Goal: Task Accomplishment & Management: Manage account settings

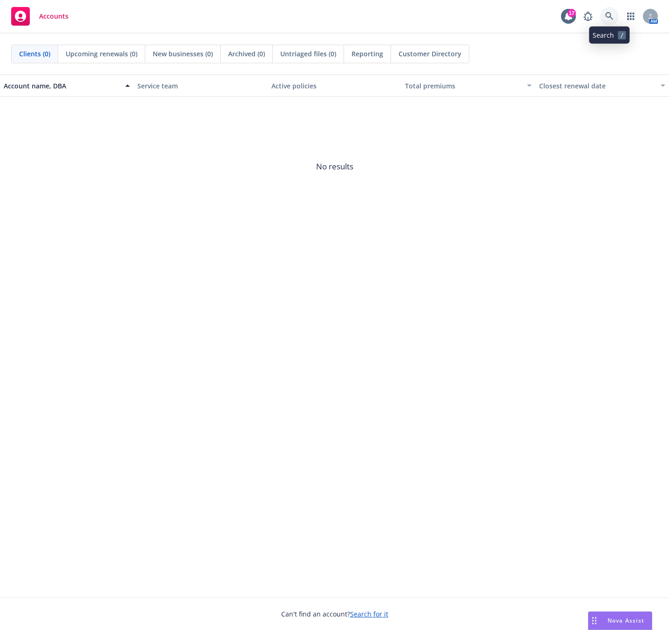
click at [613, 21] on link at bounding box center [609, 16] width 19 height 19
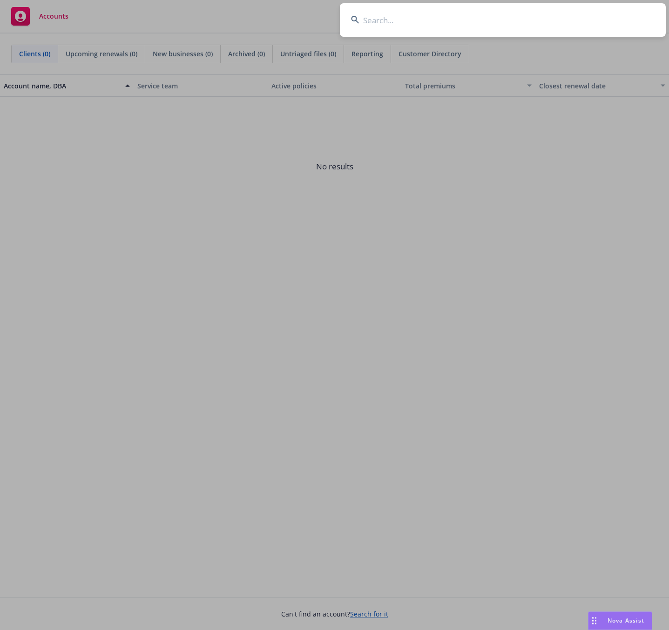
click at [408, 27] on input at bounding box center [503, 20] width 326 height 34
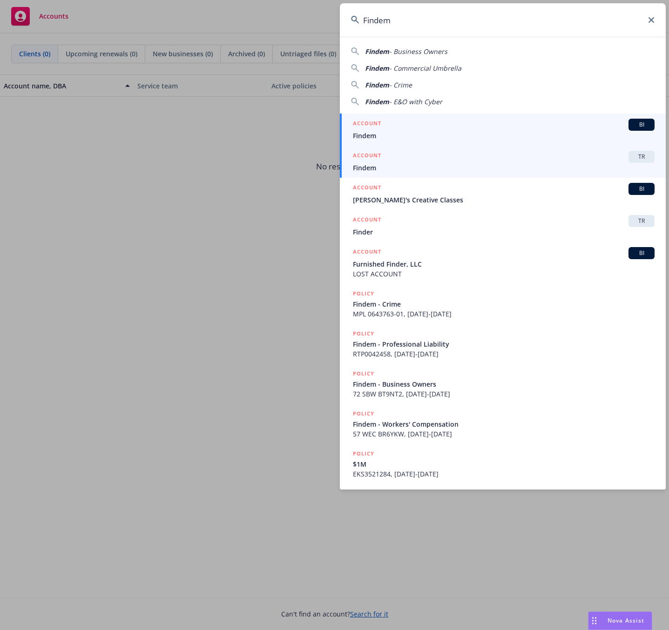
type input "Findem"
click at [378, 157] on h5 "ACCOUNT" at bounding box center [367, 156] width 28 height 11
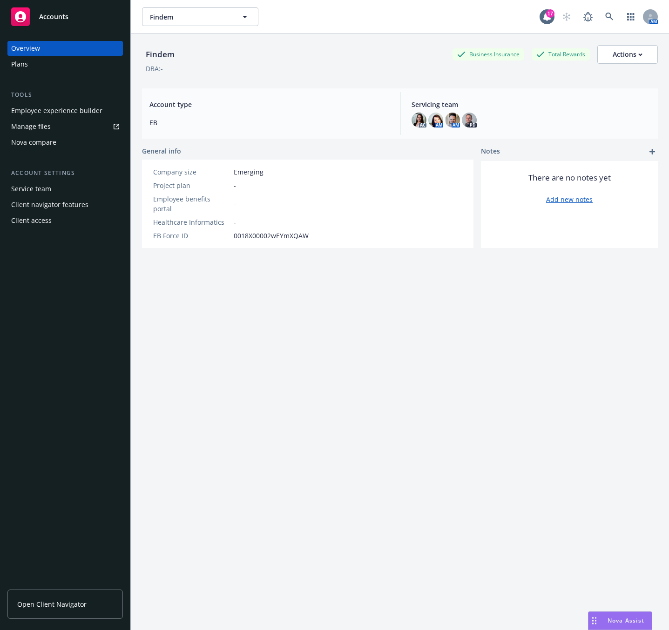
click at [31, 112] on div "Employee experience builder" at bounding box center [56, 110] width 91 height 15
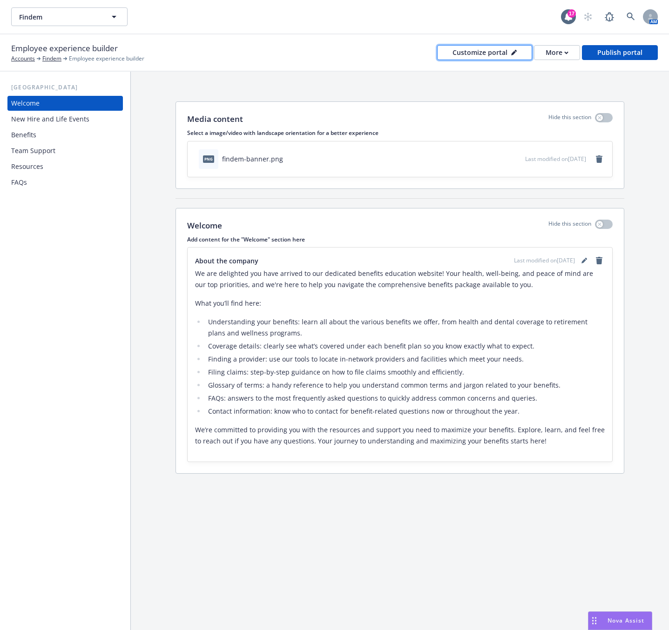
click at [498, 54] on div "Customize portal" at bounding box center [485, 53] width 64 height 14
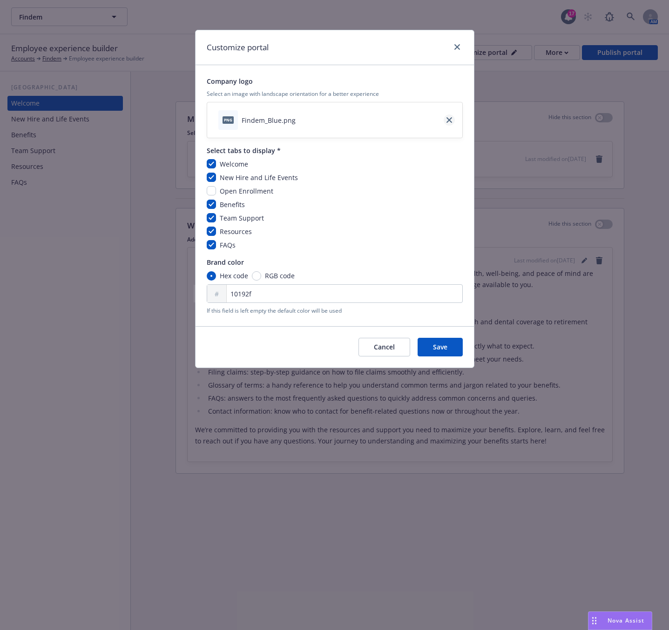
click at [451, 118] on icon "close" at bounding box center [449, 120] width 6 height 6
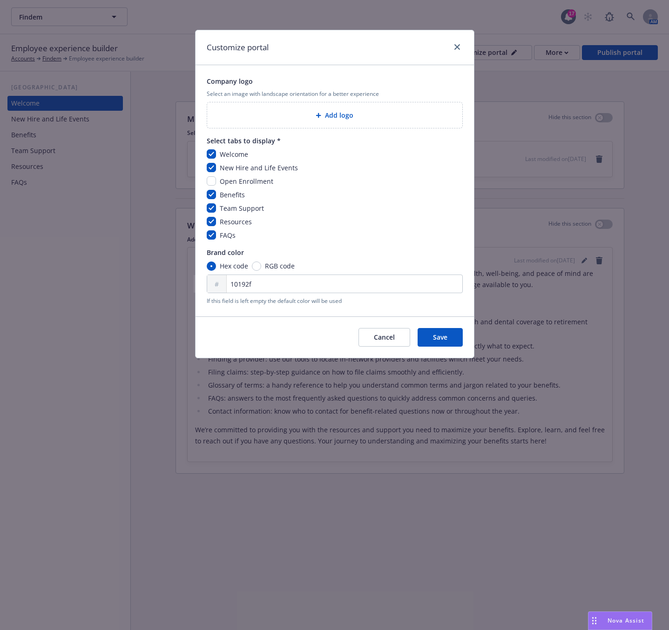
click at [337, 122] on div "Add logo" at bounding box center [334, 115] width 255 height 26
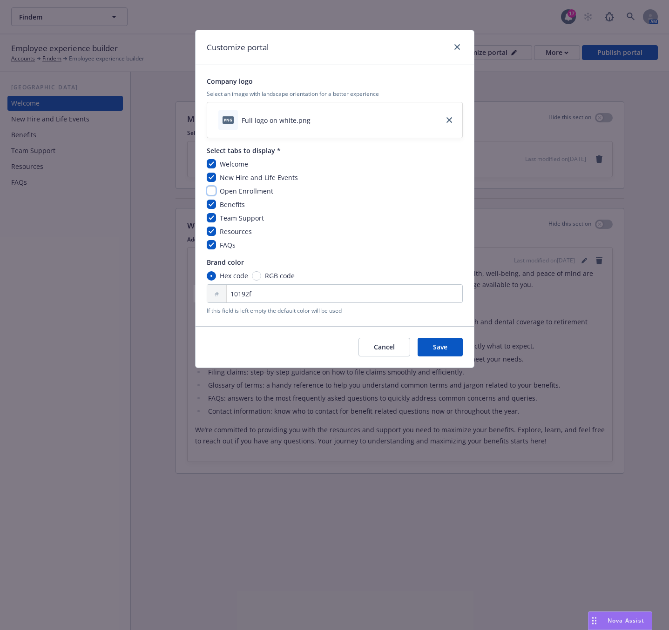
click at [211, 195] on input "checkbox" at bounding box center [211, 190] width 9 height 9
checkbox input "true"
drag, startPoint x: 435, startPoint y: 346, endPoint x: 431, endPoint y: 336, distance: 11.5
click at [435, 347] on span "Save" at bounding box center [440, 347] width 14 height 9
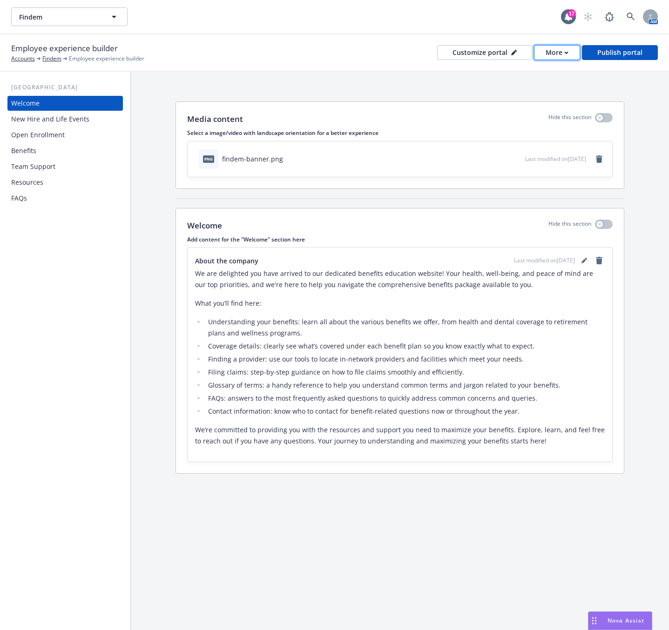
click at [545, 52] on button "More" at bounding box center [557, 52] width 46 height 15
click at [507, 74] on link "Copy preview link" at bounding box center [538, 73] width 85 height 19
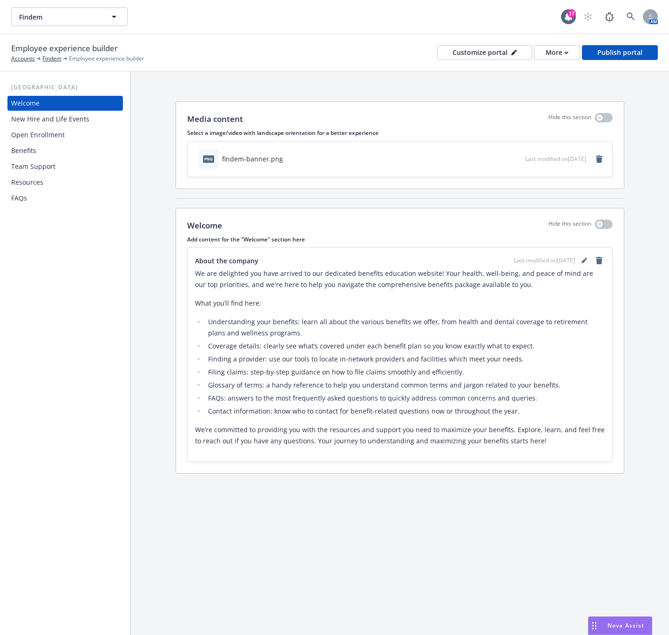
click at [34, 140] on div "Open Enrollment" at bounding box center [38, 135] width 54 height 15
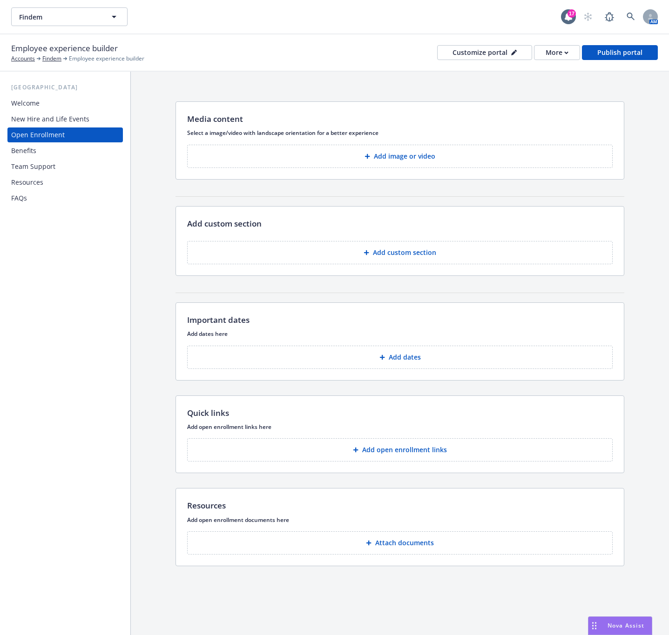
click at [21, 116] on div "New Hire and Life Events" at bounding box center [50, 119] width 78 height 15
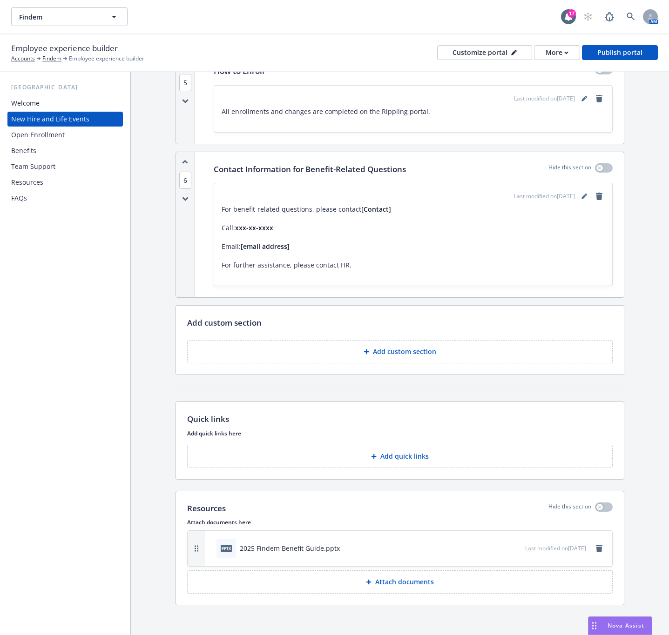
scroll to position [1094, 0]
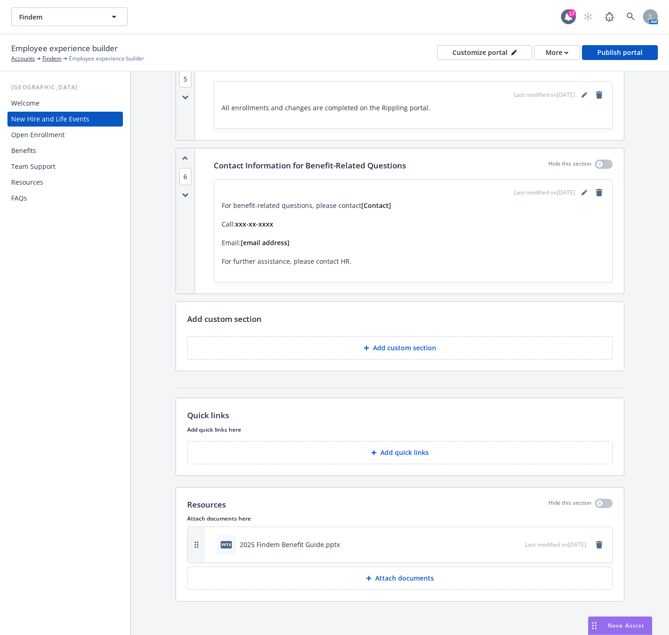
click at [512, 541] on icon "preview file" at bounding box center [516, 544] width 8 height 7
click at [49, 140] on div "Open Enrollment" at bounding box center [38, 135] width 54 height 15
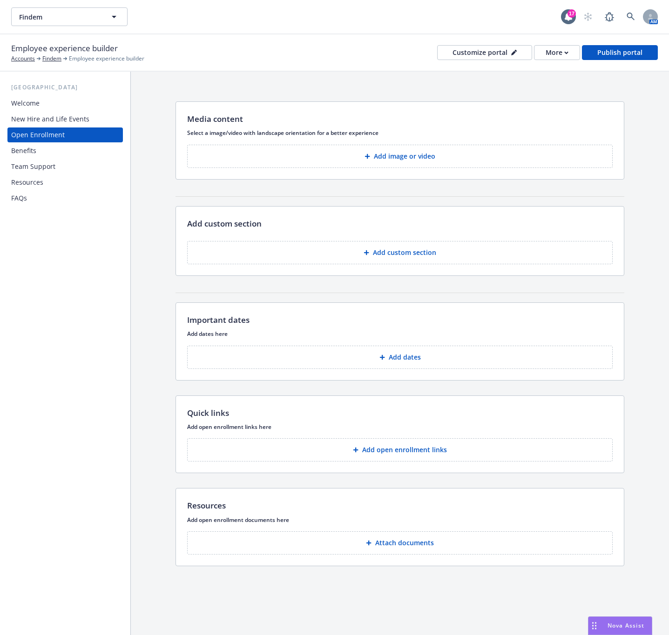
click at [287, 160] on button "Add image or video" at bounding box center [400, 156] width 426 height 23
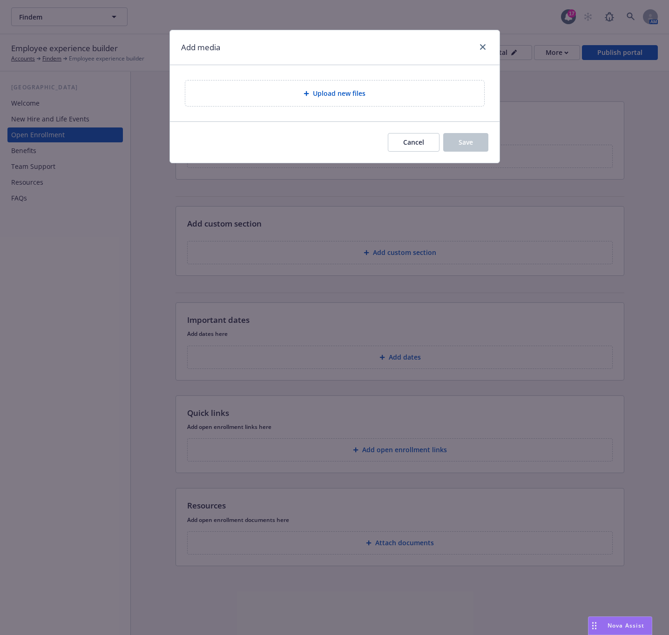
click at [341, 87] on div "Upload new files" at bounding box center [334, 94] width 299 height 26
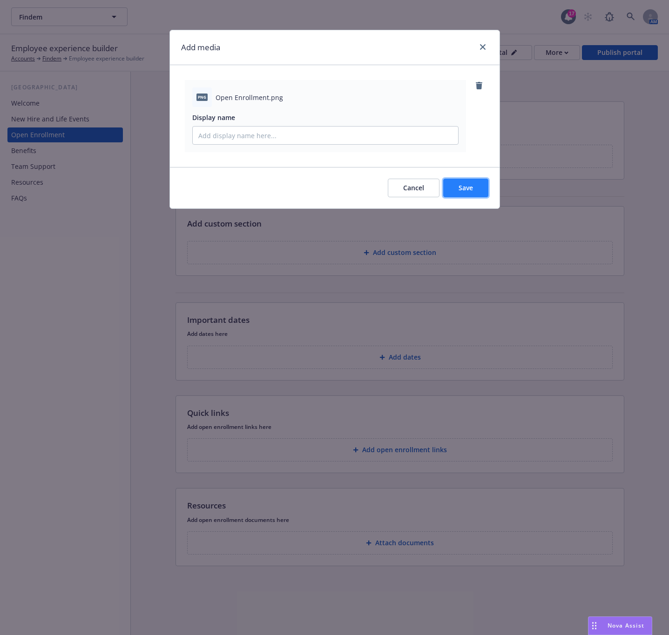
click at [470, 189] on span "Save" at bounding box center [466, 187] width 14 height 9
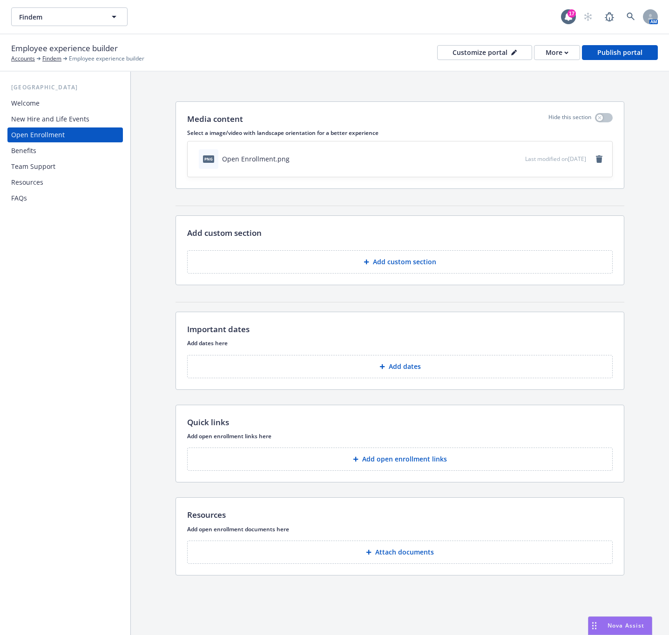
click at [407, 266] on p "Add custom section" at bounding box center [404, 261] width 63 height 9
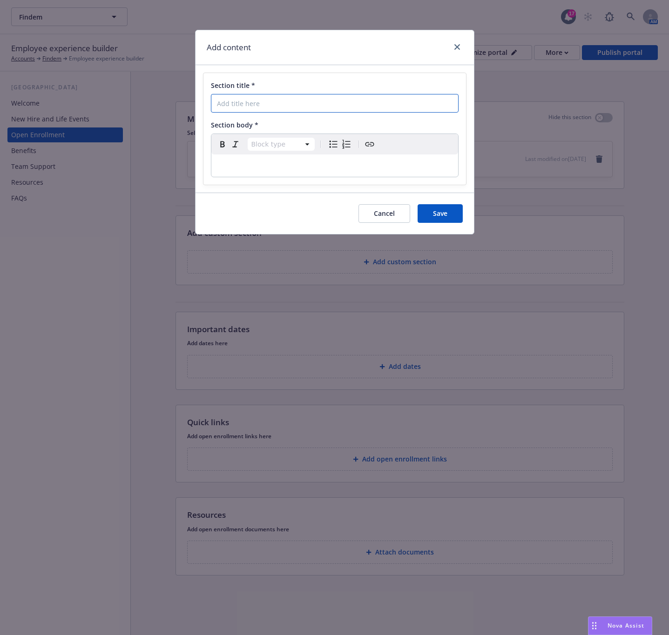
click at [249, 97] on input "Section title *" at bounding box center [335, 103] width 248 height 19
paste input "What Do I Need To Do"
type input "What Do I Need To Do"
select select "paragraph"
click at [304, 170] on p "editable markdown" at bounding box center [335, 165] width 236 height 11
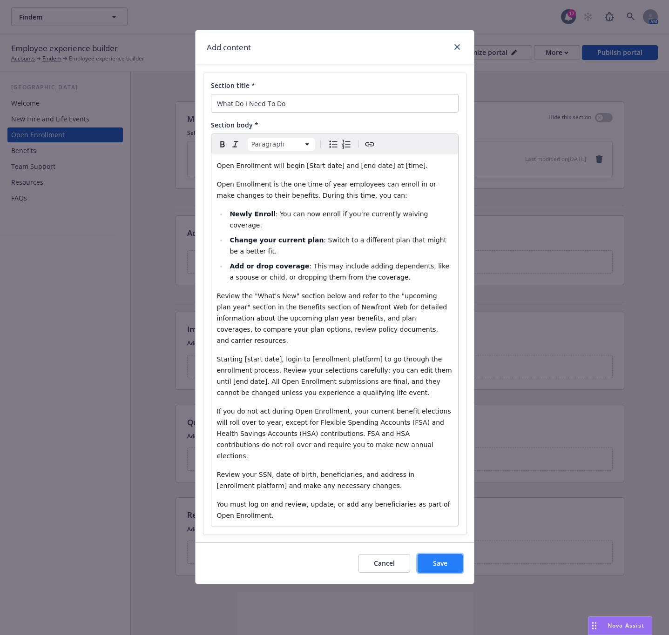
click at [442, 559] on span "Save" at bounding box center [440, 563] width 14 height 9
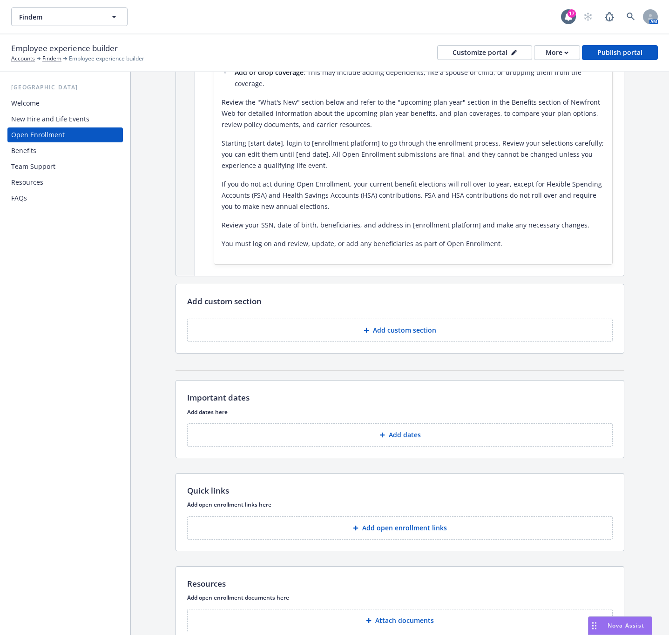
scroll to position [279, 0]
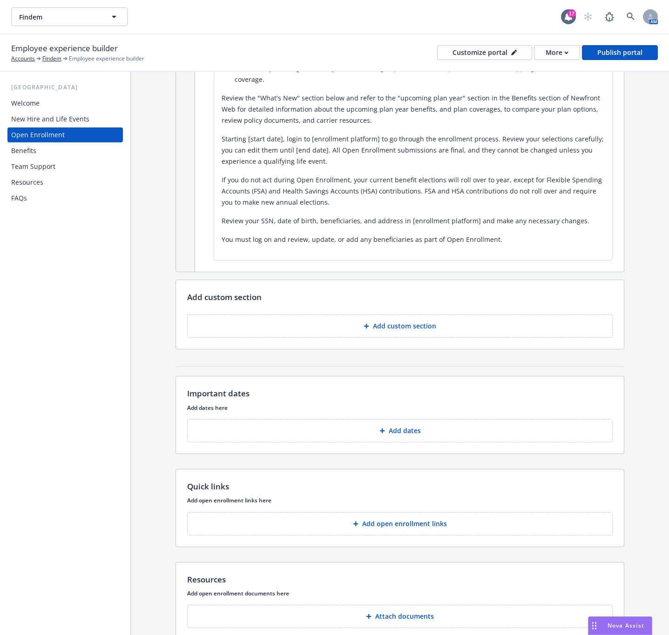
click at [375, 328] on p "Add custom section" at bounding box center [404, 326] width 63 height 9
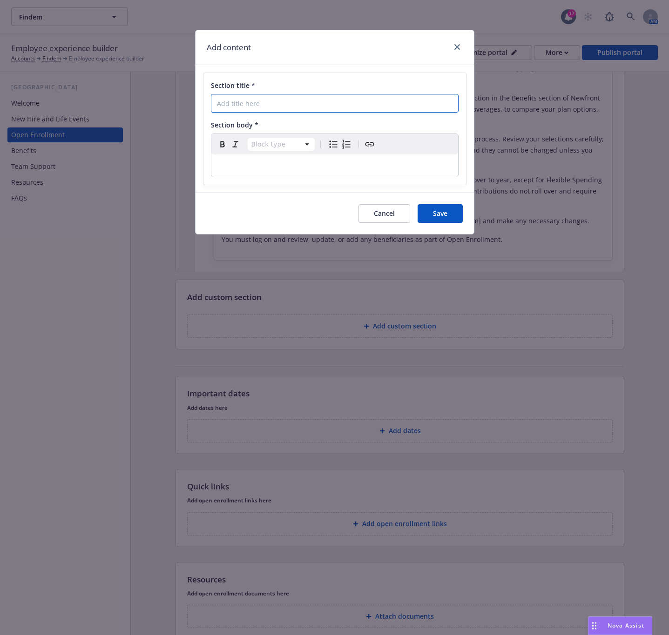
click at [277, 105] on input "Section title *" at bounding box center [335, 103] width 248 height 19
paste input "What's New"
type input "What's New"
select select "paragraph"
click at [302, 175] on div "editable markdown" at bounding box center [334, 166] width 247 height 22
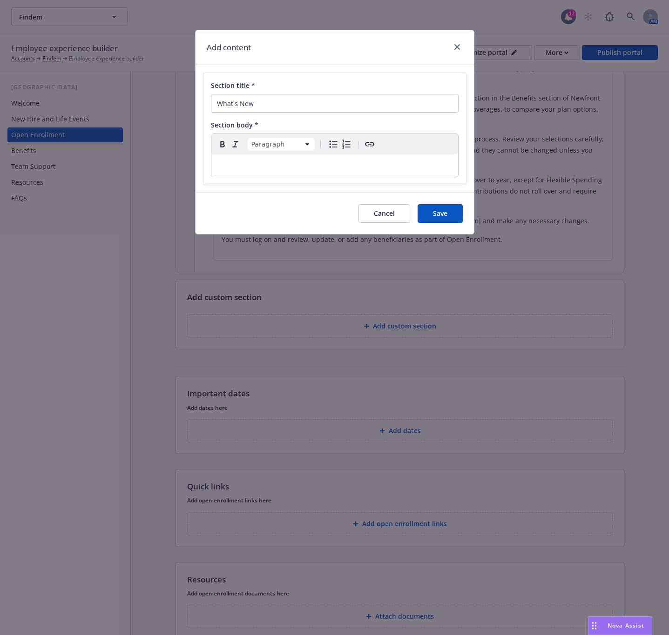
select select
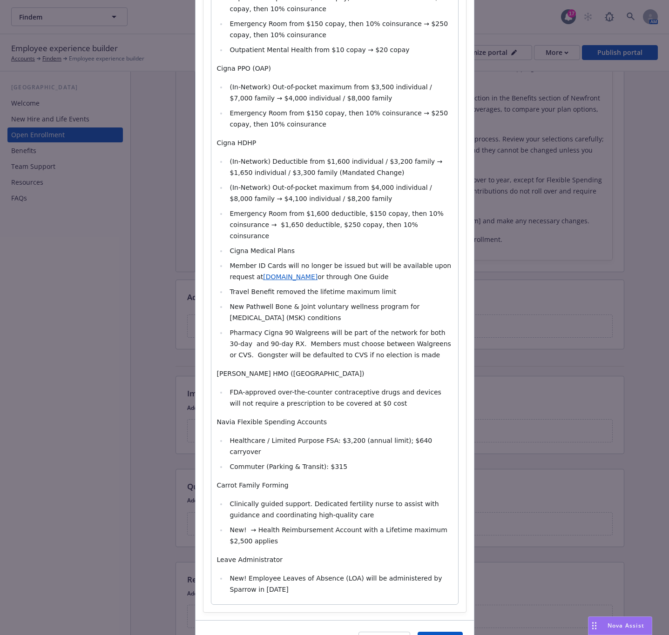
scroll to position [310, 0]
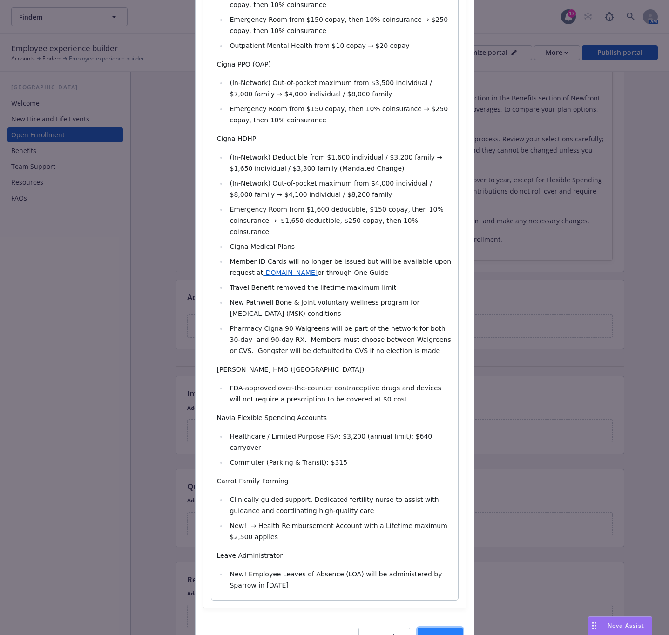
click at [436, 630] on span "Save" at bounding box center [440, 637] width 14 height 9
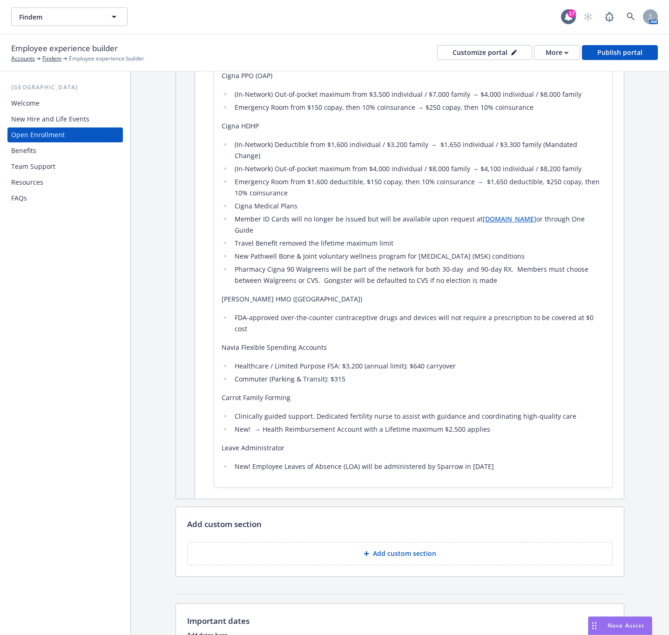
scroll to position [698, 0]
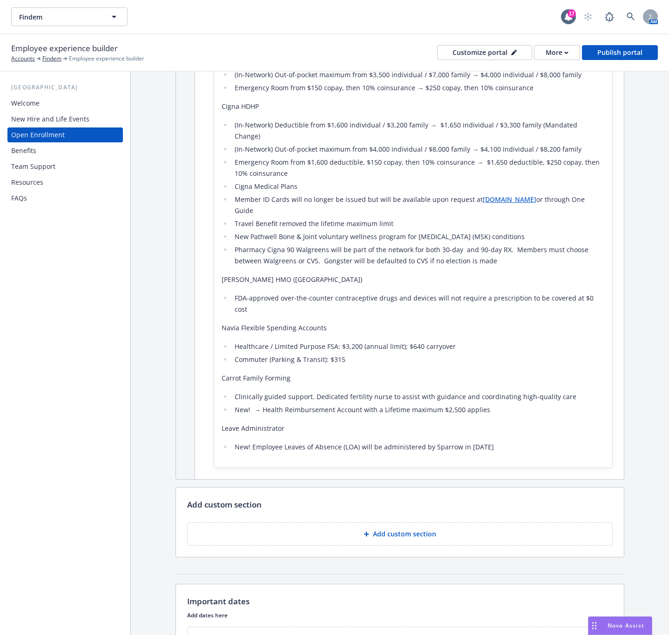
click at [355, 527] on button "Add custom section" at bounding box center [400, 534] width 426 height 23
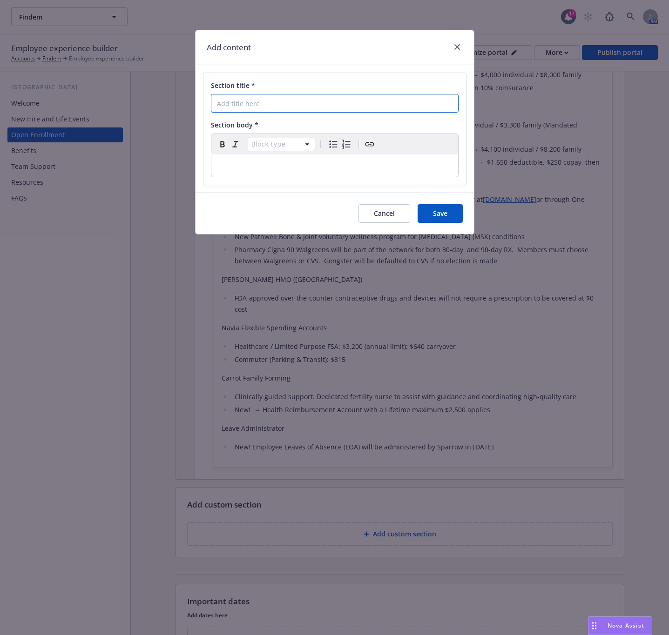
click at [297, 105] on input "Section title *" at bounding box center [335, 103] width 248 height 19
paste input "Decision Support - What Plan is Right For You"
type input "Decision Support - What Plan is Right For You"
select select "paragraph"
click at [244, 167] on p "editable markdown" at bounding box center [335, 165] width 236 height 11
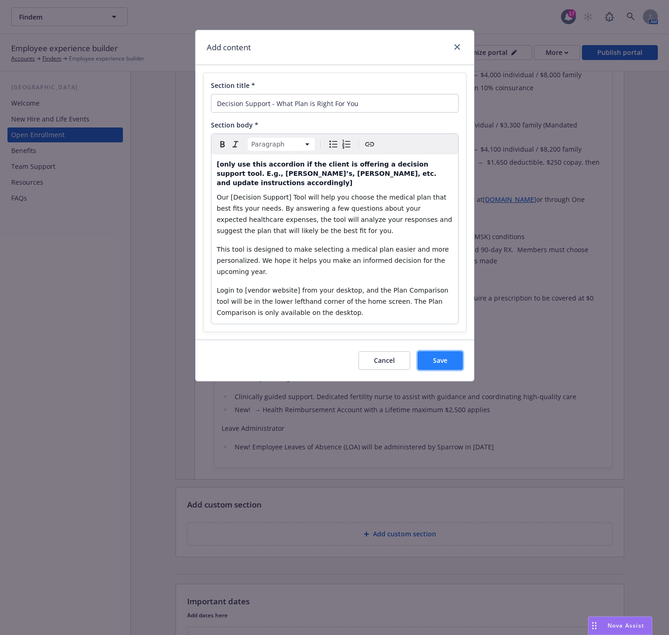
click at [447, 352] on button "Save" at bounding box center [440, 360] width 45 height 19
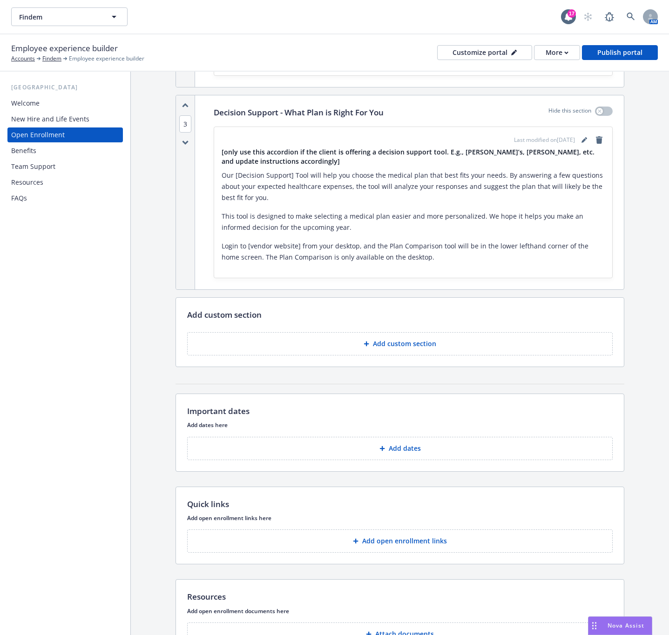
scroll to position [1145, 0]
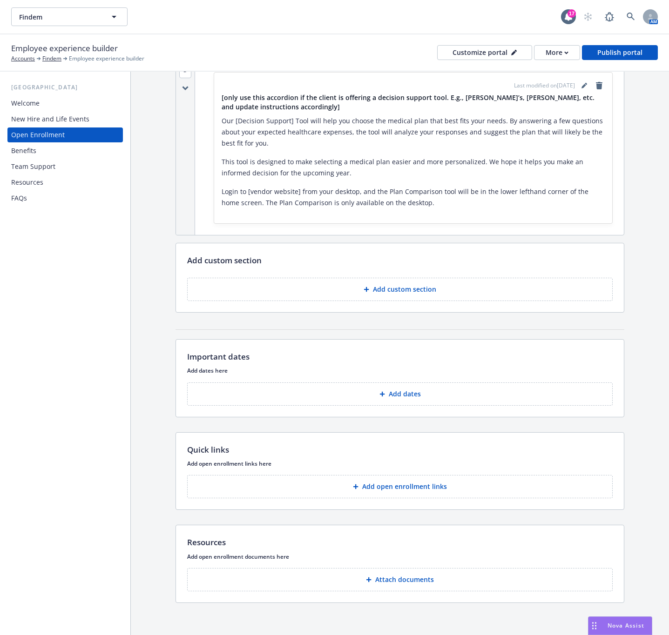
click at [399, 278] on button "Add custom section" at bounding box center [400, 289] width 426 height 23
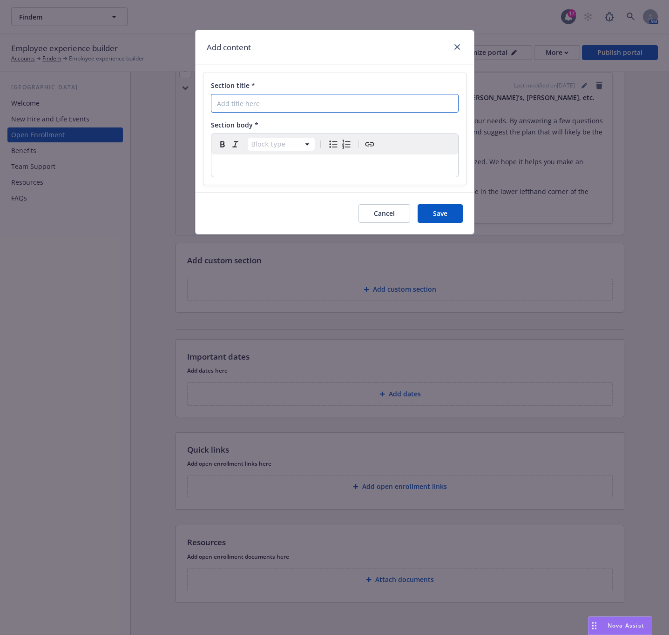
click at [258, 109] on input "Section title *" at bounding box center [335, 103] width 248 height 19
paste input "Ask Benji"
type input "Ask Benji"
select select "paragraph"
click at [278, 175] on div "editable markdown" at bounding box center [334, 166] width 247 height 22
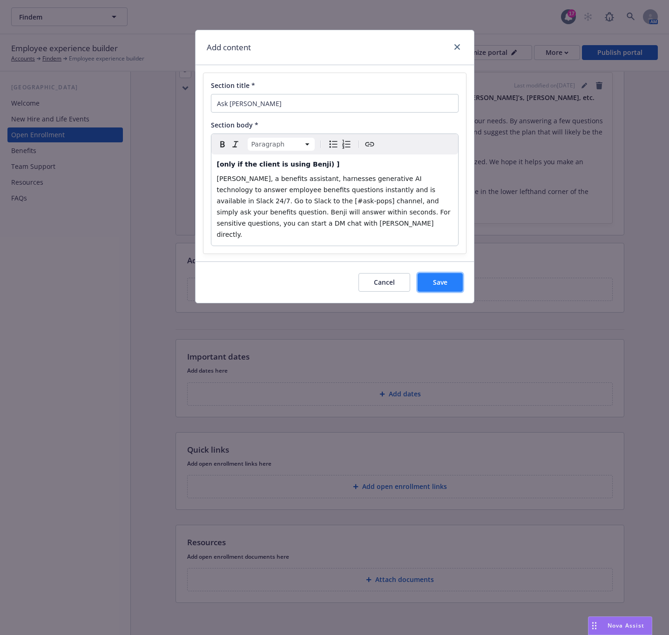
click at [436, 278] on span "Save" at bounding box center [440, 282] width 14 height 9
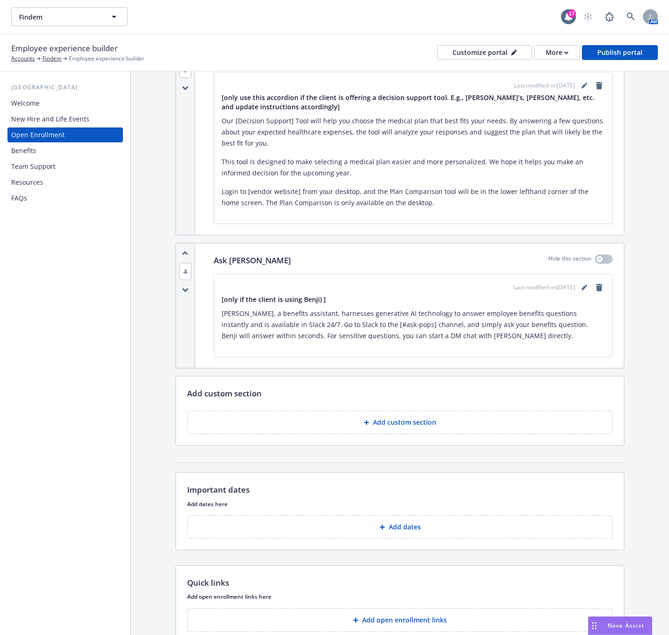
click at [404, 418] on p "Add custom section" at bounding box center [404, 422] width 63 height 9
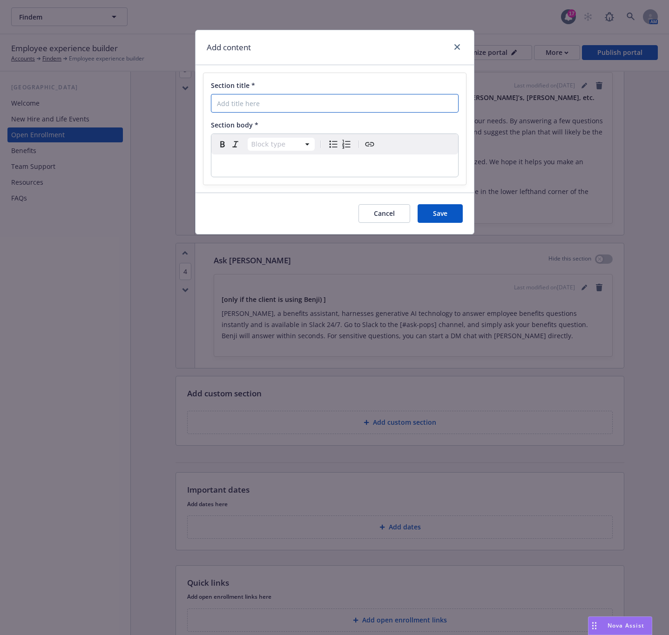
click at [277, 108] on input "Section title *" at bounding box center [335, 103] width 248 height 19
paste input "Who Do I Contact for Benefit-Related Open Enrollment Questions?"
type input "Who Do I Contact for Benefit-Related Open Enrollment Questions?"
select select "paragraph"
click at [283, 161] on p "editable markdown" at bounding box center [335, 165] width 236 height 11
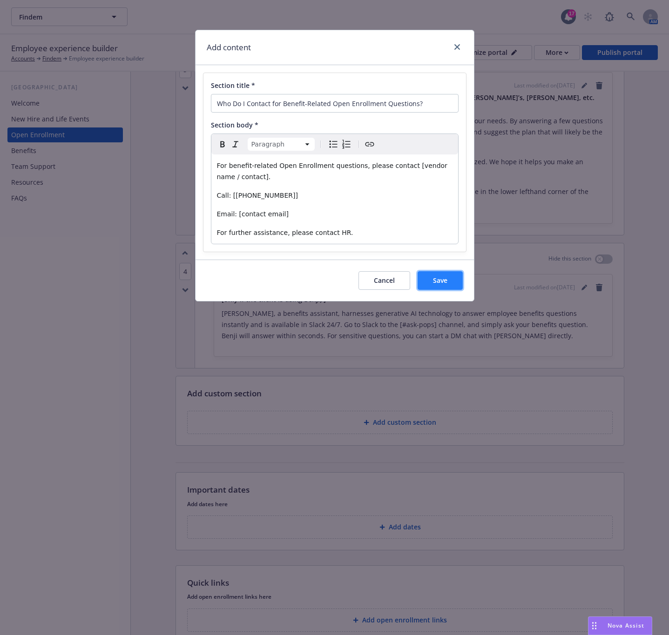
click at [441, 283] on span "Save" at bounding box center [440, 280] width 14 height 9
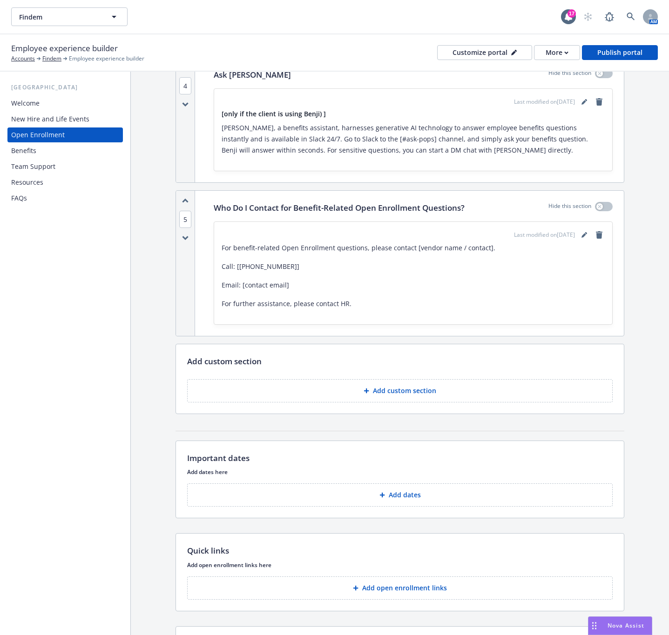
scroll to position [1355, 0]
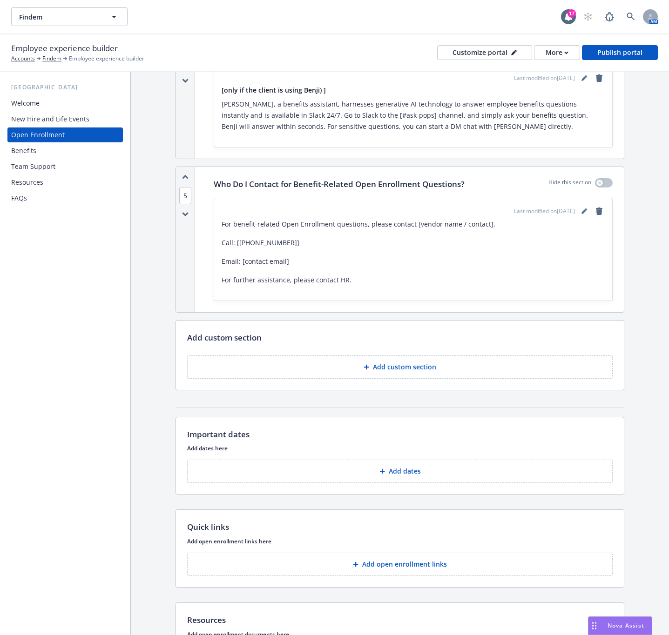
click at [409, 470] on p "Add dates" at bounding box center [405, 471] width 32 height 9
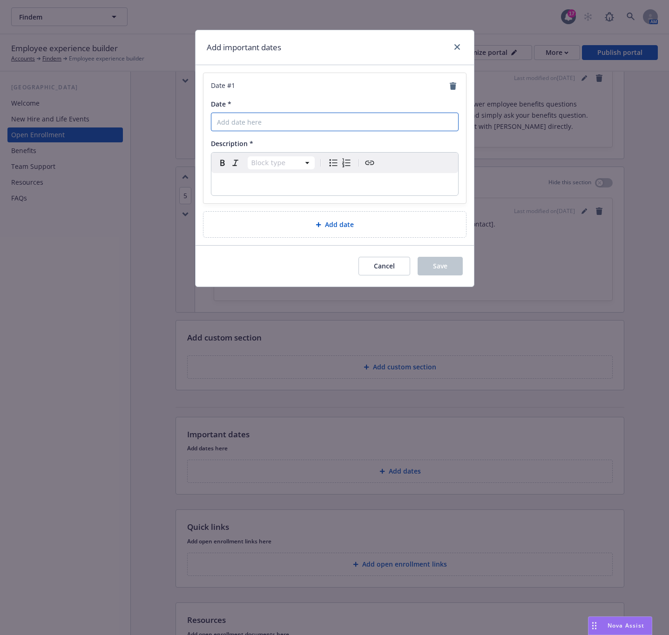
click at [263, 123] on input "Date *" at bounding box center [335, 122] width 248 height 19
paste input "November 15th"
type input "November 15th"
select select "paragraph"
click at [264, 183] on p "editable markdown" at bounding box center [335, 184] width 236 height 11
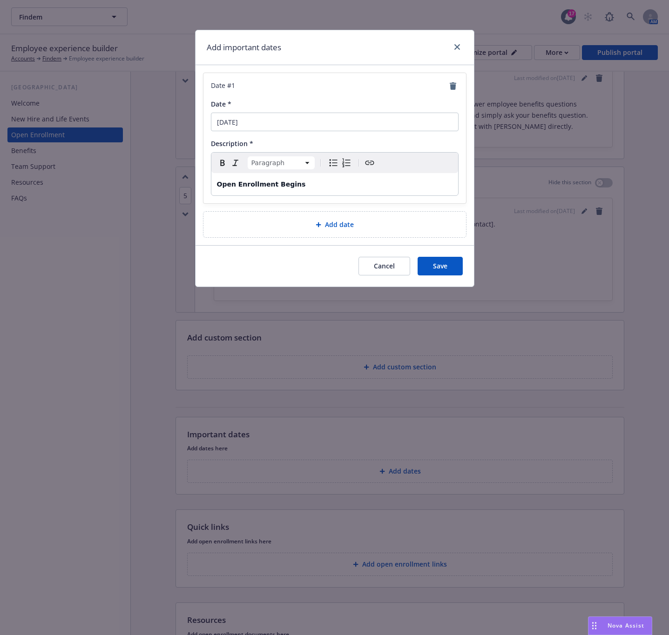
click at [303, 225] on div "Add date" at bounding box center [335, 224] width 248 height 11
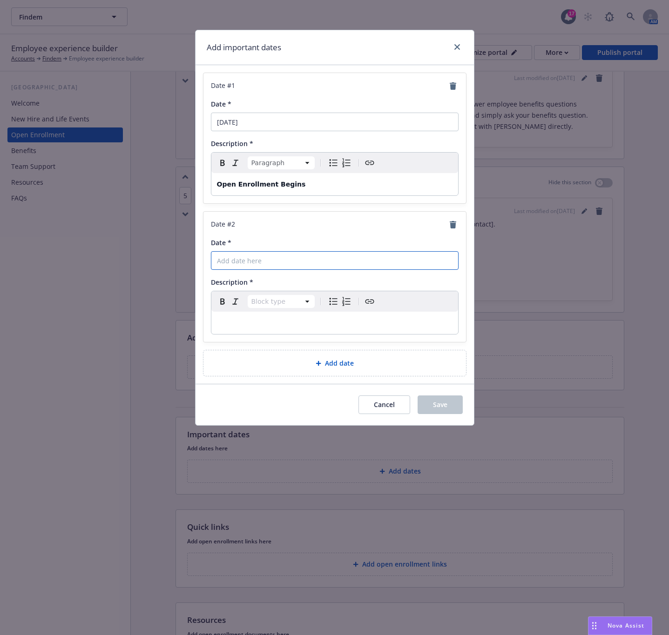
click at [292, 131] on input "Date *" at bounding box center [335, 122] width 248 height 19
paste input "November 16th"
type input "November 16th"
select select "paragraph"
click at [252, 319] on p "editable markdown" at bounding box center [335, 323] width 236 height 11
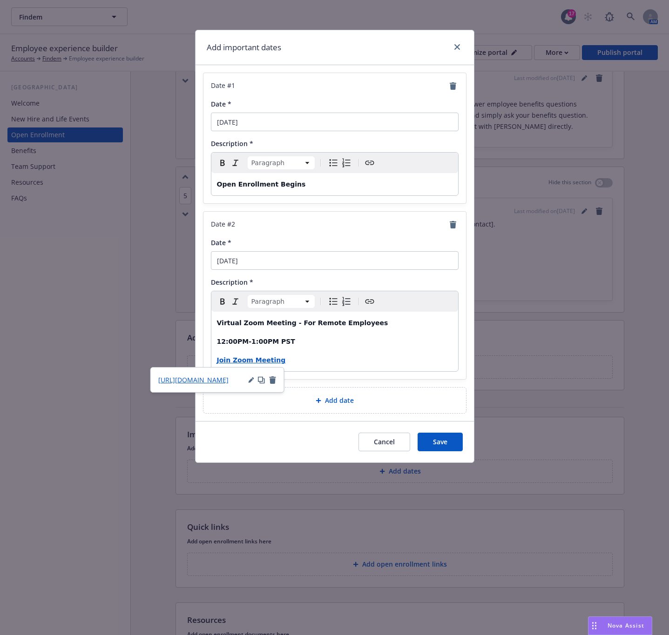
click at [330, 405] on span "Add date" at bounding box center [339, 401] width 29 height 10
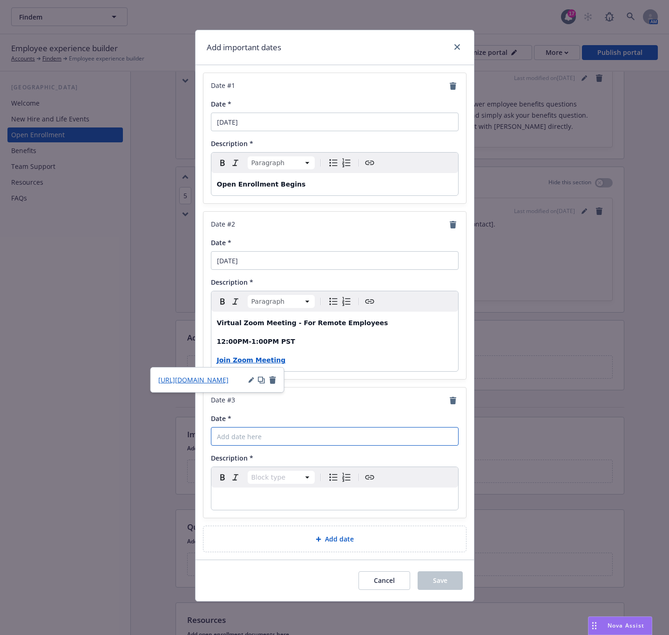
click at [250, 131] on input "Date *" at bounding box center [335, 122] width 248 height 19
paste input "November 19th"
type input "November 19th"
select select "paragraph"
click at [256, 505] on p "editable markdown" at bounding box center [335, 498] width 236 height 11
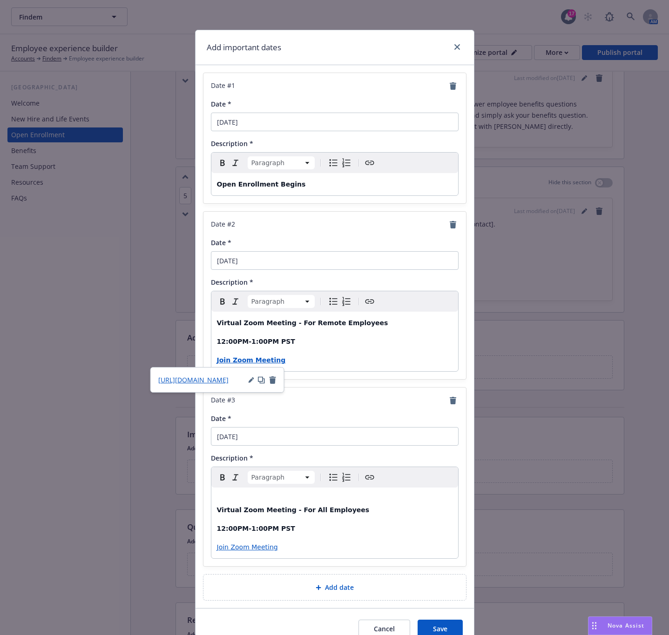
click at [217, 502] on p "Virtual Zoom Meeting - For All Employees" at bounding box center [335, 504] width 236 height 22
click at [211, 514] on div "Virtual Zoom Meeting - For All Employees 12:00PM-1:00PM PST Join Zoom Meeting" at bounding box center [334, 523] width 247 height 71
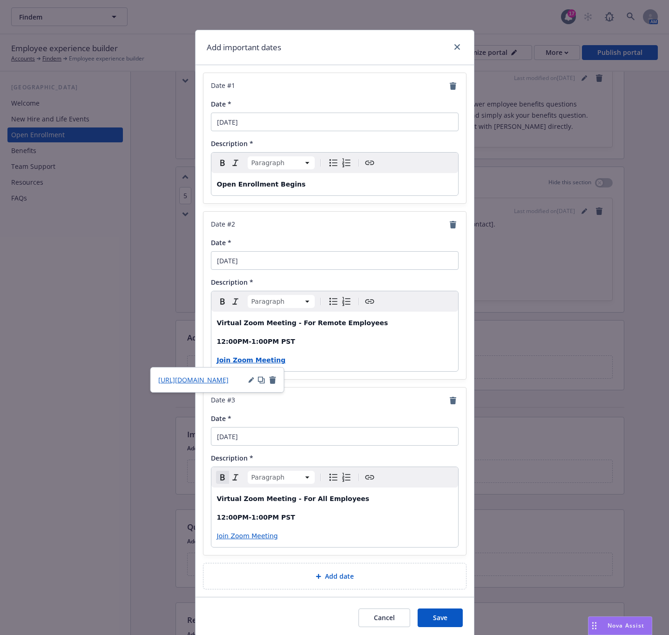
click at [316, 580] on icon at bounding box center [318, 576] width 5 height 5
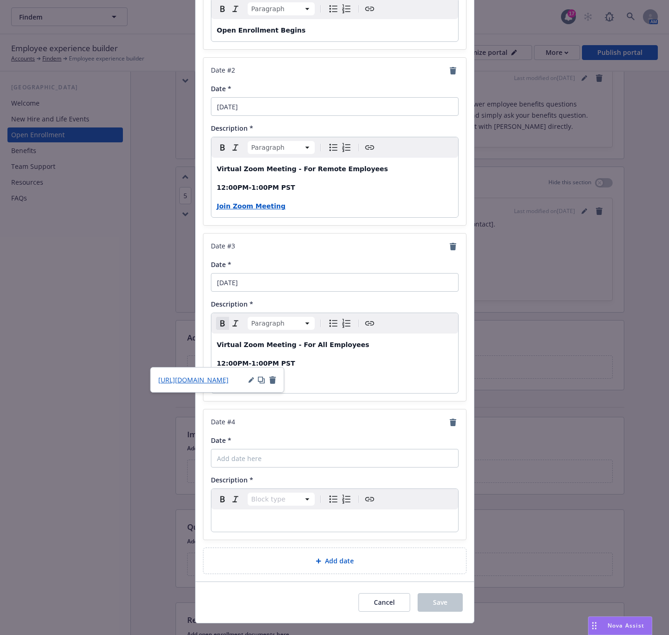
scroll to position [177, 0]
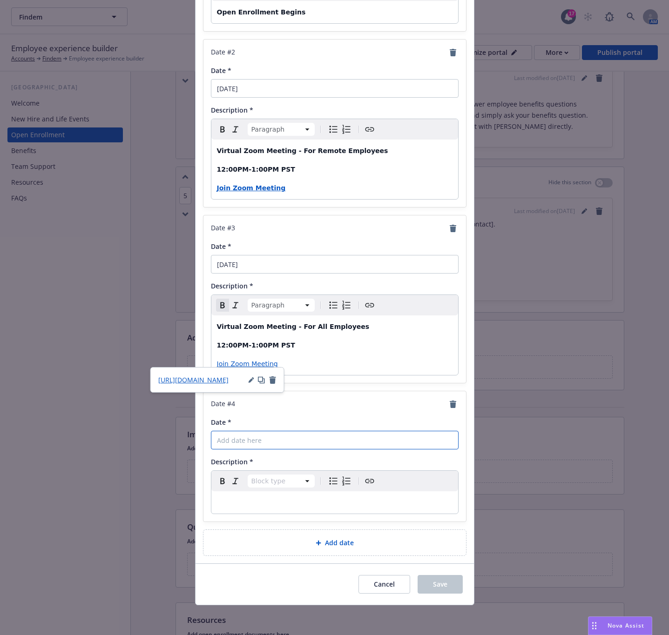
paste input "November 24th"
type input "November 24th"
select select "paragraph"
click at [244, 493] on div "editable markdown" at bounding box center [334, 503] width 247 height 22
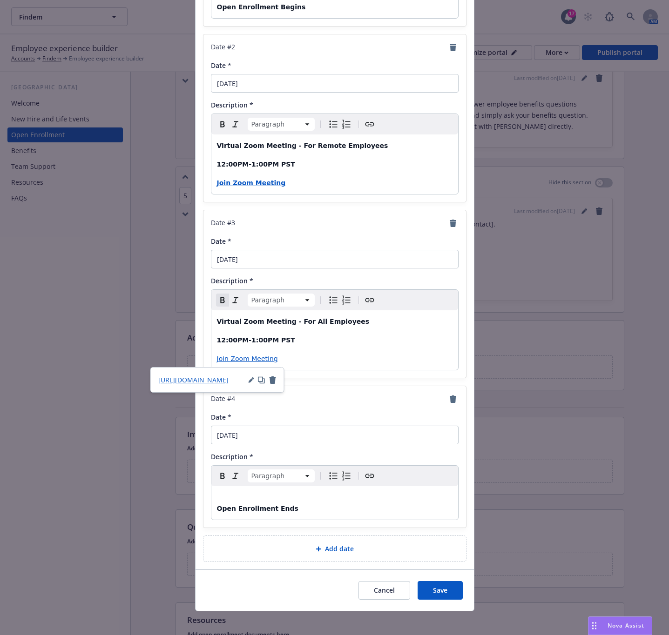
click at [217, 511] on strong "Open Enrollment Ends" at bounding box center [257, 508] width 81 height 7
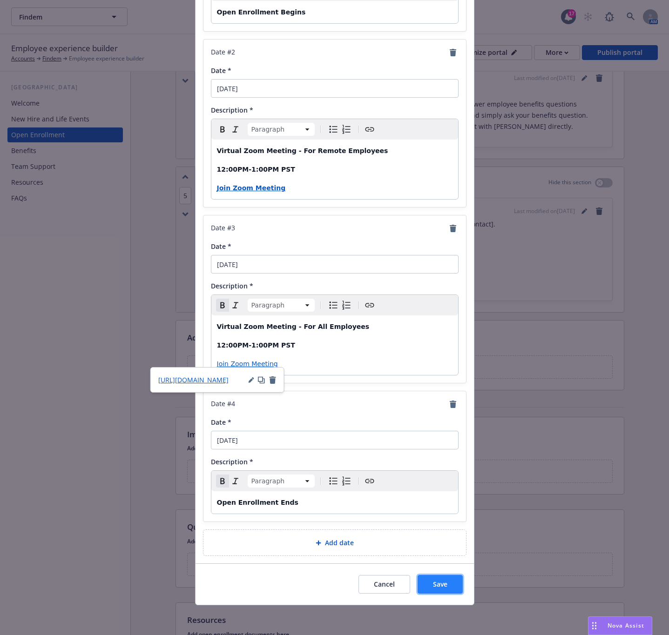
click at [429, 576] on button "Save" at bounding box center [440, 584] width 45 height 19
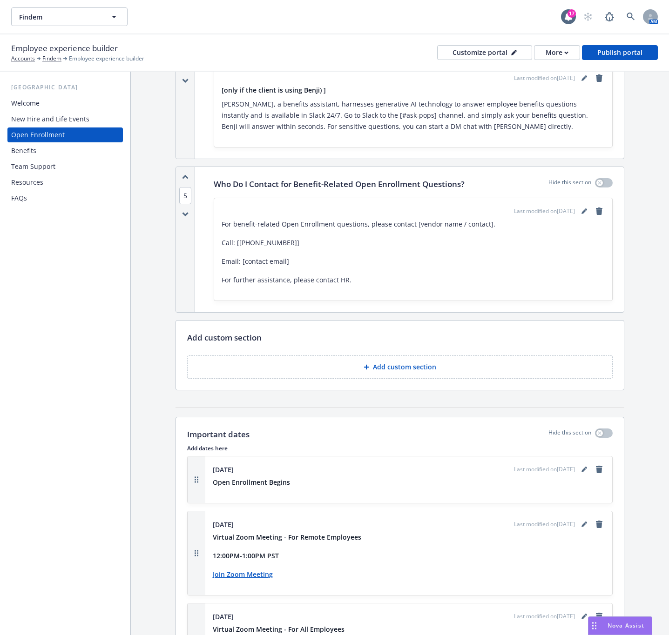
click at [44, 115] on div "New Hire and Life Events" at bounding box center [50, 119] width 78 height 15
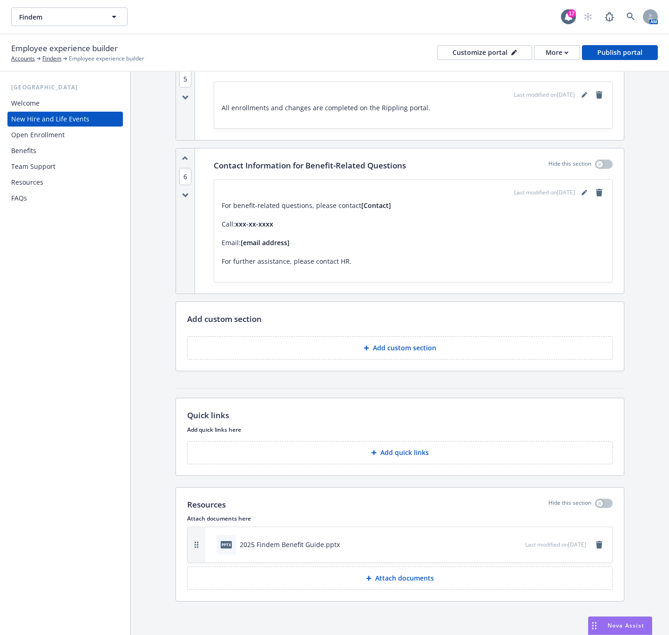
scroll to position [1094, 0]
click at [41, 134] on div "Open Enrollment" at bounding box center [38, 135] width 54 height 15
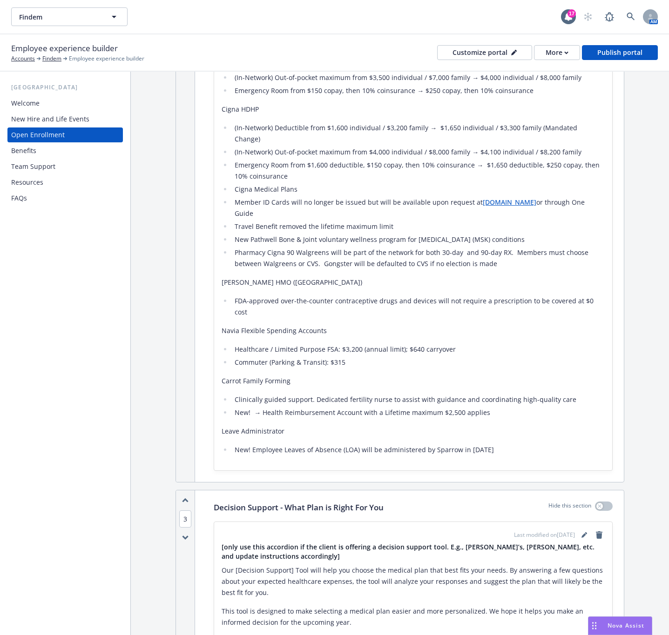
scroll to position [698, 0]
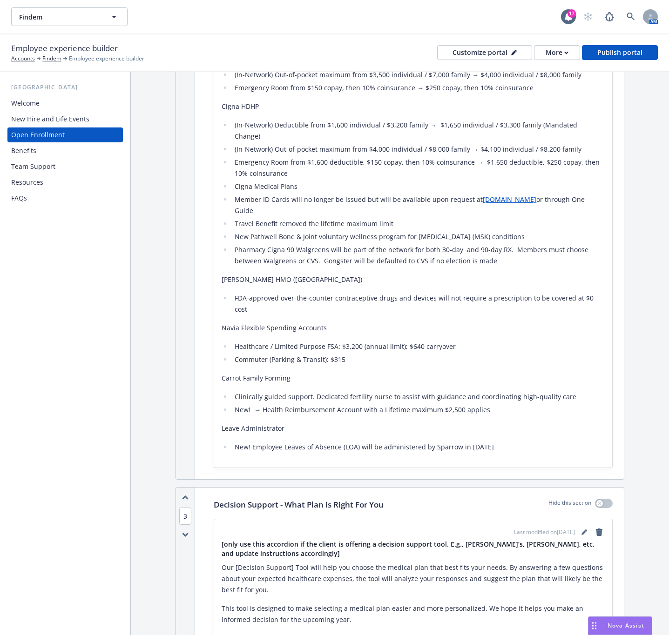
click at [34, 113] on div "New Hire and Life Events" at bounding box center [50, 119] width 78 height 15
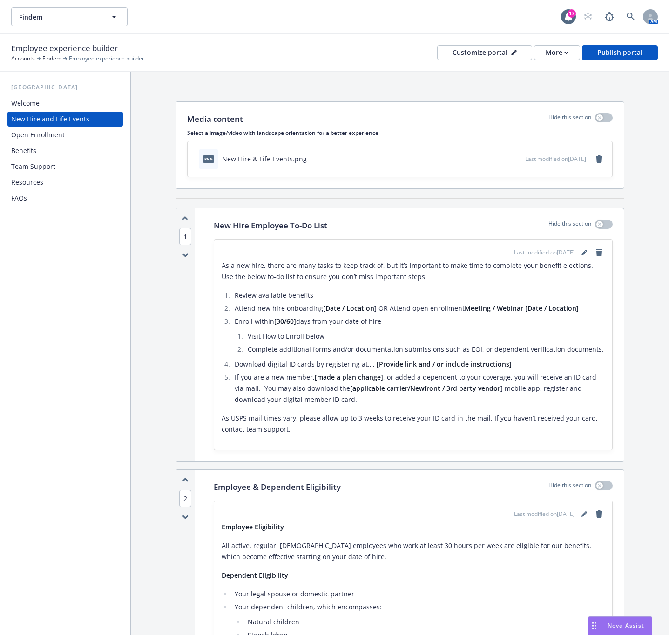
click at [39, 136] on div "Open Enrollment" at bounding box center [38, 135] width 54 height 15
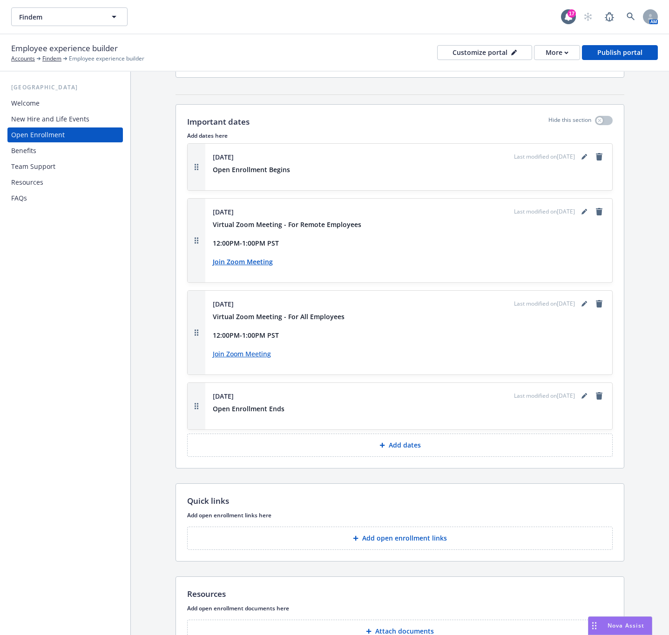
scroll to position [1723, 0]
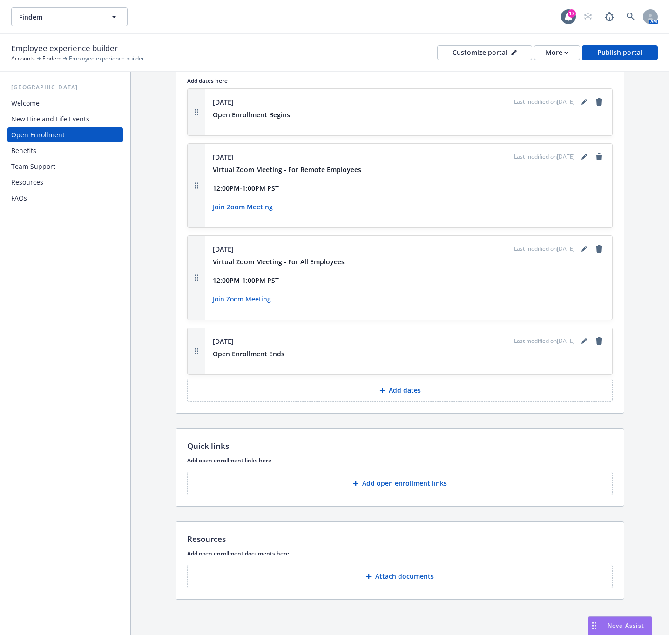
click at [390, 584] on button "Attach documents" at bounding box center [400, 576] width 426 height 23
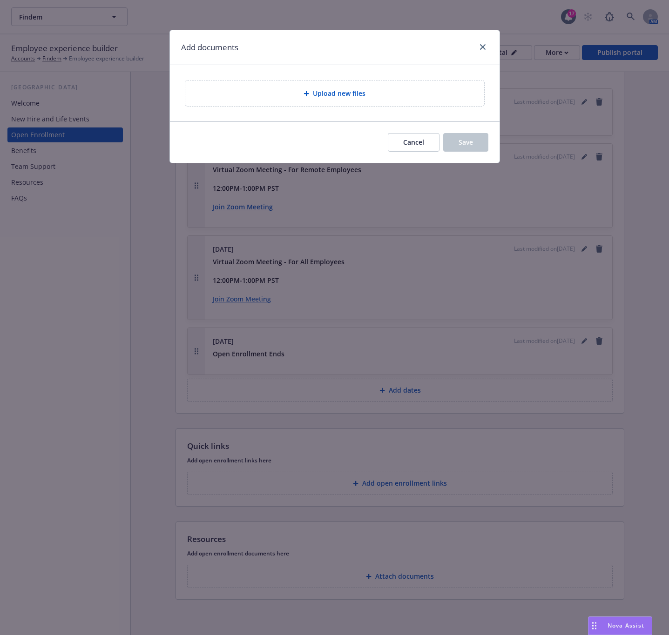
click at [301, 88] on div "Upload new files" at bounding box center [335, 93] width 284 height 11
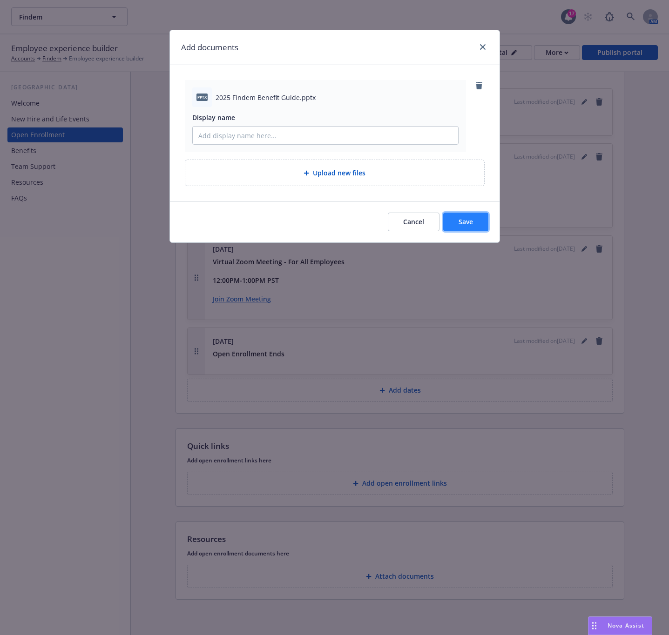
click at [474, 230] on button "Save" at bounding box center [465, 222] width 45 height 19
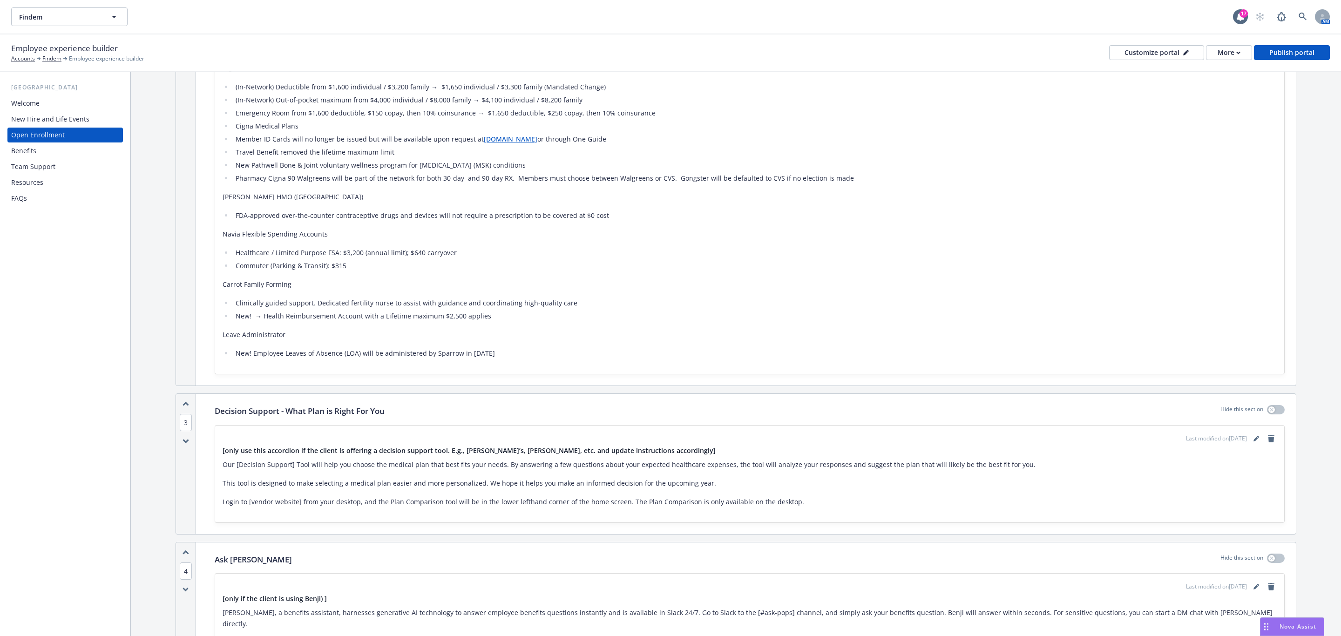
scroll to position [675, 0]
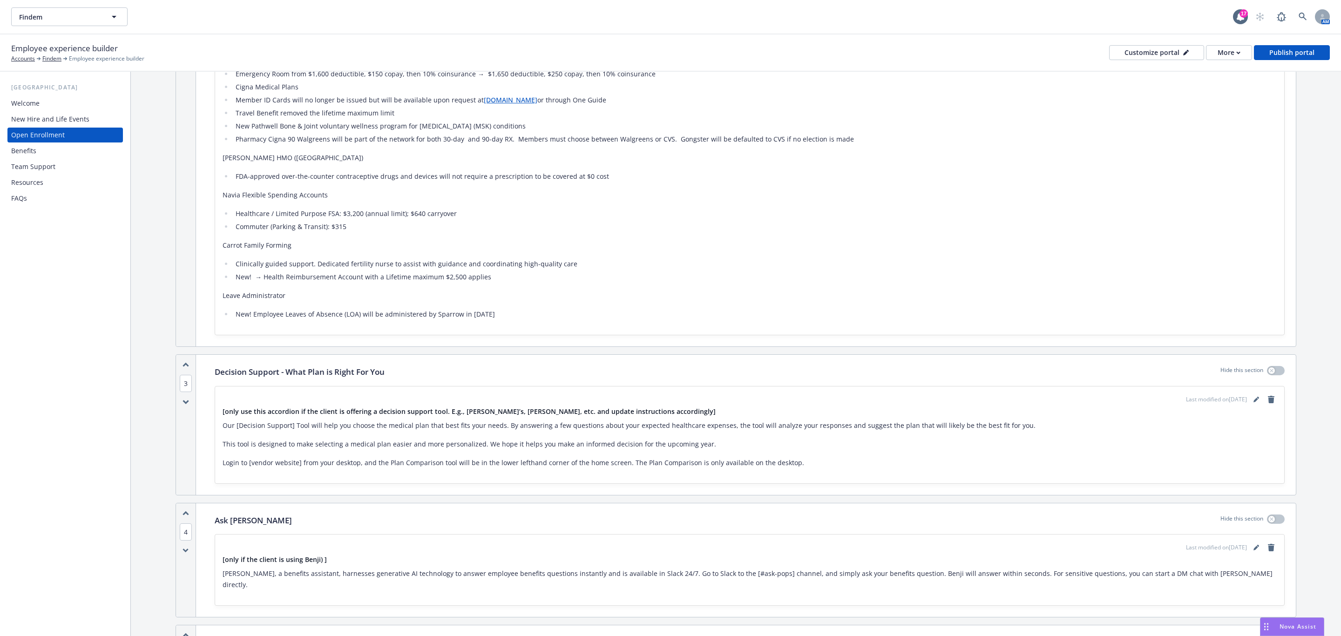
click at [65, 152] on div "Benefits" at bounding box center [65, 150] width 108 height 15
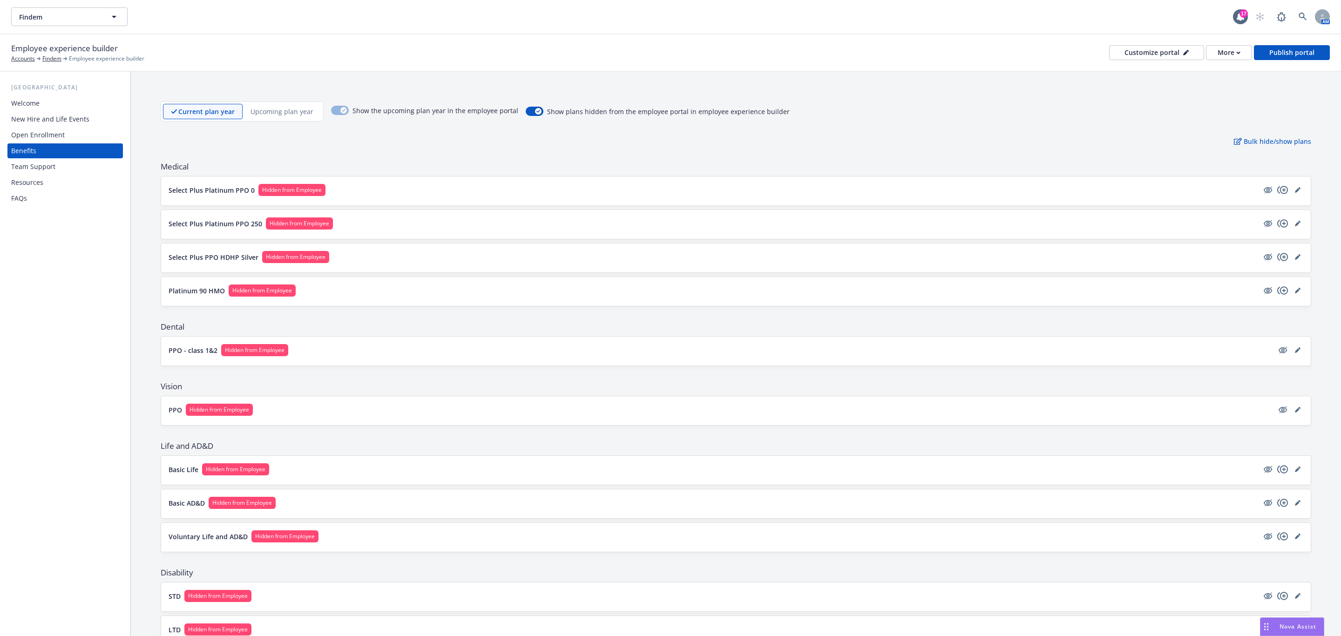
click at [275, 107] on p "Upcoming plan year" at bounding box center [281, 112] width 63 height 10
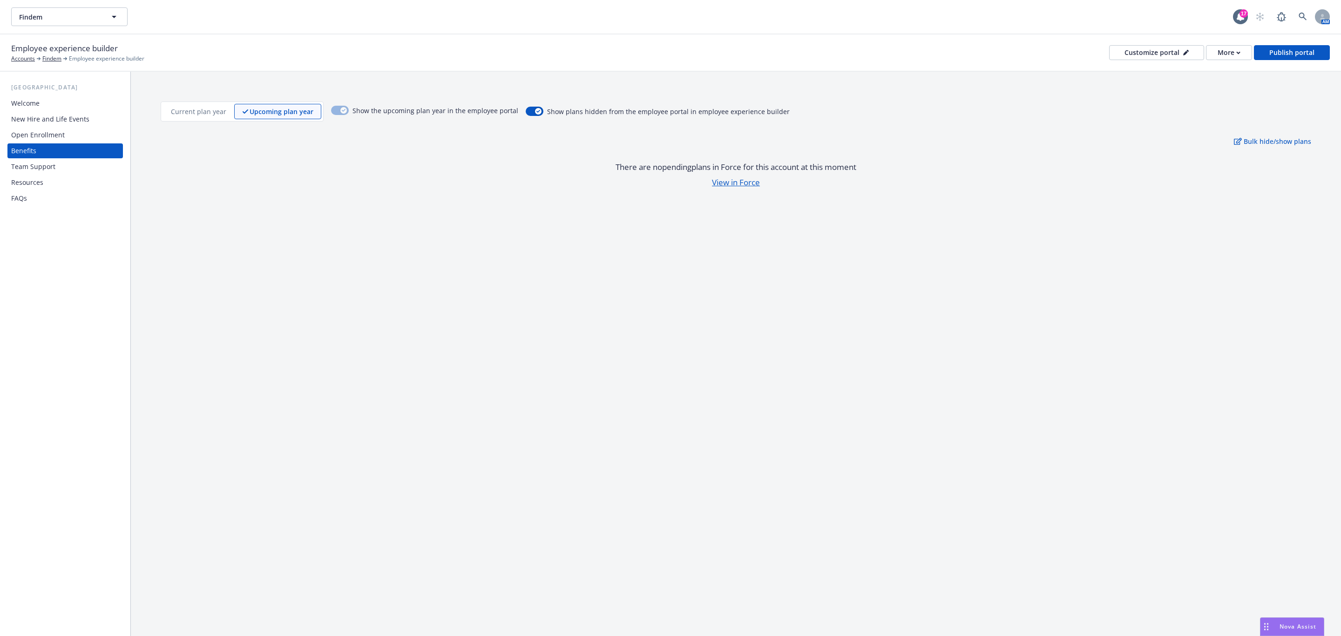
click at [183, 111] on p "Current plan year" at bounding box center [198, 112] width 55 height 10
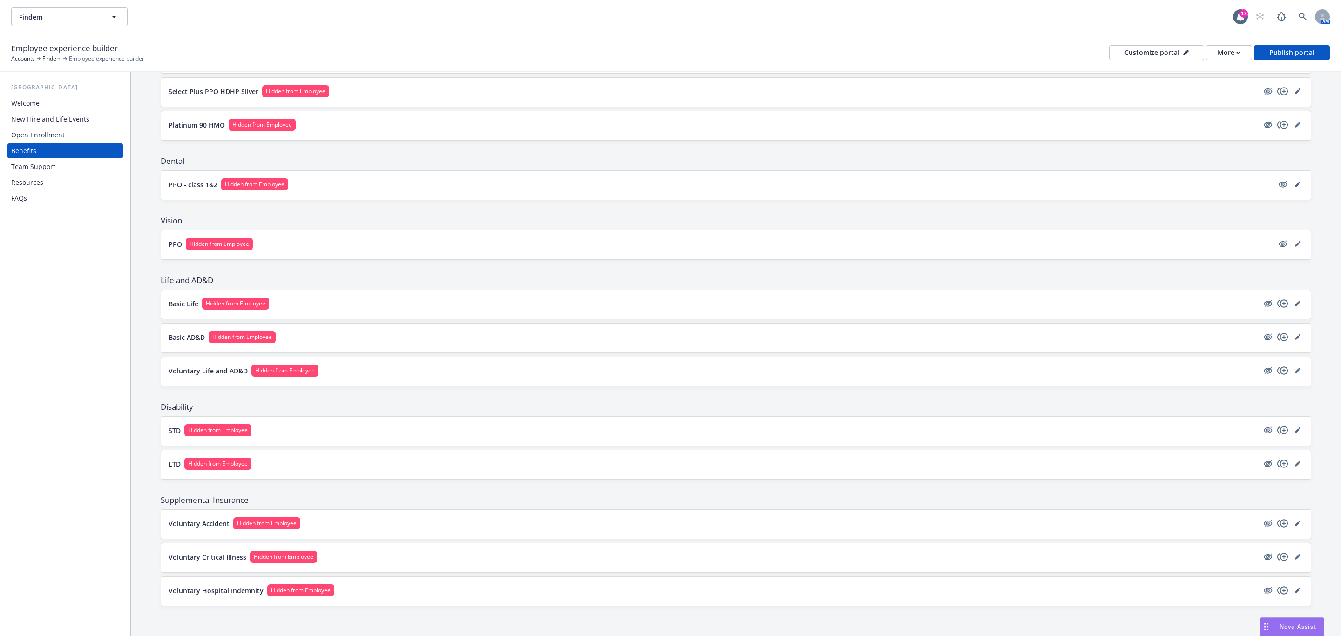
scroll to position [172, 0]
click at [202, 523] on p "Voluntary Accident" at bounding box center [199, 524] width 61 height 10
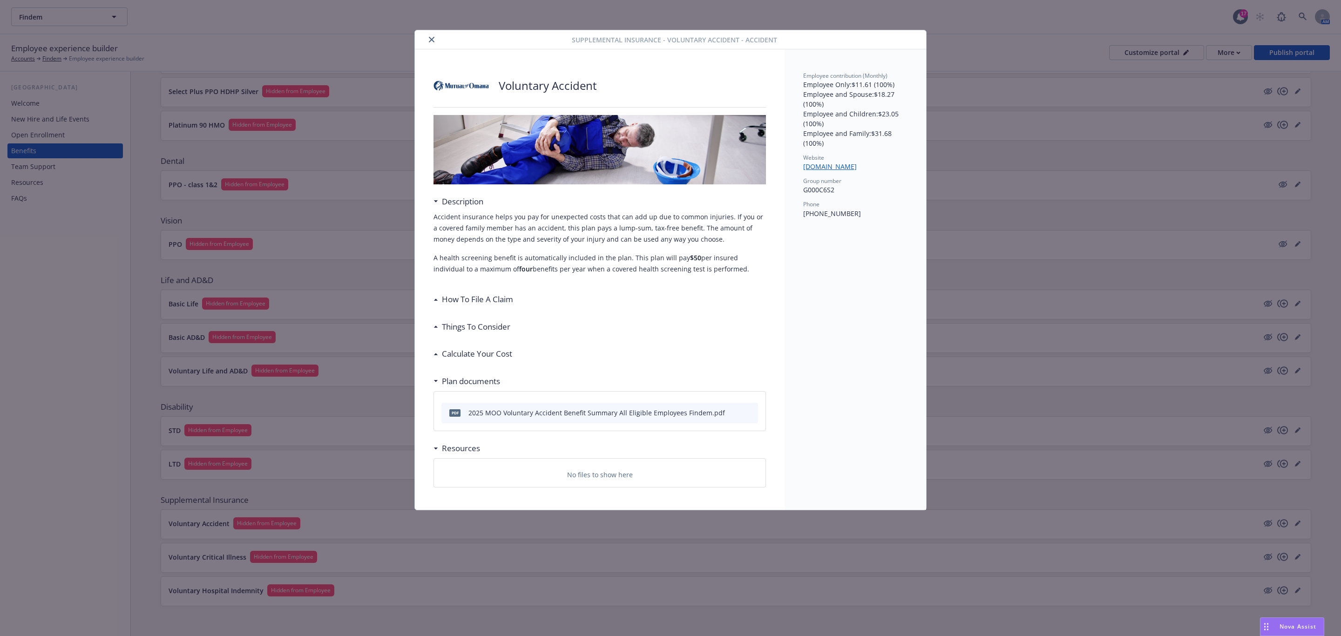
click at [433, 42] on icon "close" at bounding box center [432, 40] width 6 height 6
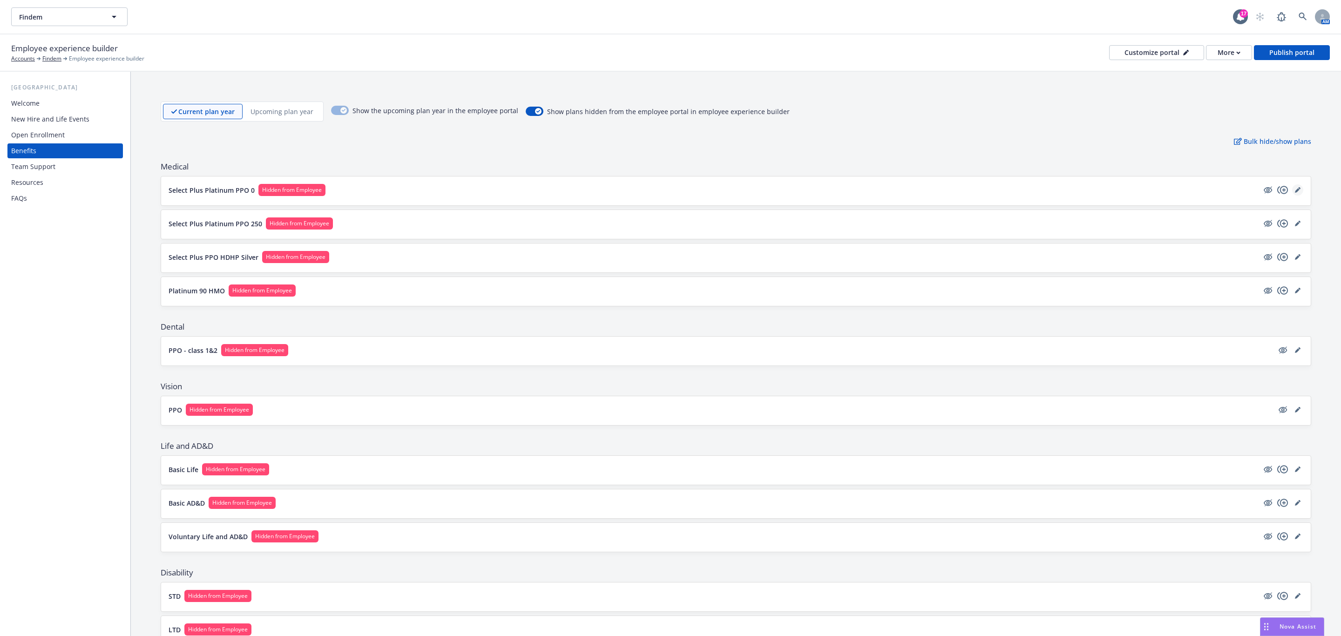
click at [669, 189] on icon "editPencil" at bounding box center [1298, 190] width 6 height 6
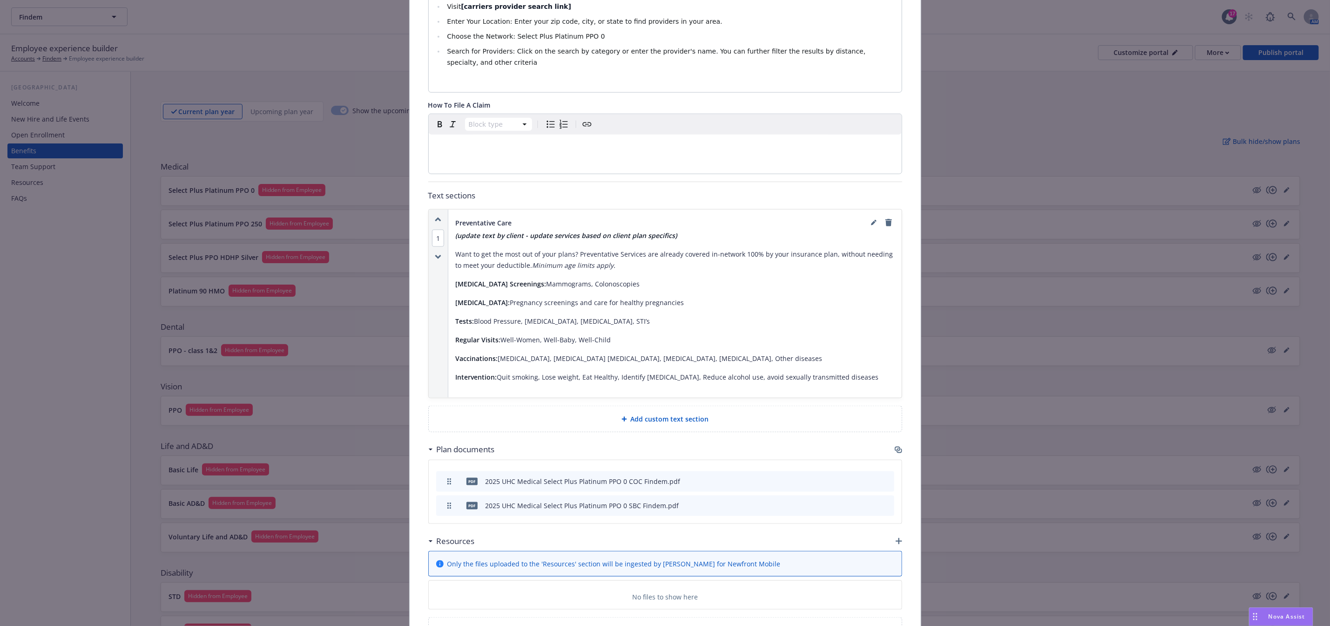
scroll to position [656, 0]
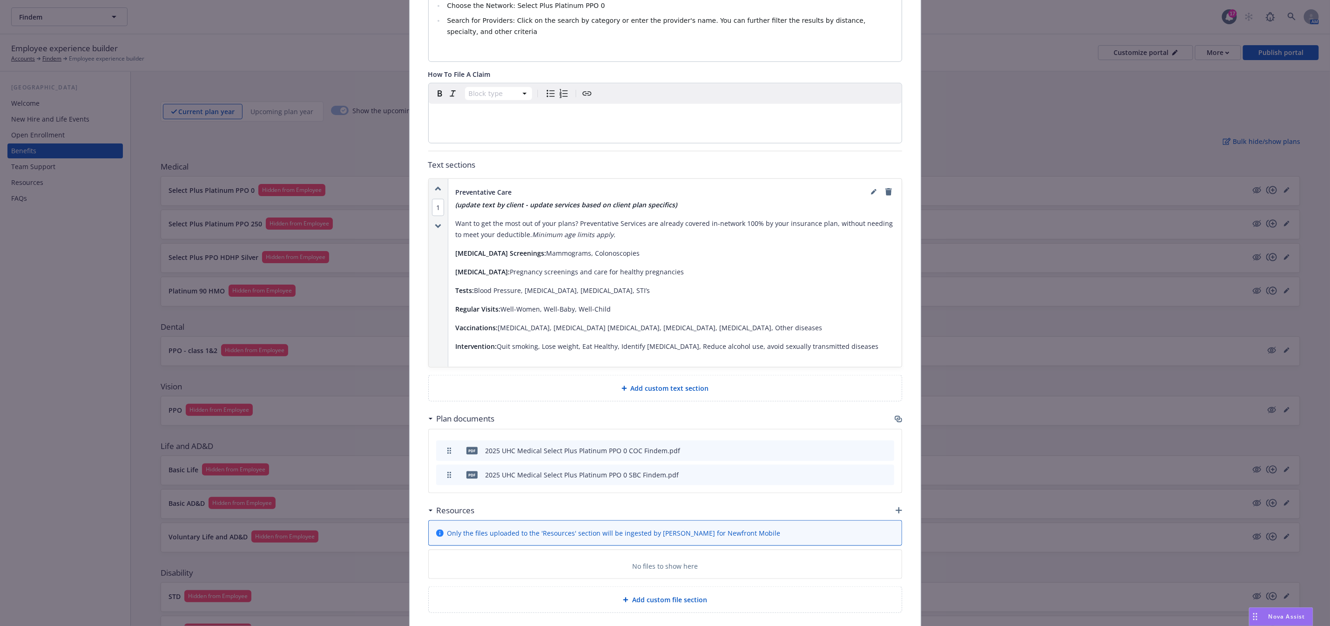
click at [669, 415] on icon "button" at bounding box center [898, 418] width 7 height 7
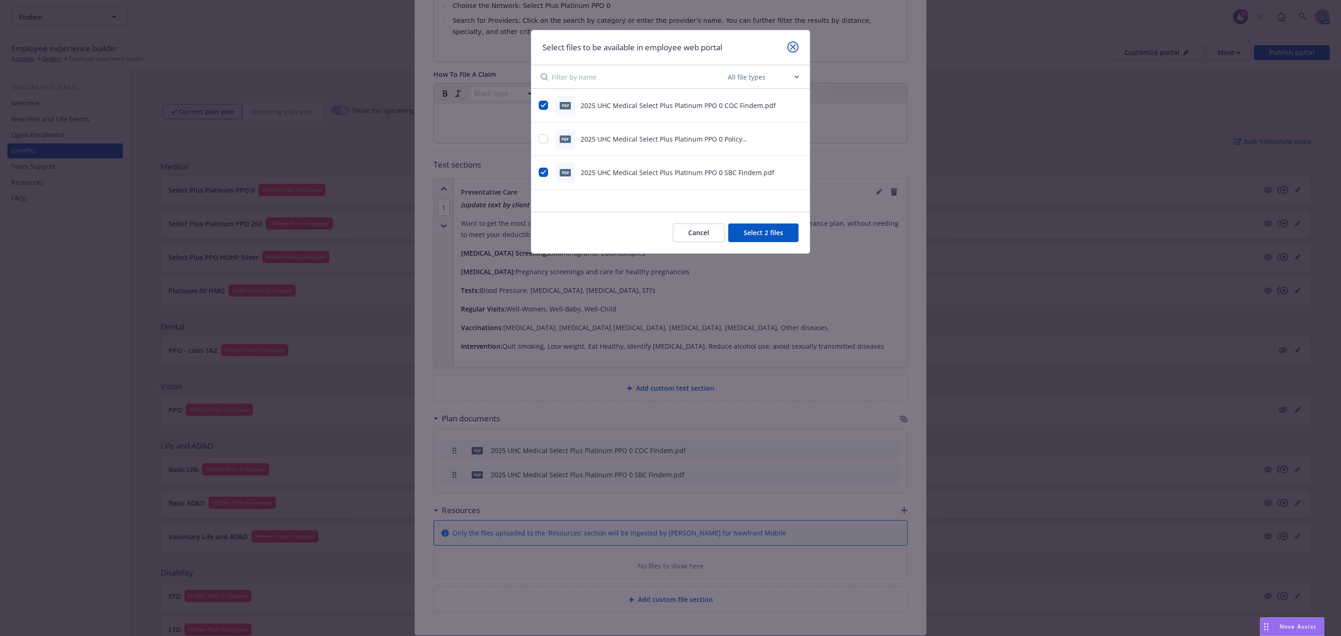
click at [669, 47] on icon "close" at bounding box center [793, 47] width 6 height 6
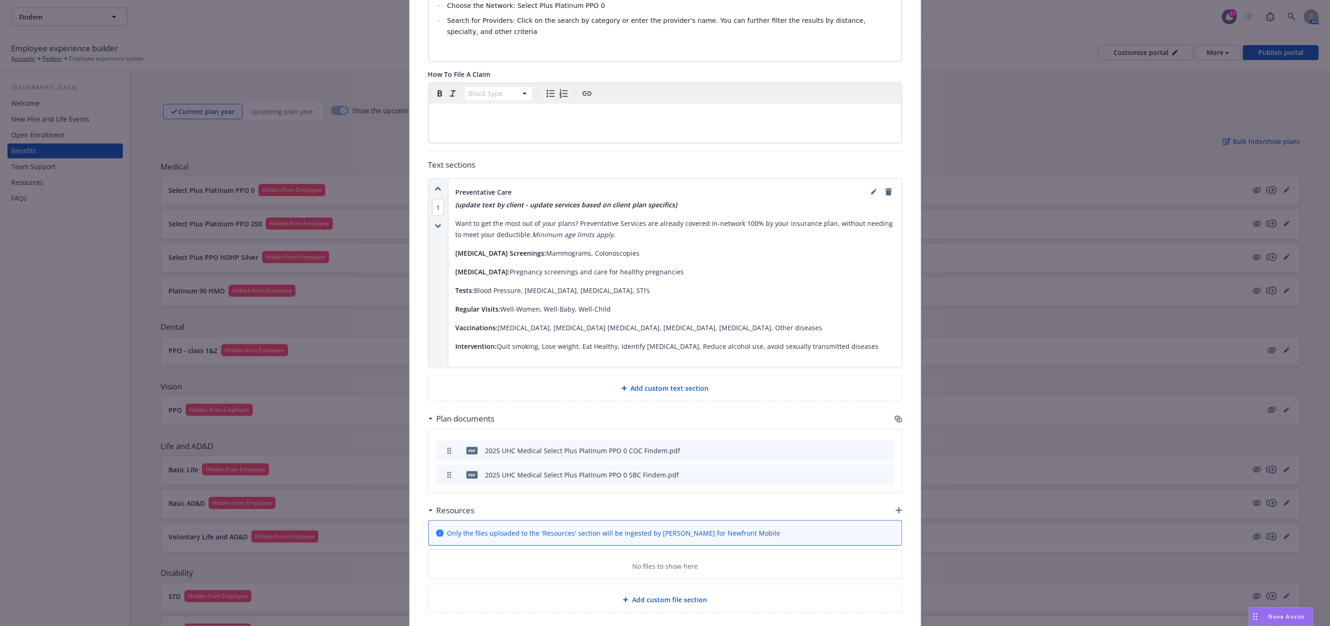
click at [669, 235] on div "Medical - Select Plus Platinum PPO 0 - Medical PPO Cancel Save Fields that are …" at bounding box center [665, 313] width 1330 height 626
click at [669, 206] on div "Medical - Select Plus Platinum PPO 0 - Medical PPO Cancel Save Fields that are …" at bounding box center [665, 313] width 1330 height 626
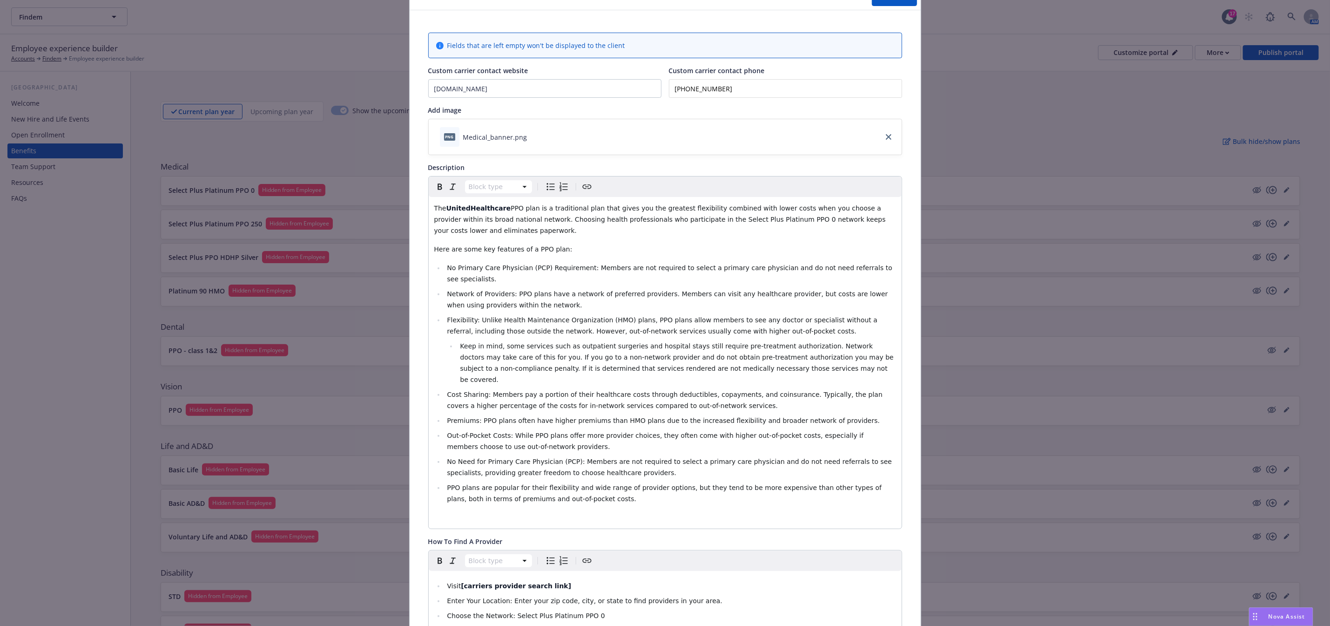
scroll to position [28, 0]
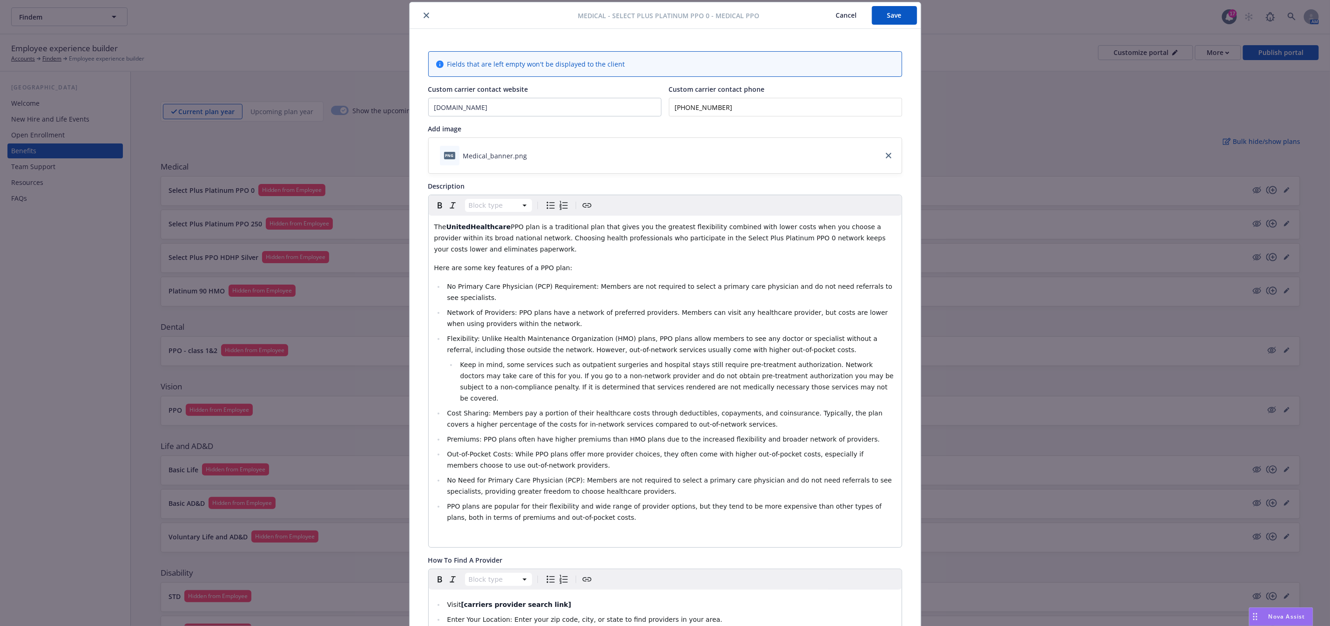
click at [424, 13] on icon "close" at bounding box center [427, 16] width 6 height 6
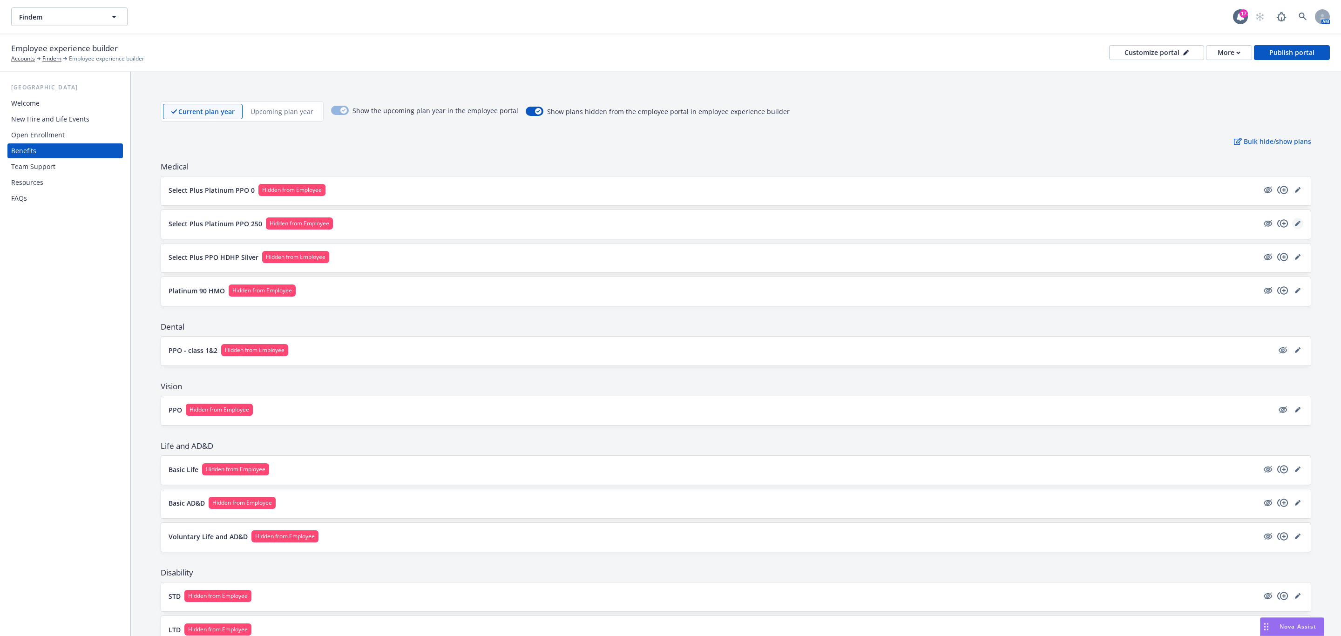
click at [669, 224] on icon "editPencil" at bounding box center [1298, 224] width 6 height 6
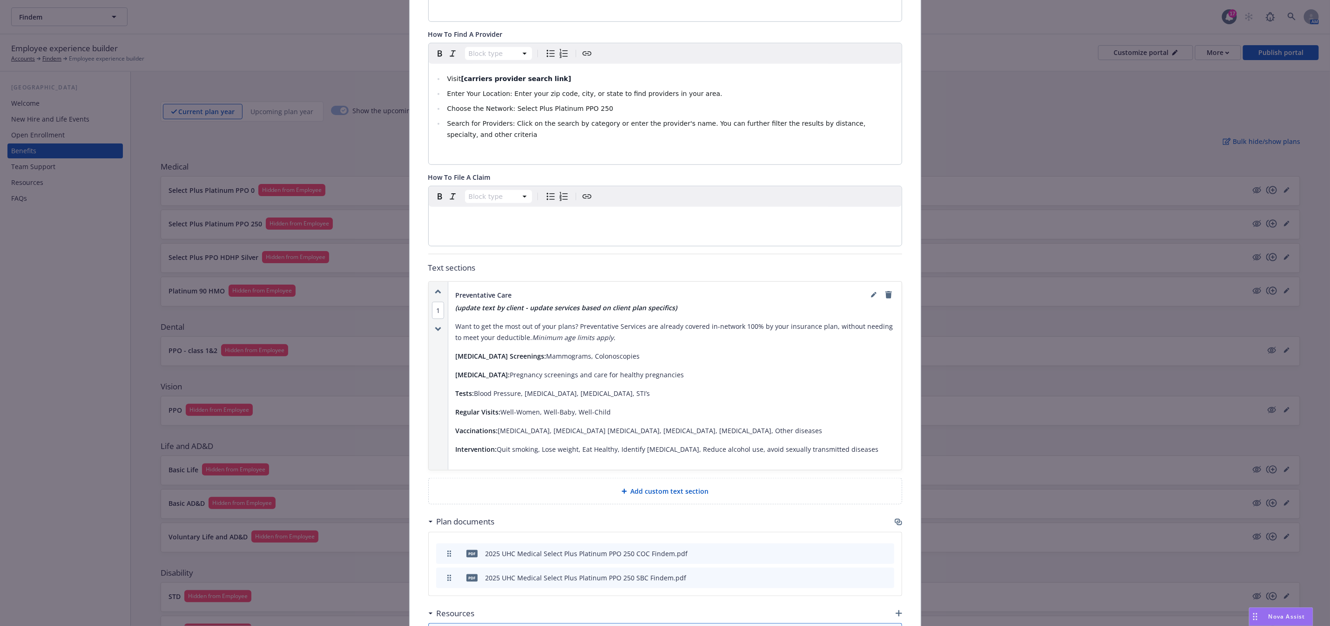
scroll to position [587, 0]
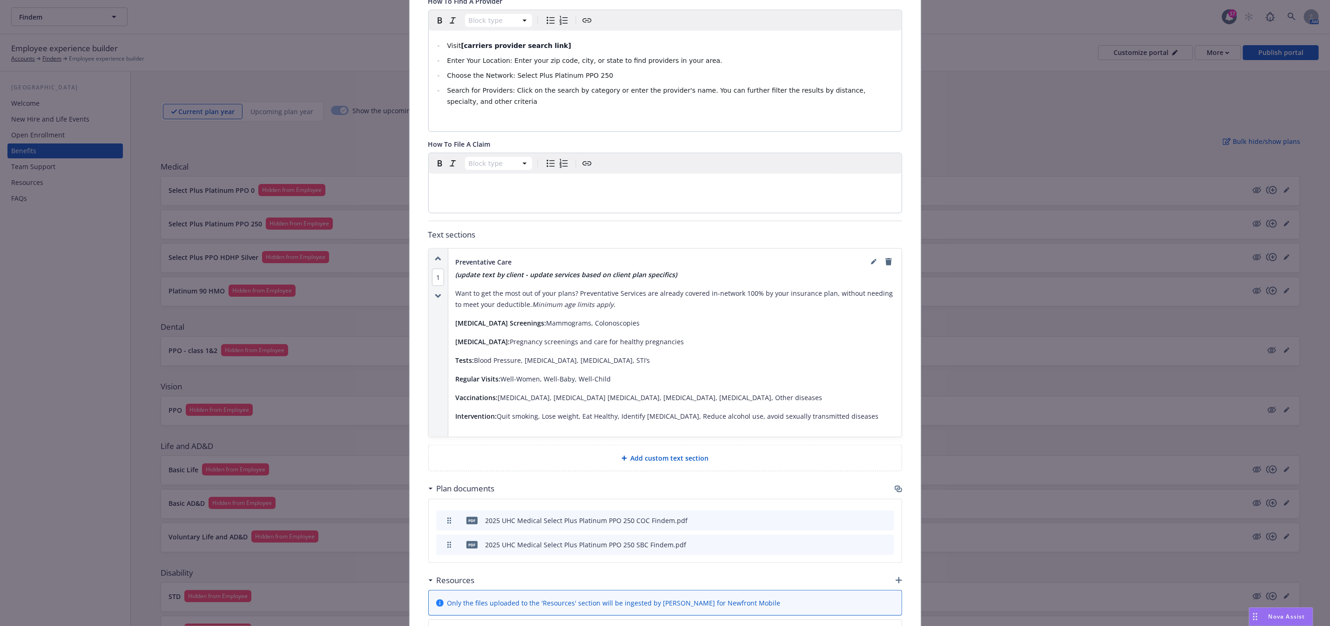
click at [669, 486] on icon "button" at bounding box center [898, 488] width 6 height 5
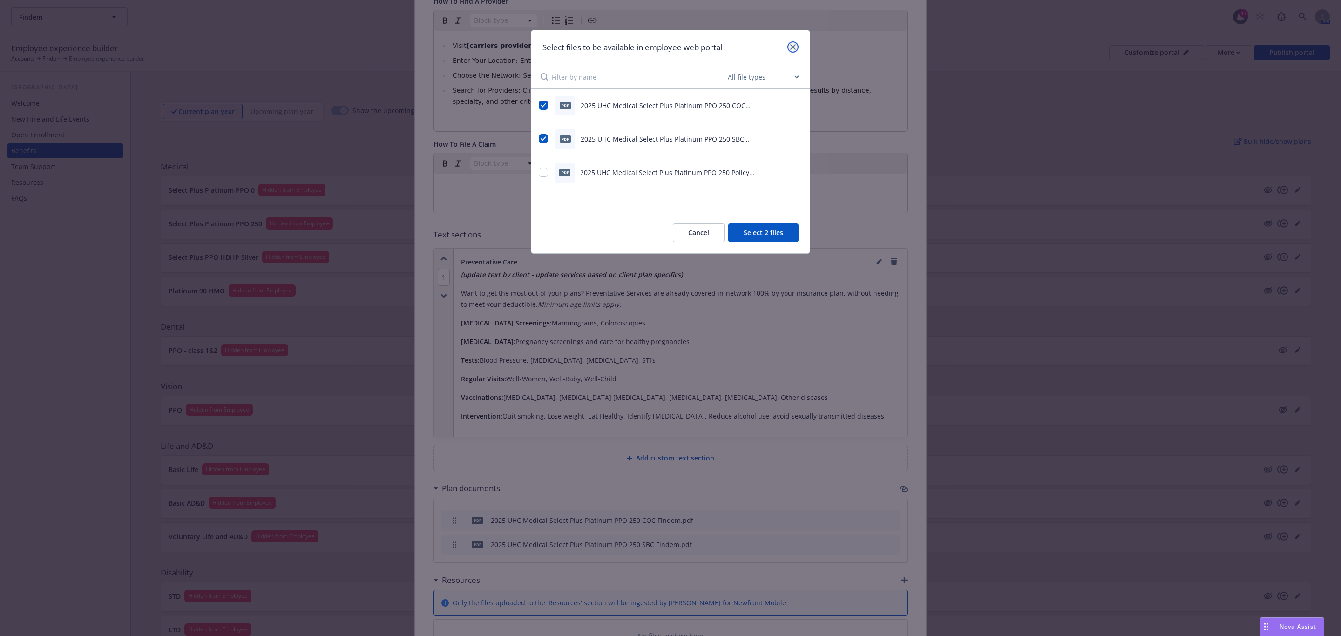
click at [669, 43] on link "close" at bounding box center [792, 46] width 11 height 11
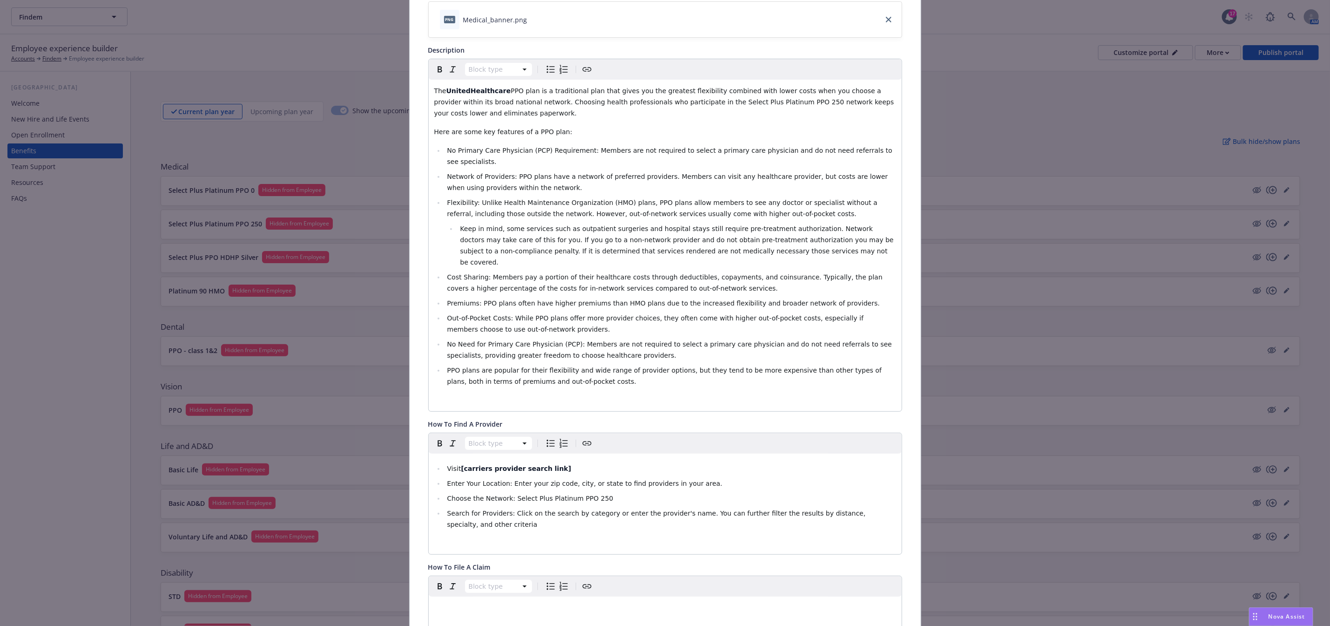
scroll to position [0, 0]
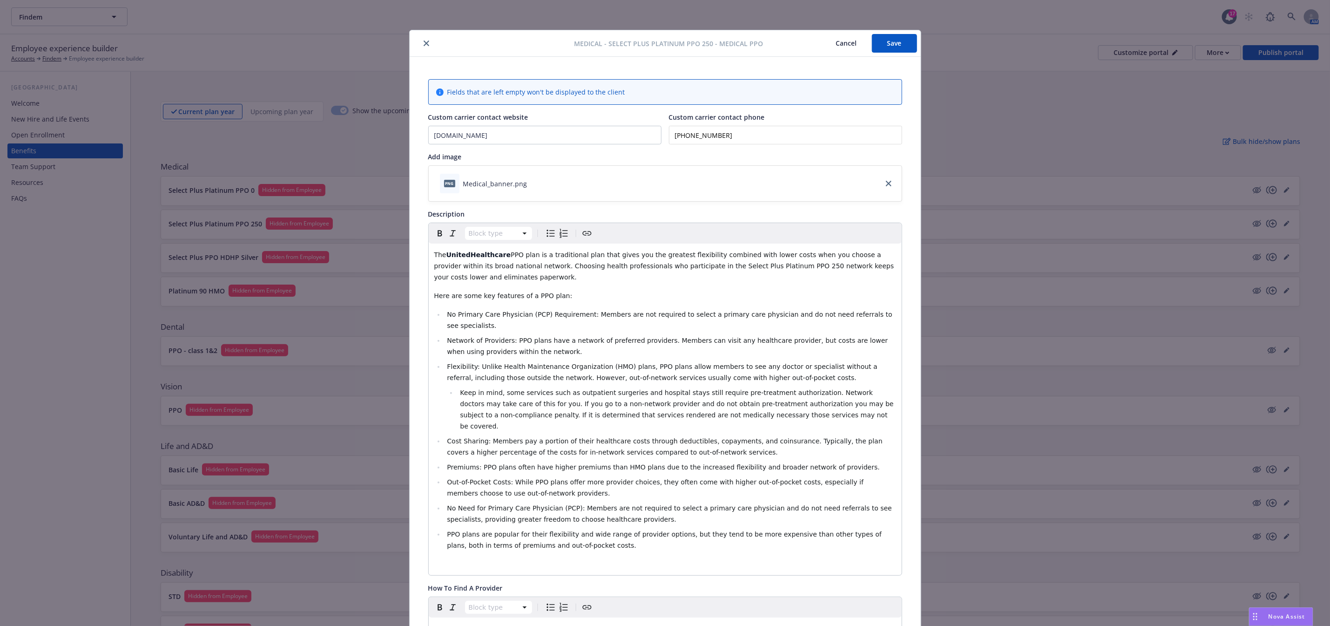
click at [424, 42] on icon "close" at bounding box center [427, 44] width 6 height 6
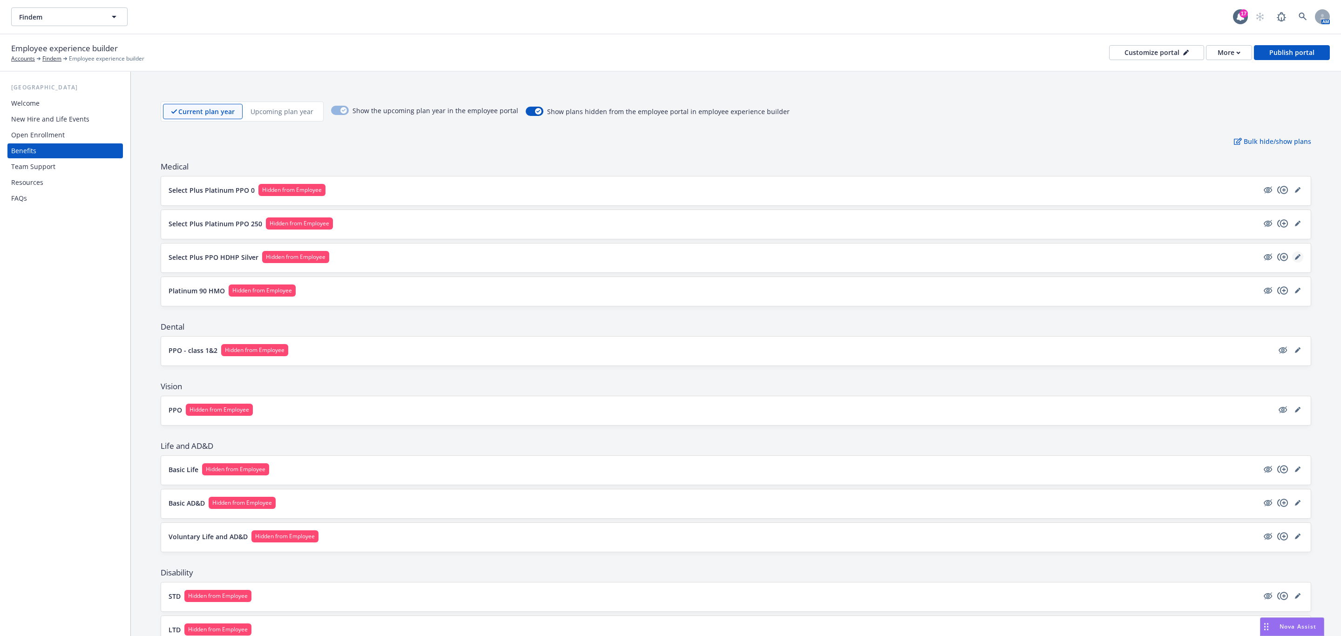
click at [669, 257] on icon "editPencil" at bounding box center [1297, 257] width 5 height 5
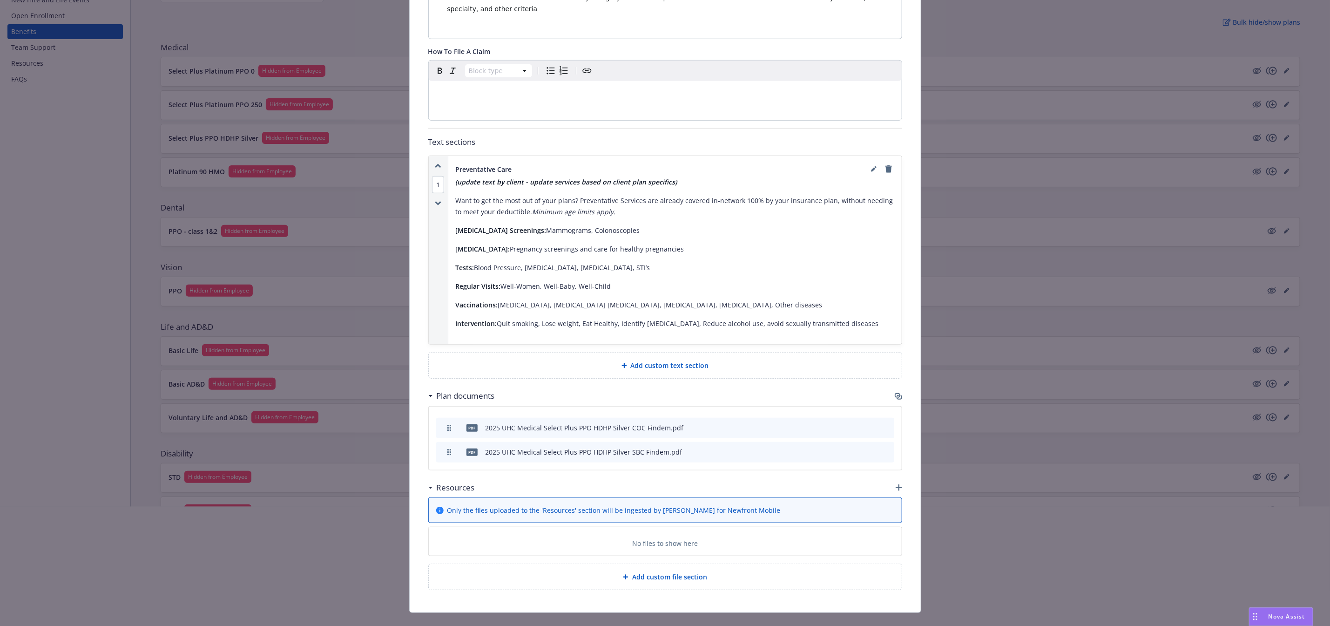
scroll to position [140, 0]
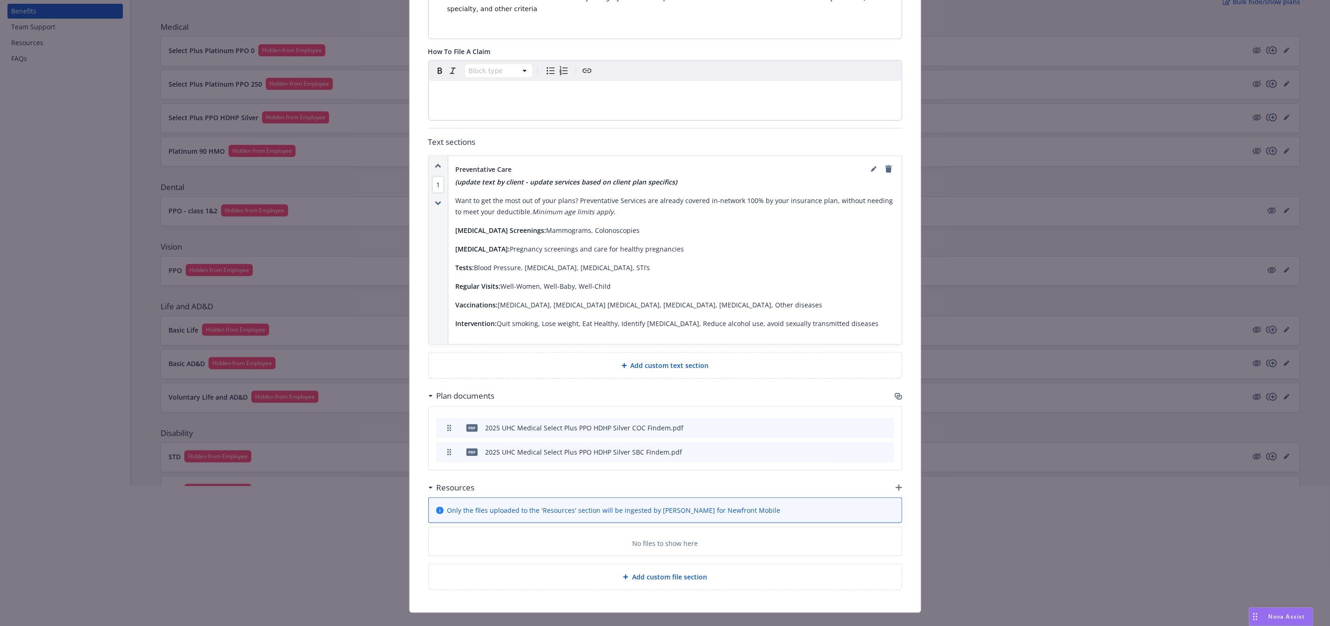
click at [669, 392] on icon "button" at bounding box center [898, 395] width 7 height 7
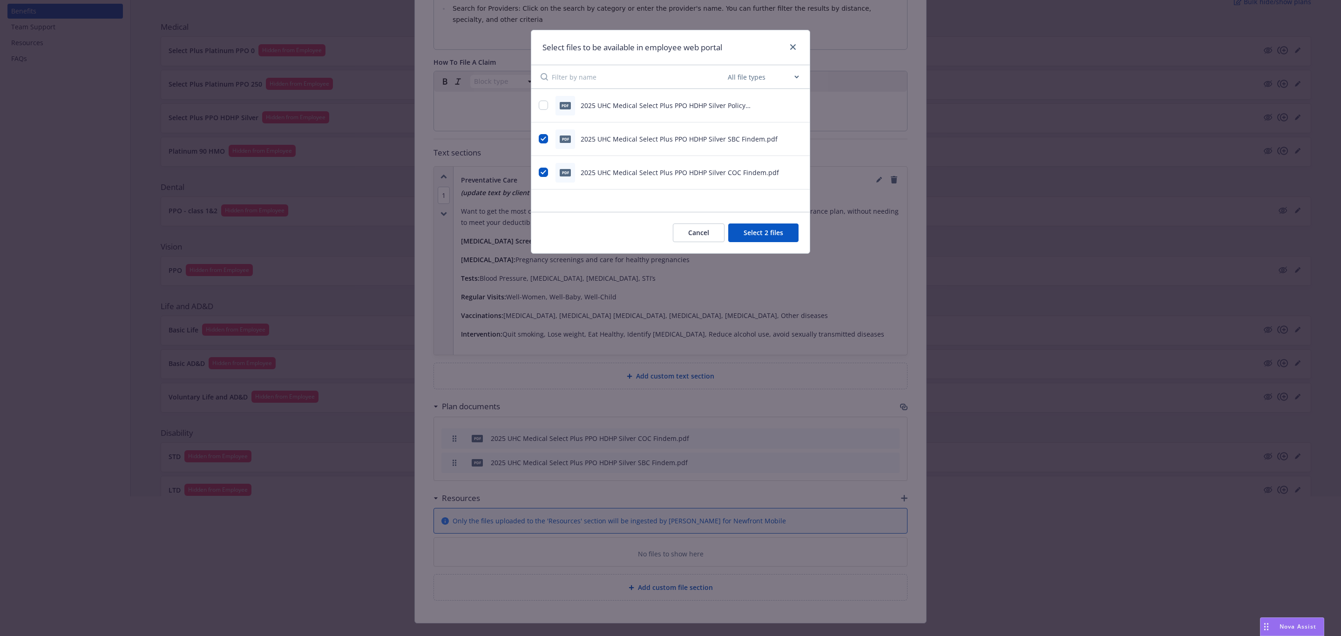
click at [669, 42] on div "Select files to be available in employee web portal" at bounding box center [670, 47] width 278 height 35
click at [669, 49] on link "close" at bounding box center [792, 46] width 11 height 11
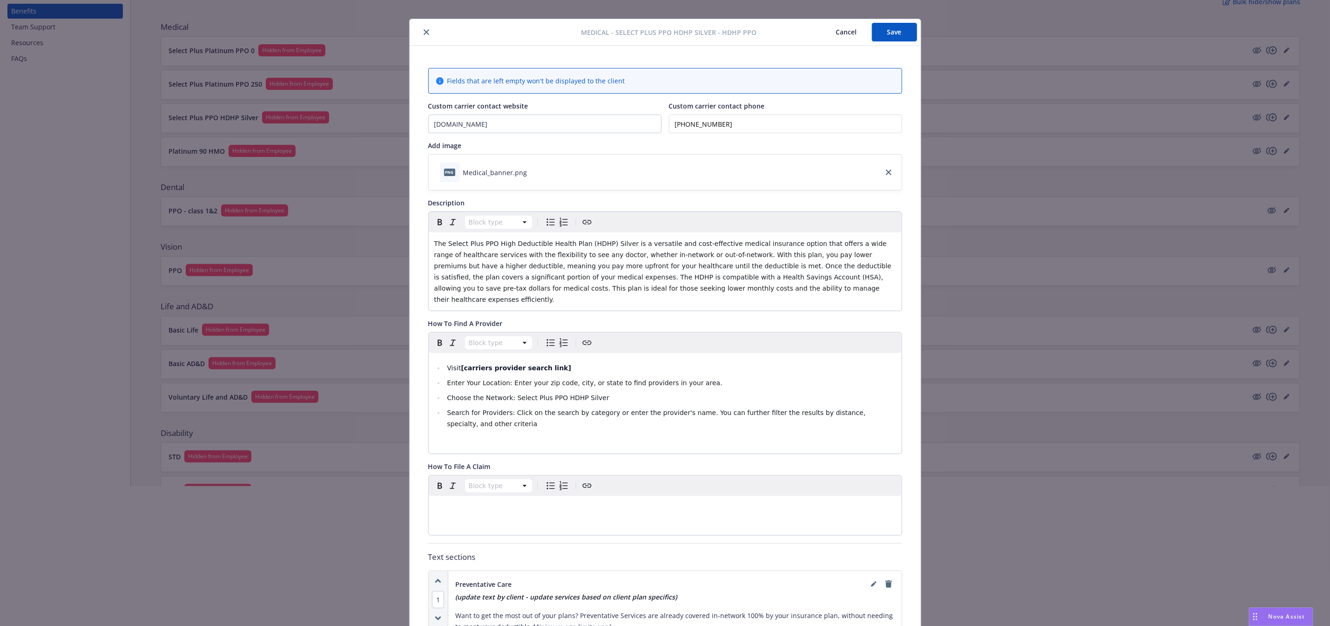
scroll to position [0, 0]
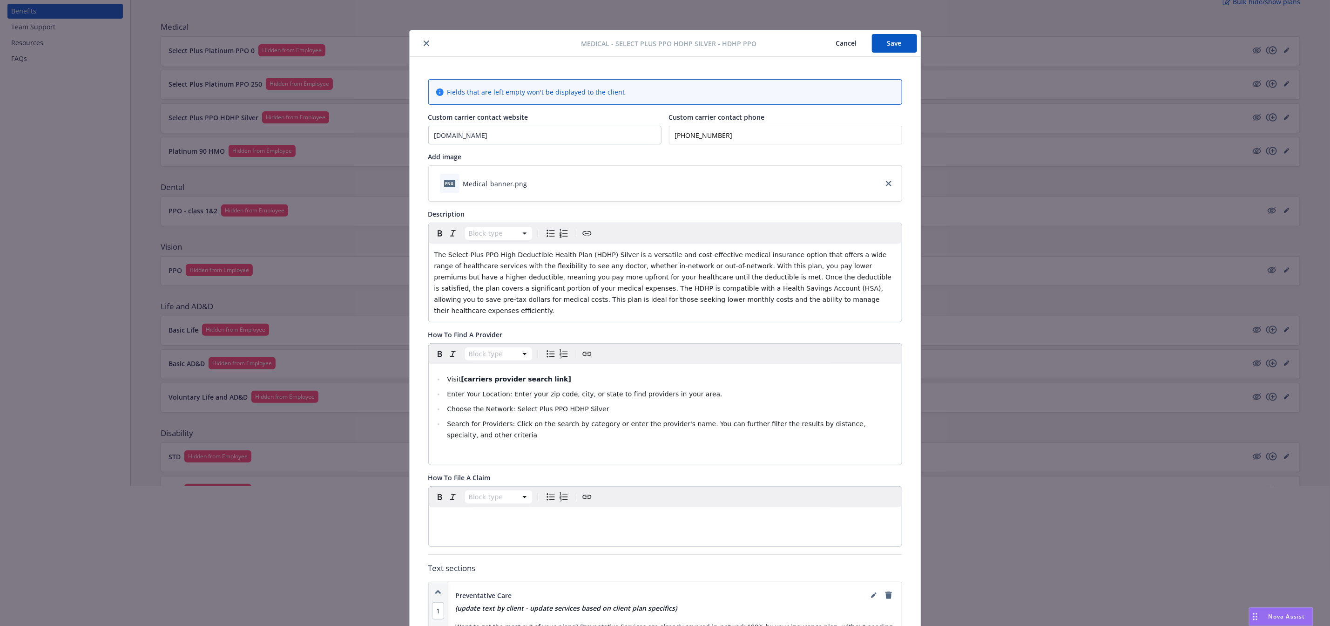
click at [424, 41] on icon "close" at bounding box center [427, 44] width 6 height 6
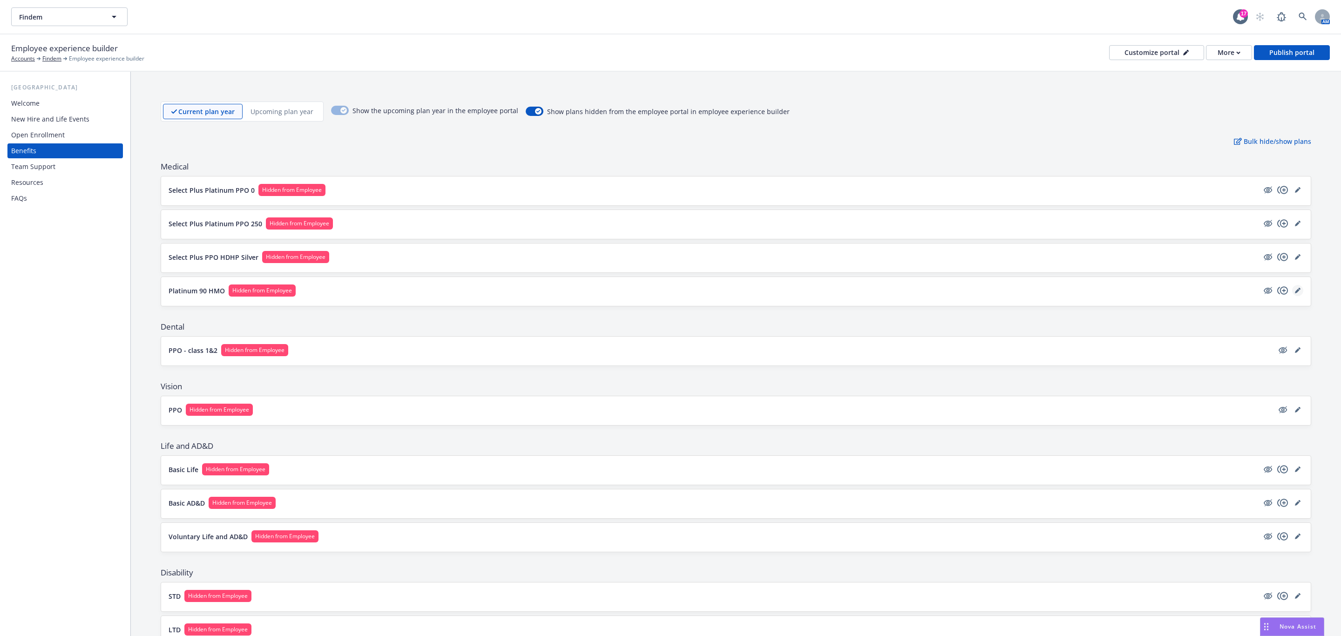
click at [669, 292] on icon "editPencil" at bounding box center [1297, 291] width 5 height 5
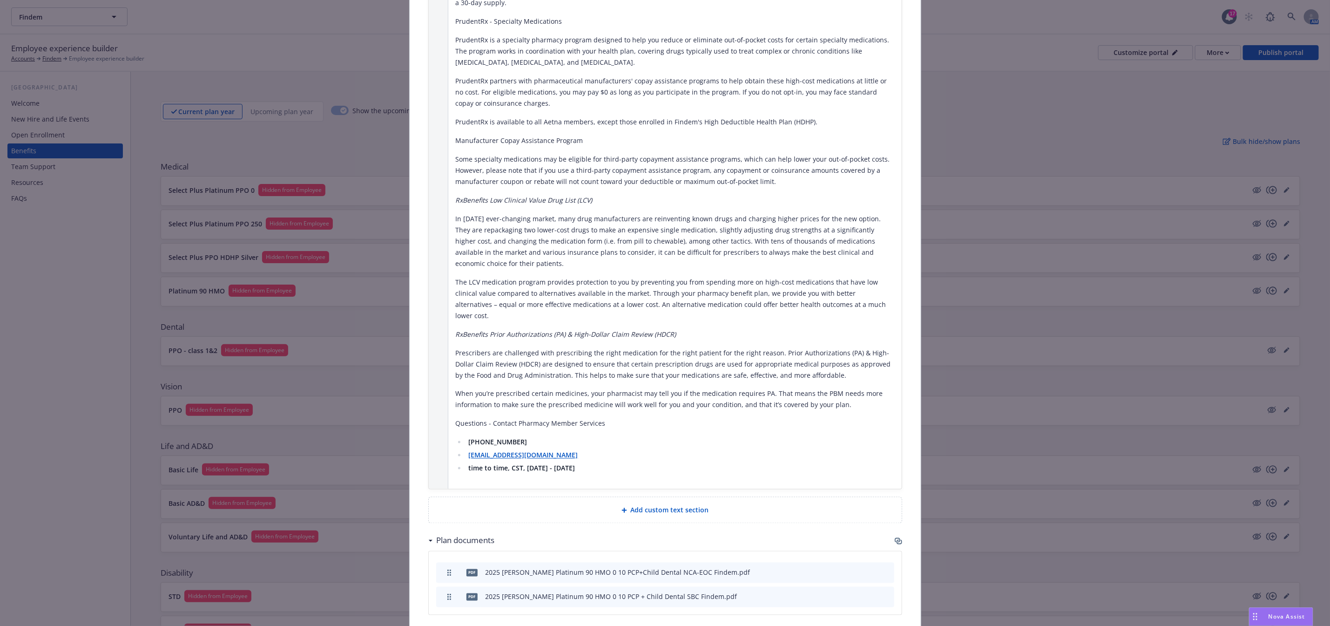
scroll to position [1006, 0]
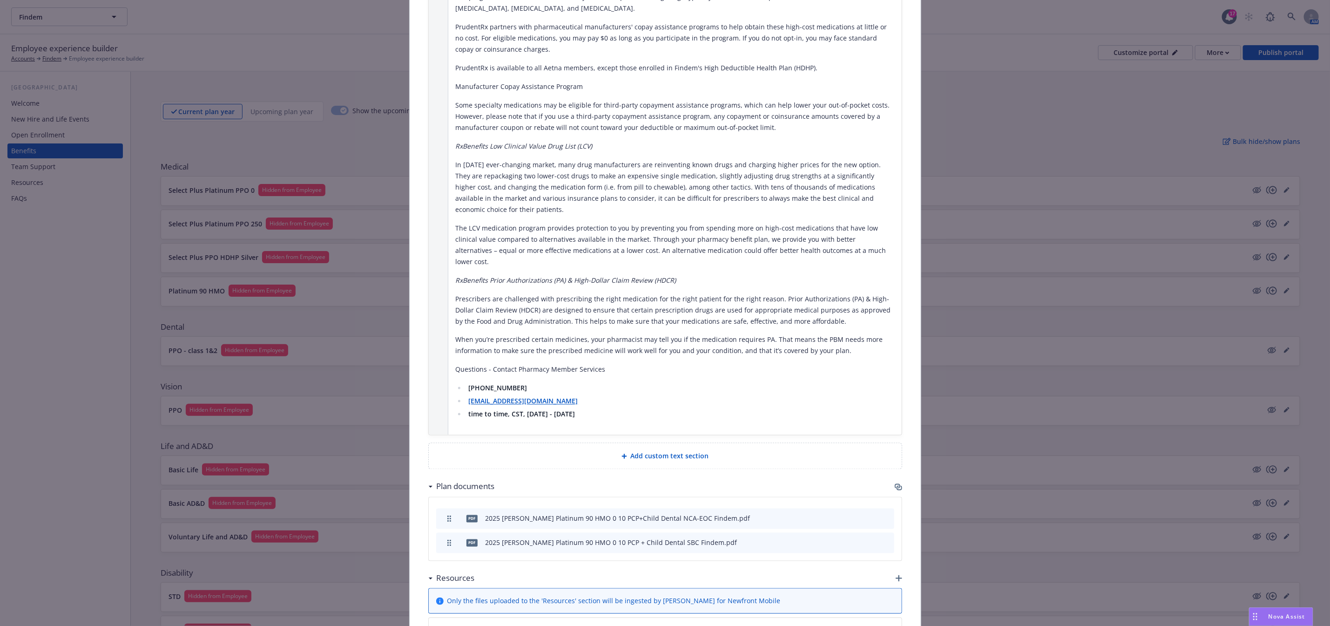
click at [669, 484] on icon "button" at bounding box center [898, 486] width 6 height 5
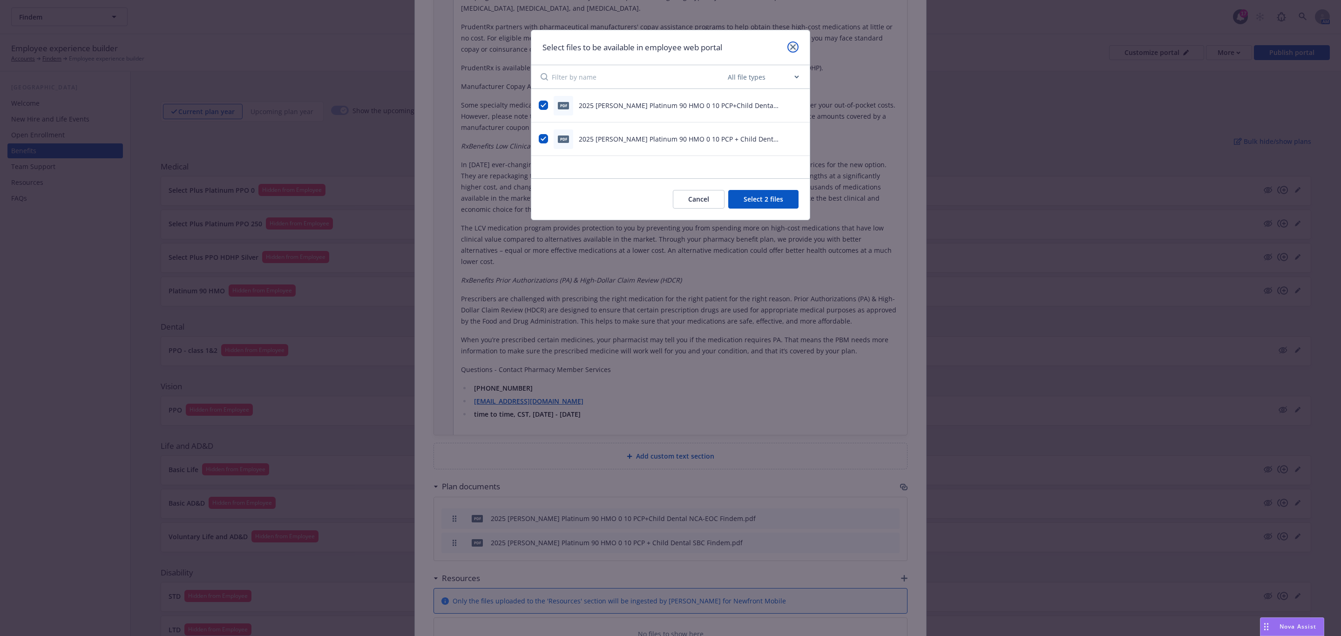
click at [669, 47] on icon "close" at bounding box center [793, 47] width 6 height 6
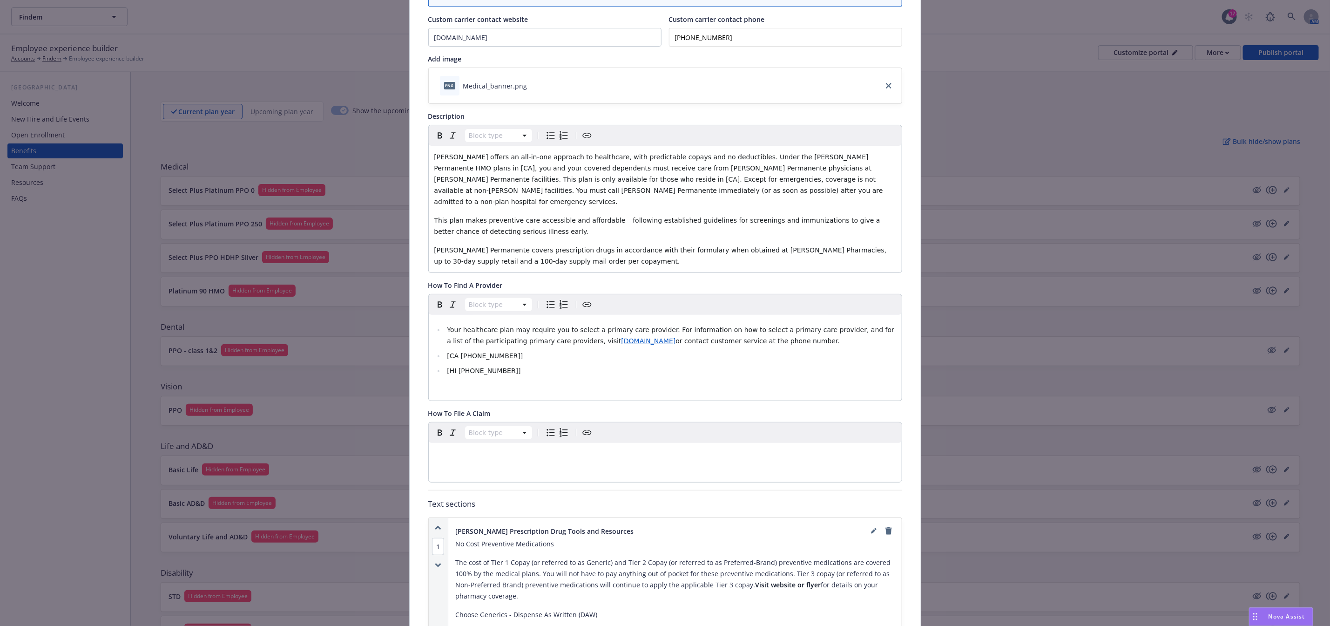
scroll to position [0, 0]
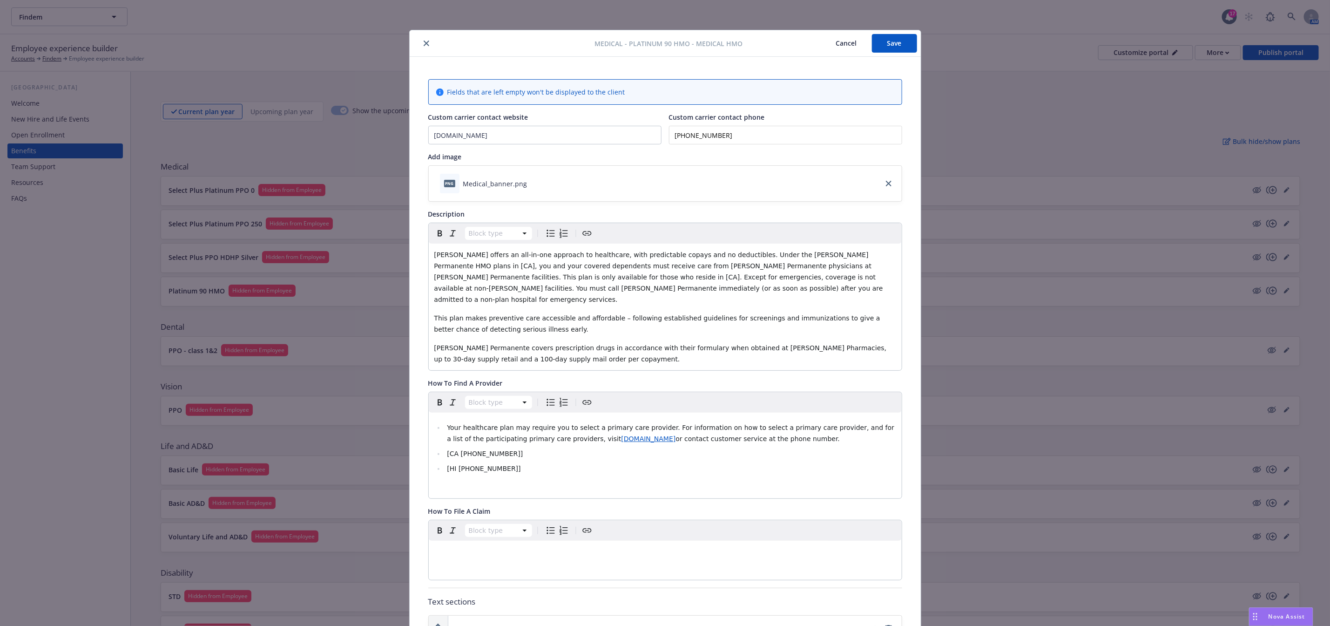
click at [424, 46] on icon "close" at bounding box center [427, 44] width 6 height 6
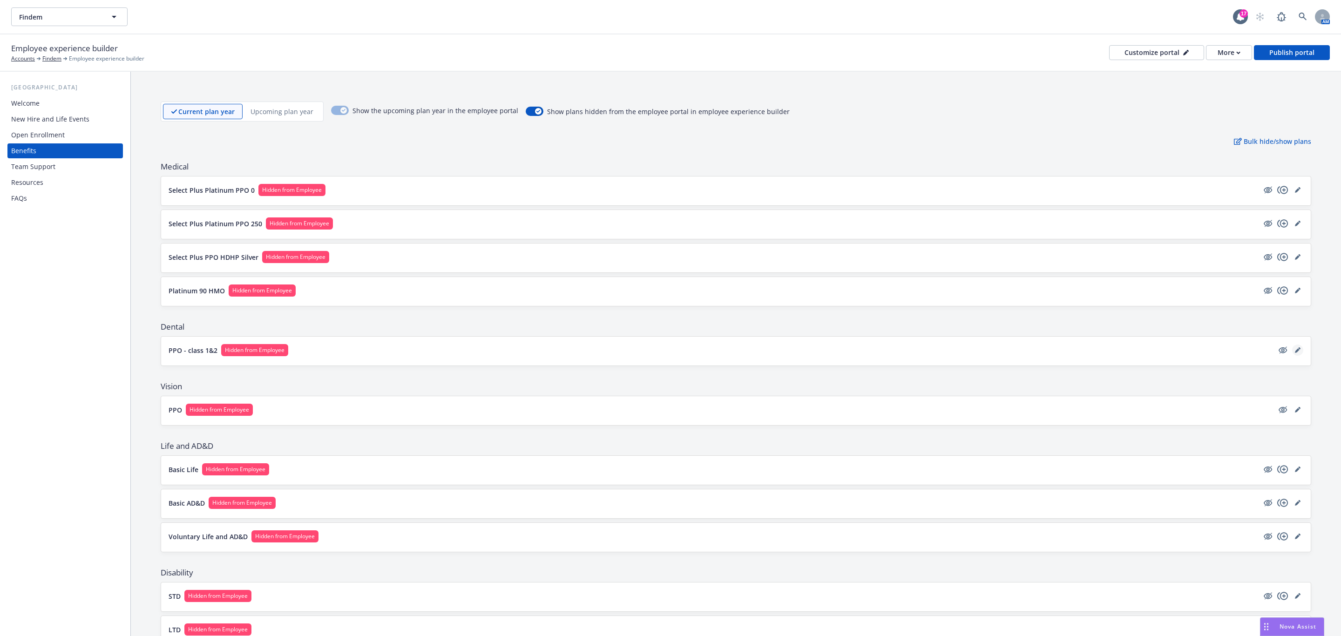
click at [669, 351] on link "editPencil" at bounding box center [1297, 350] width 11 height 11
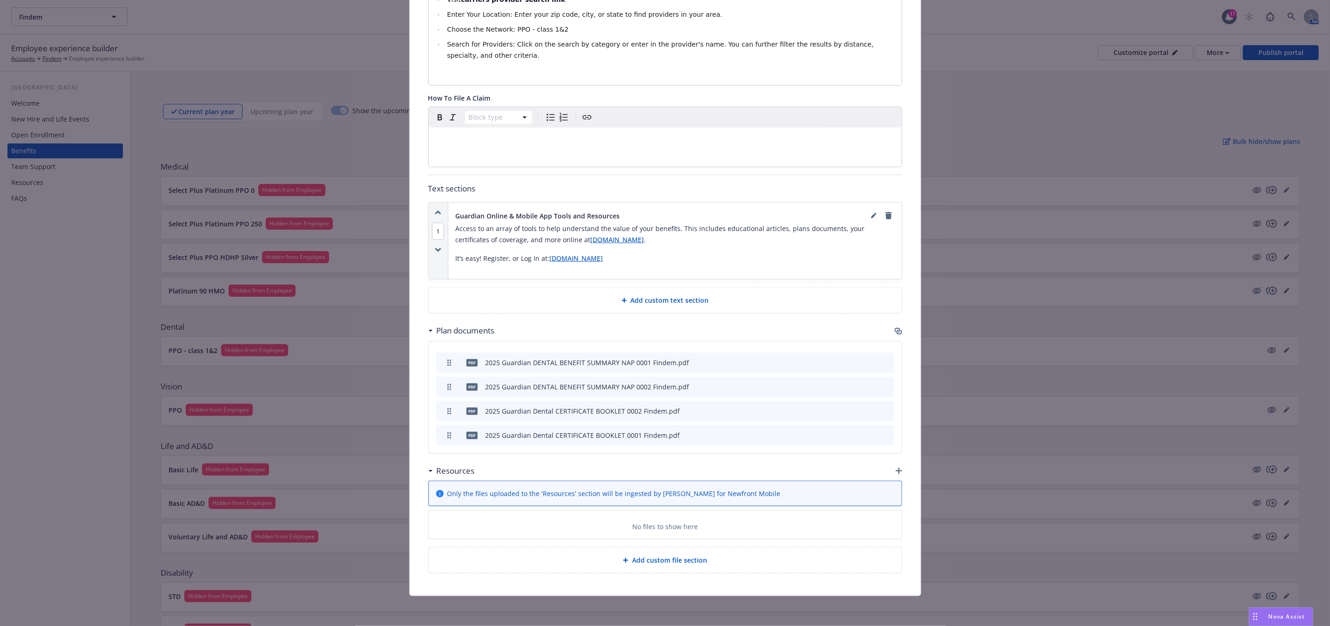
scroll to position [370, 0]
click at [669, 331] on icon "button" at bounding box center [898, 330] width 7 height 7
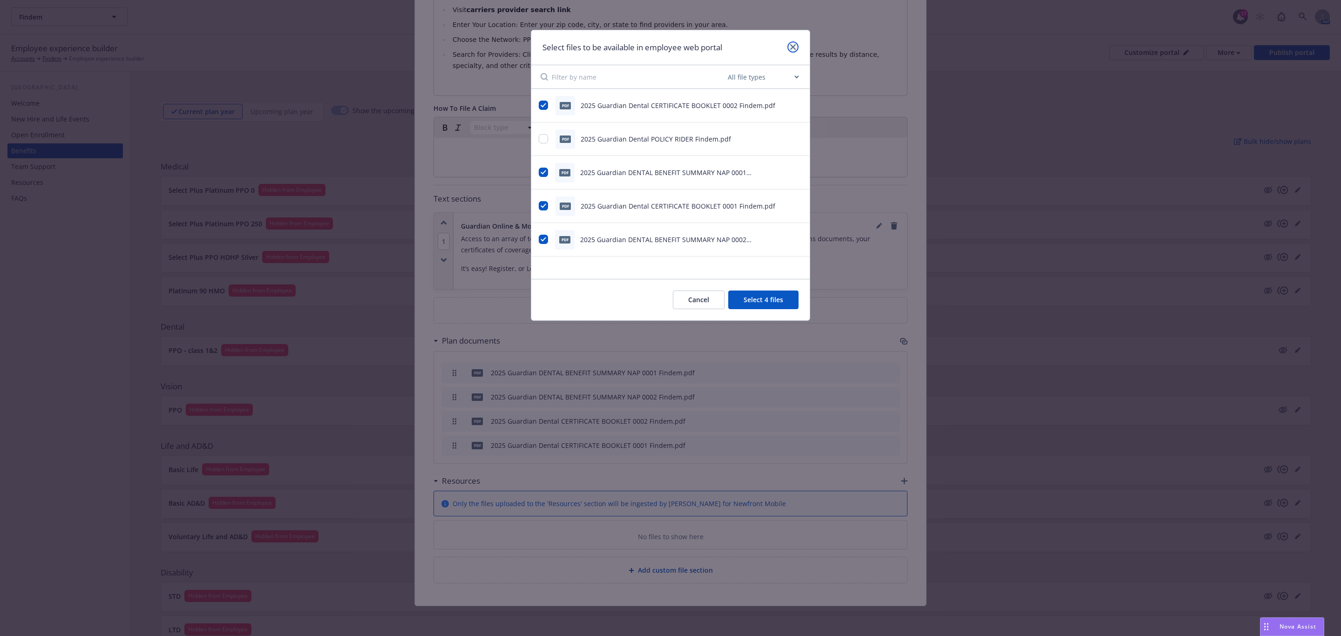
click at [669, 47] on icon "close" at bounding box center [793, 47] width 6 height 6
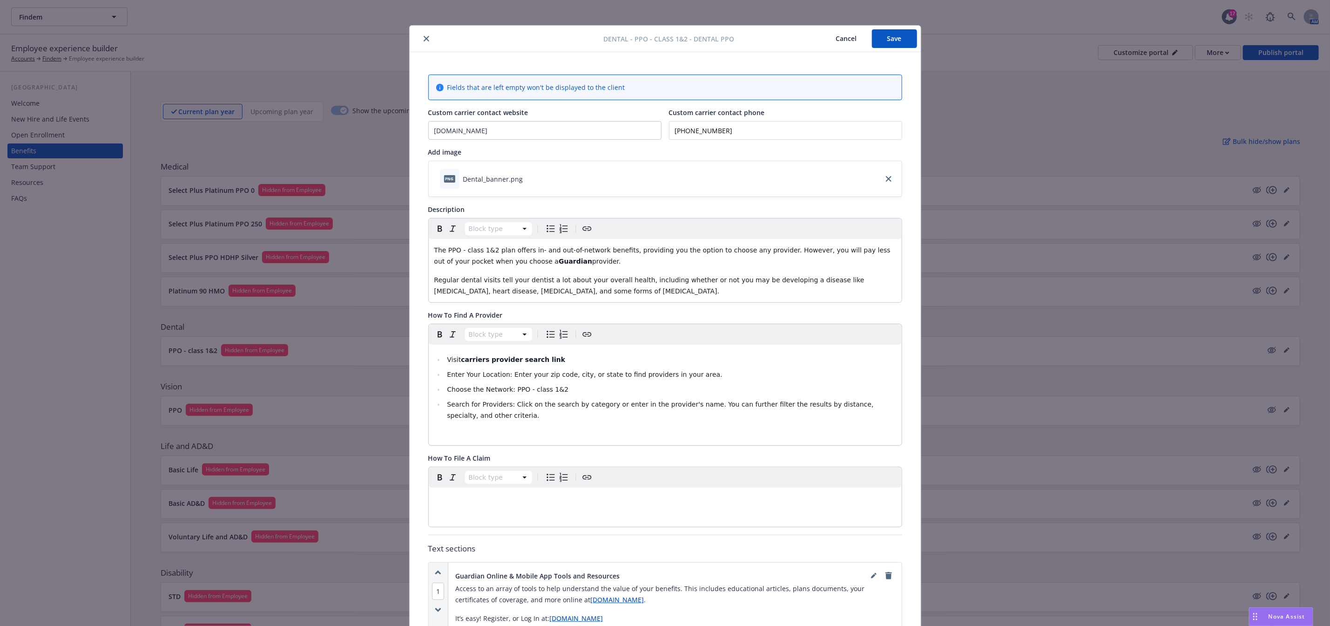
scroll to position [0, 0]
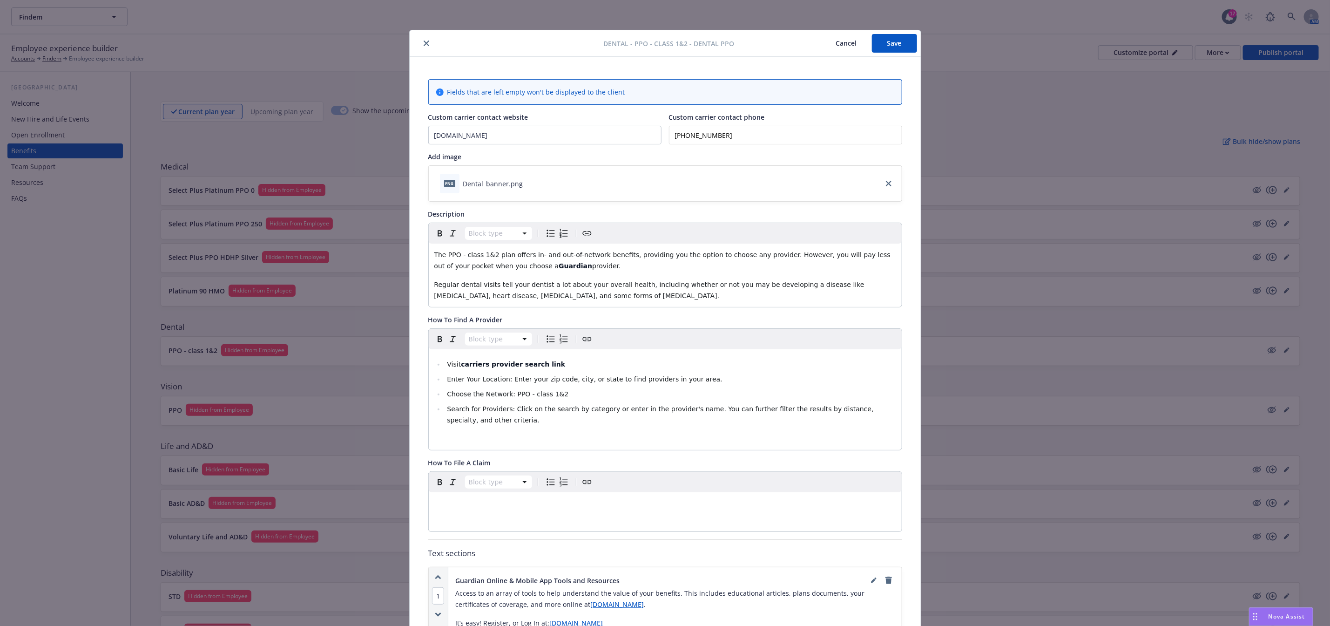
click at [421, 40] on button "close" at bounding box center [426, 43] width 11 height 11
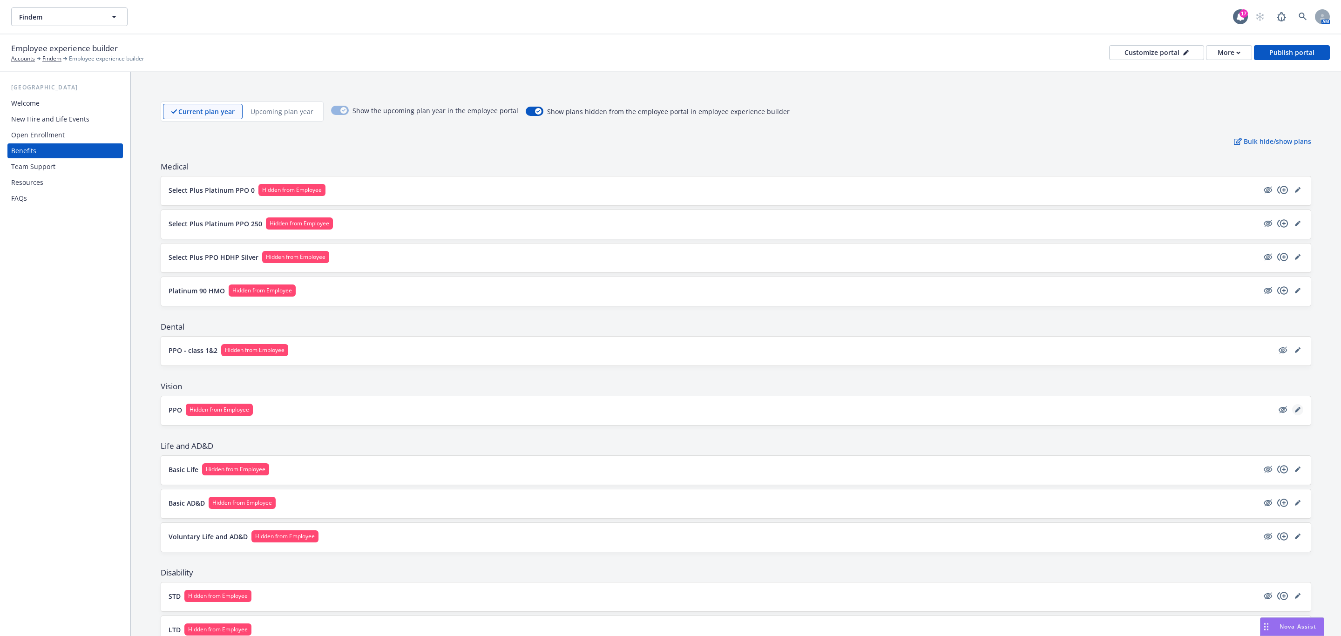
click at [669, 415] on link "editPencil" at bounding box center [1297, 409] width 11 height 11
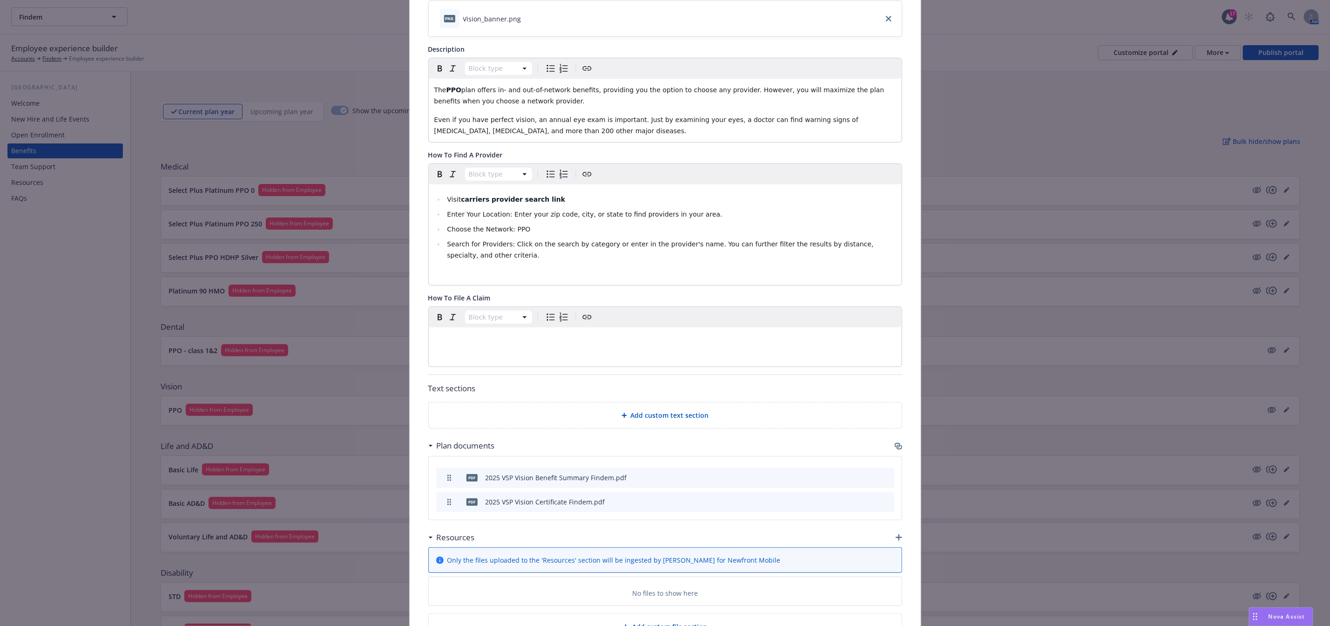
scroll to position [168, 0]
click at [669, 445] on icon "button" at bounding box center [898, 442] width 6 height 5
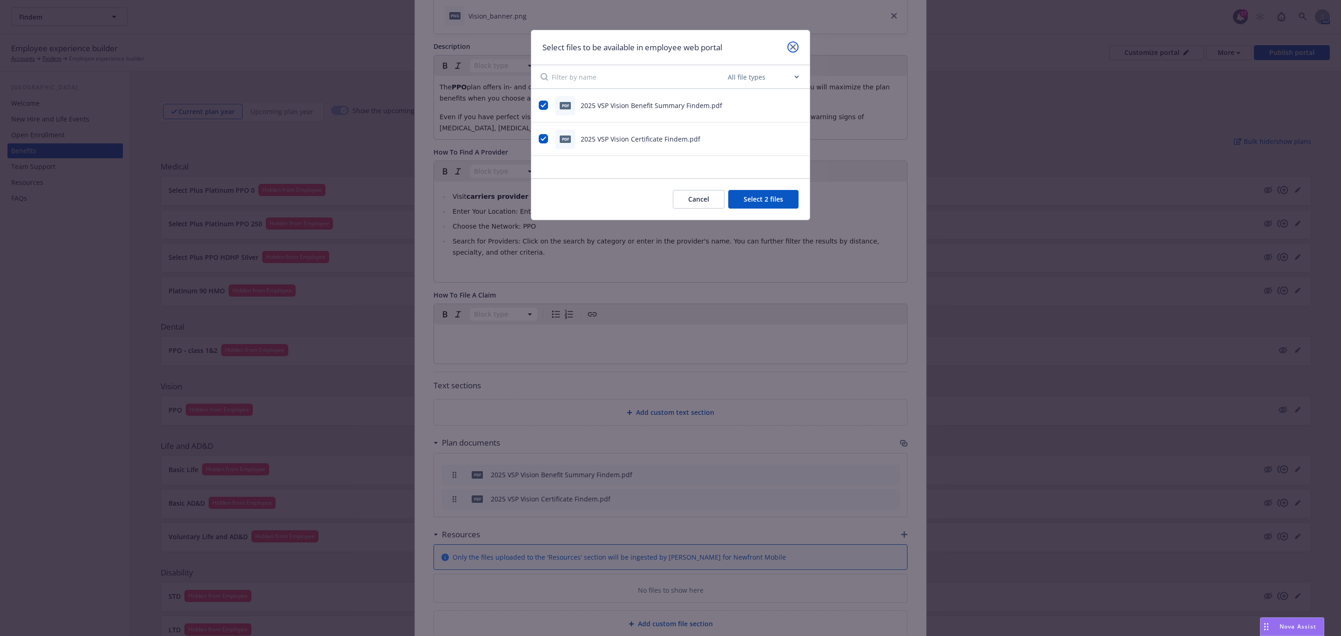
click at [669, 43] on link "close" at bounding box center [792, 46] width 11 height 11
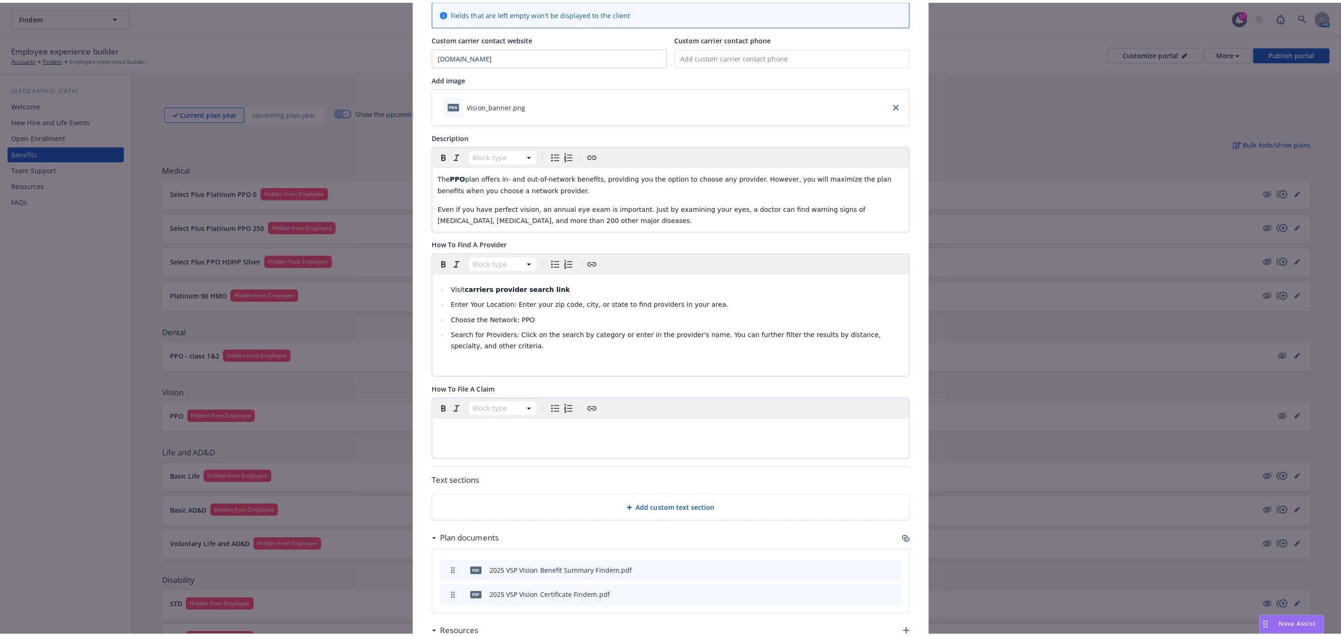
scroll to position [0, 0]
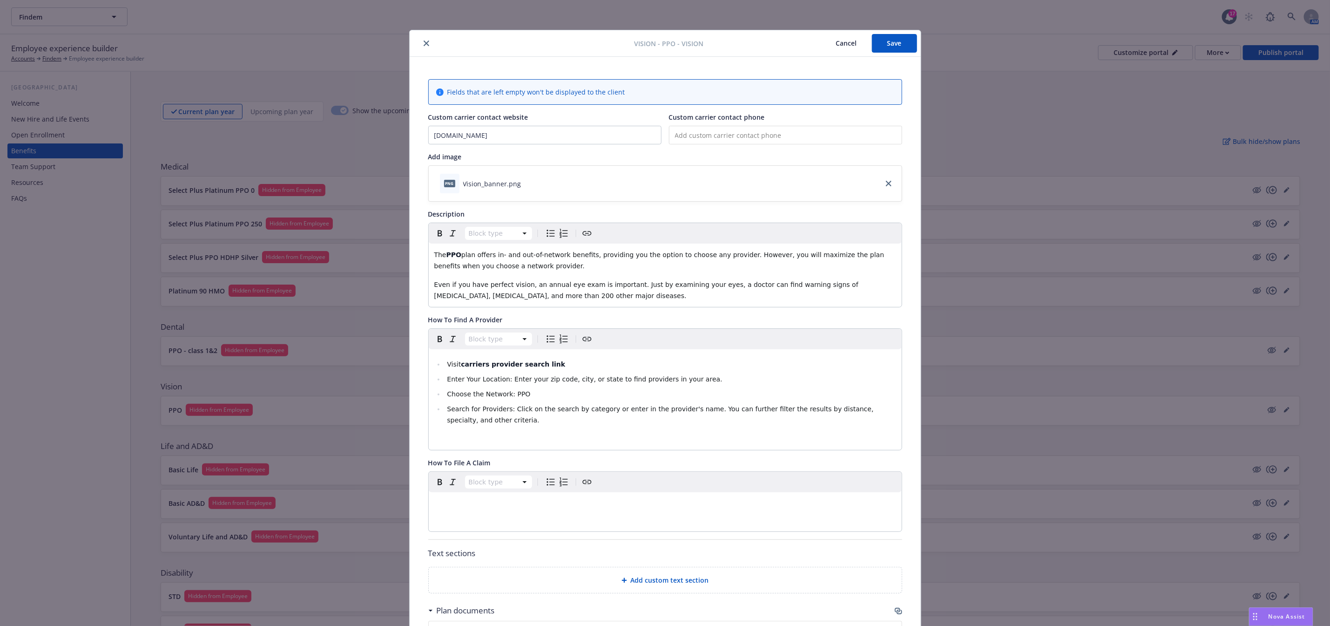
click at [421, 42] on button "close" at bounding box center [426, 43] width 11 height 11
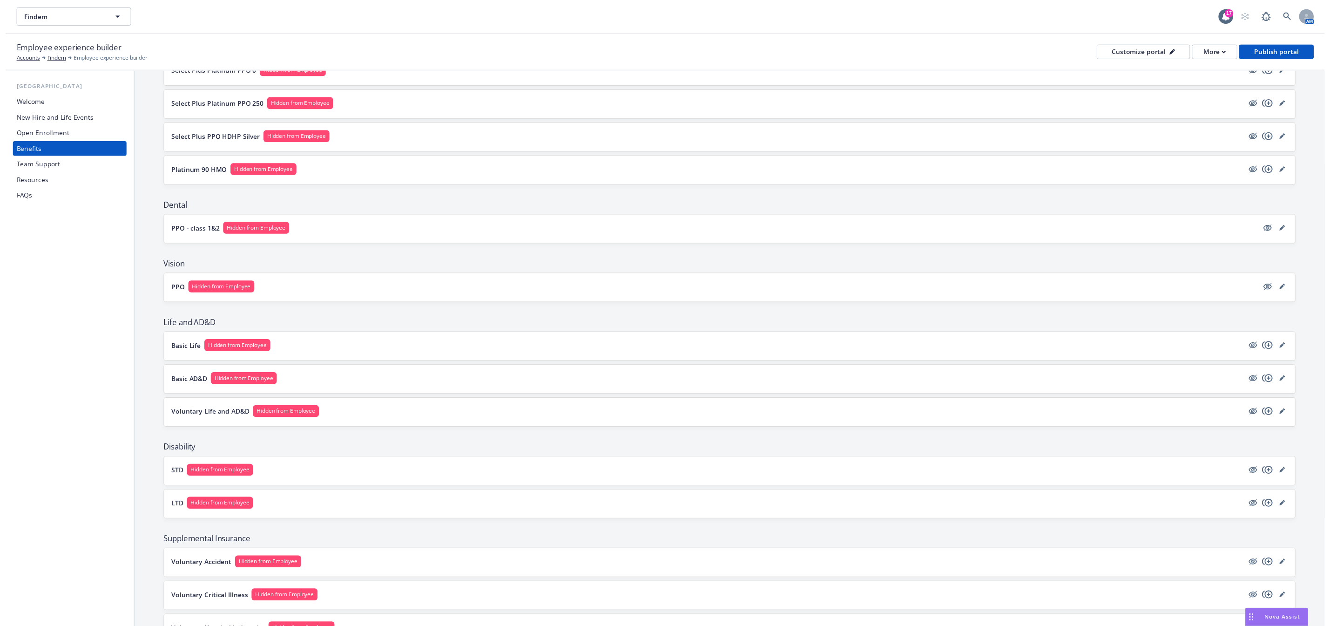
scroll to position [140, 0]
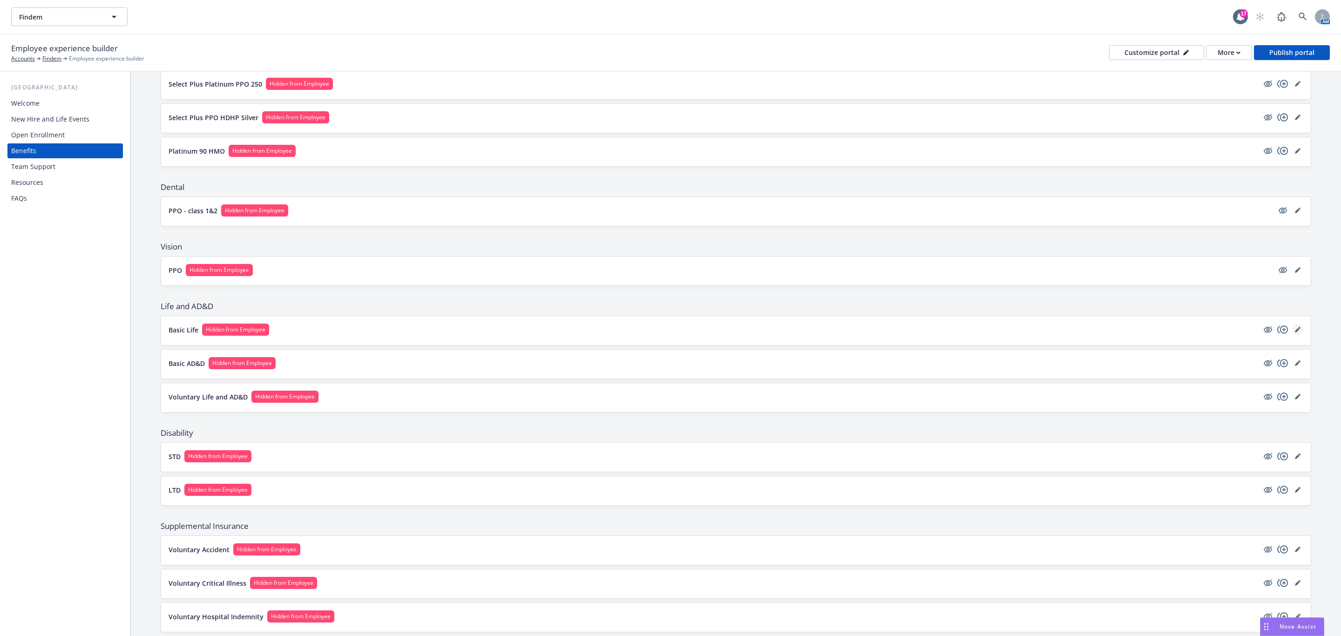
click at [669, 331] on icon "editPencil" at bounding box center [1298, 330] width 6 height 6
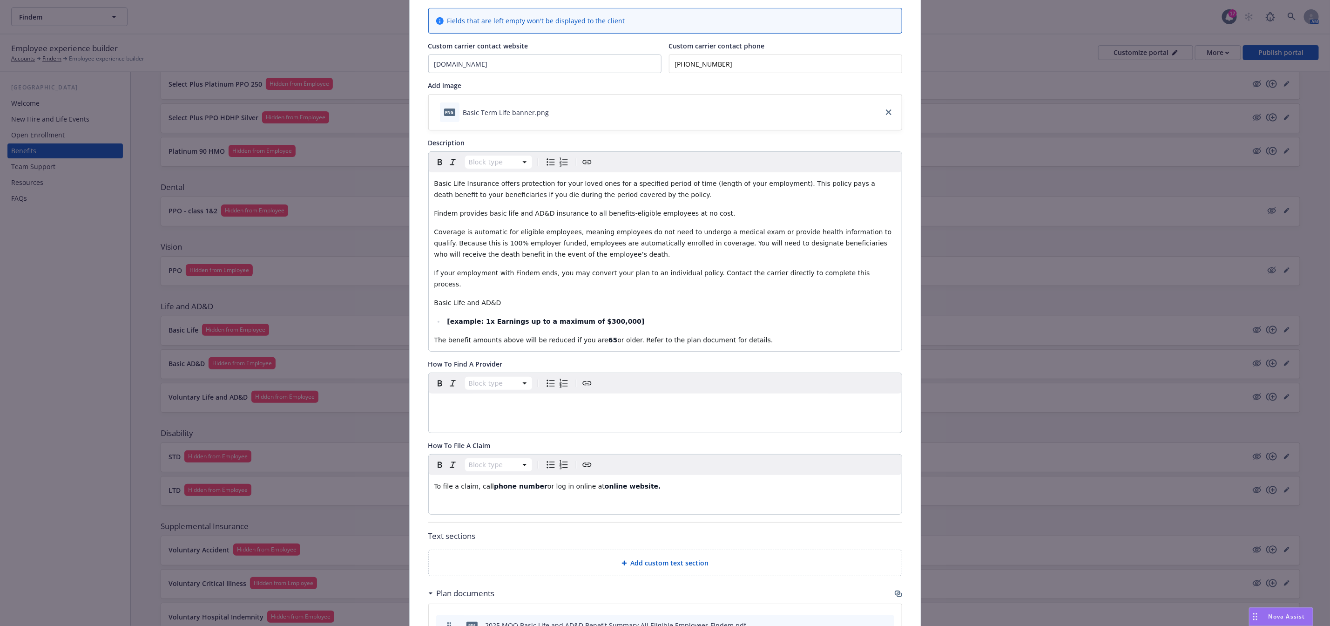
scroll to position [307, 0]
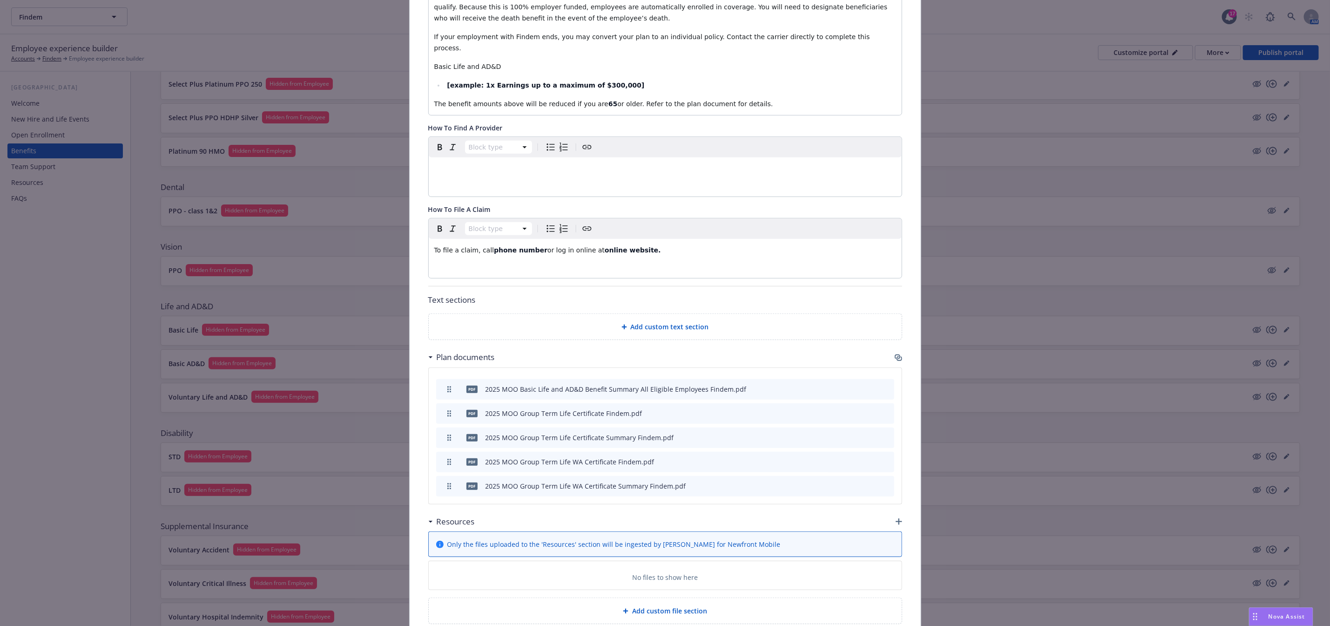
click at [669, 354] on icon "button" at bounding box center [898, 357] width 7 height 7
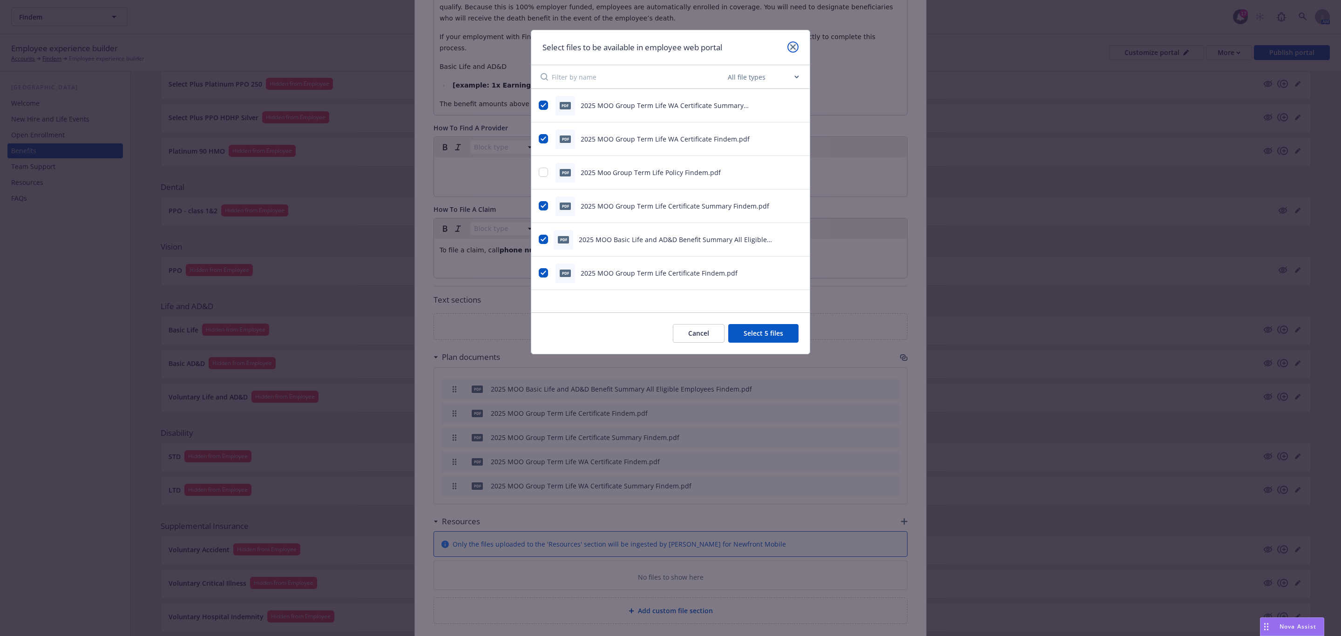
click at [669, 49] on icon "close" at bounding box center [793, 47] width 6 height 6
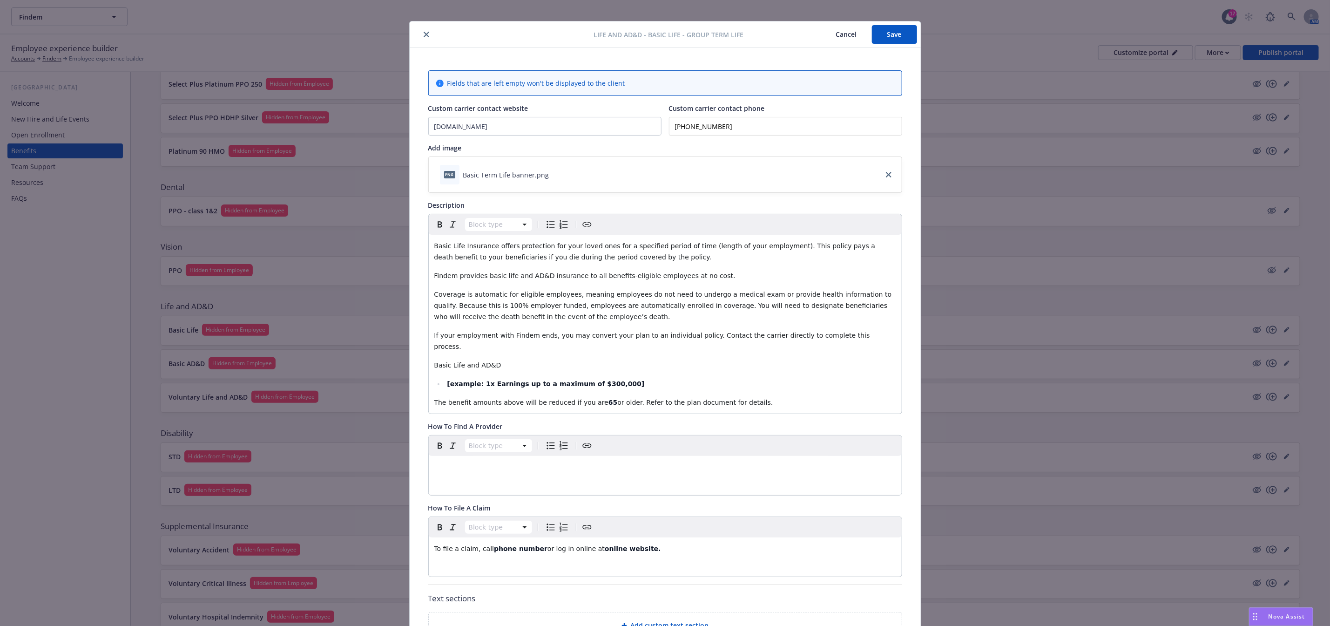
scroll to position [0, 0]
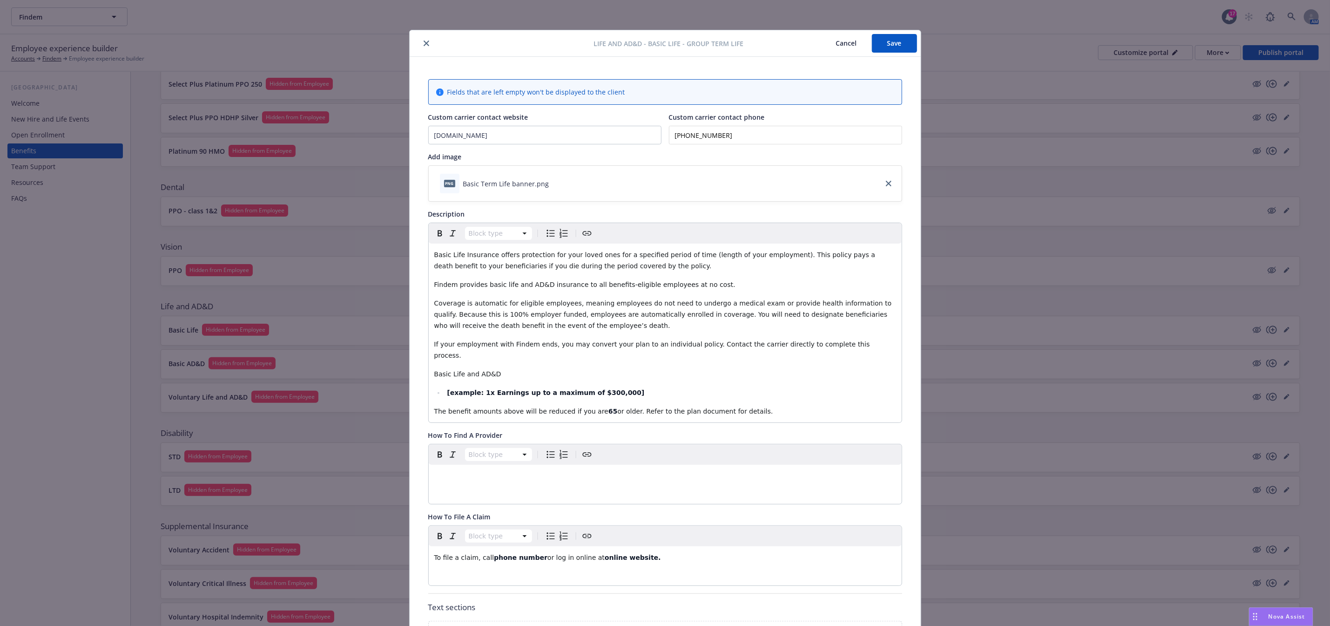
click at [424, 45] on icon "close" at bounding box center [427, 44] width 6 height 6
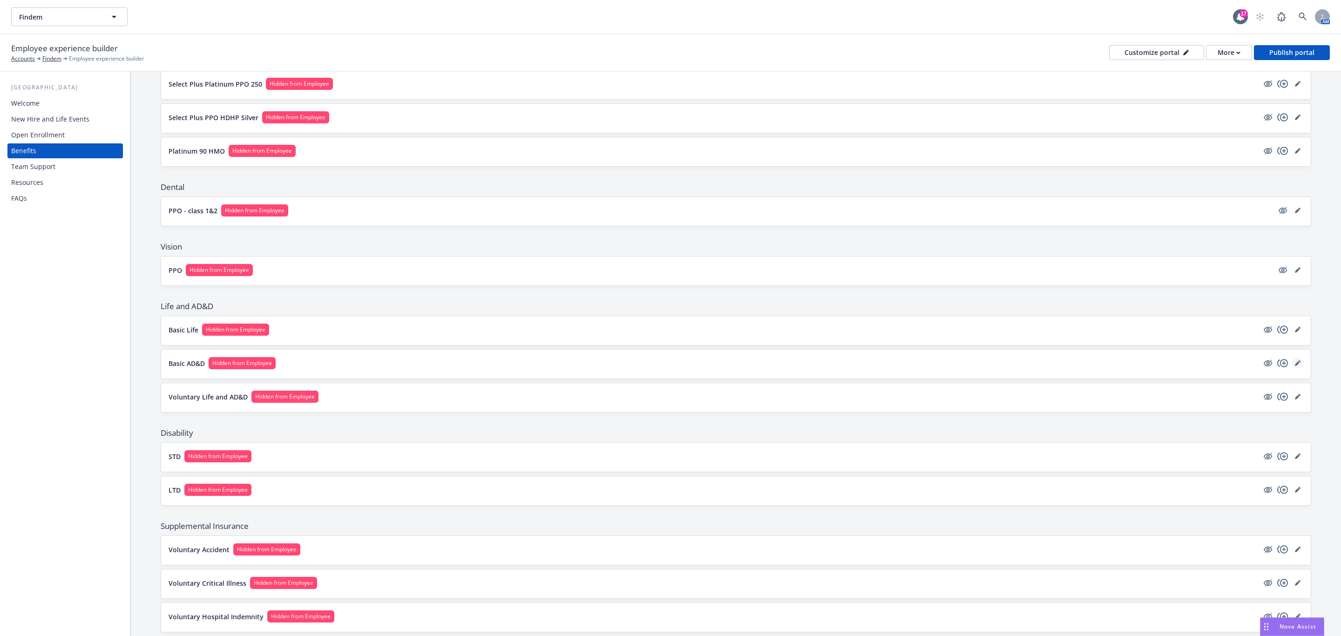
click at [669, 369] on link "editPencil" at bounding box center [1297, 363] width 11 height 11
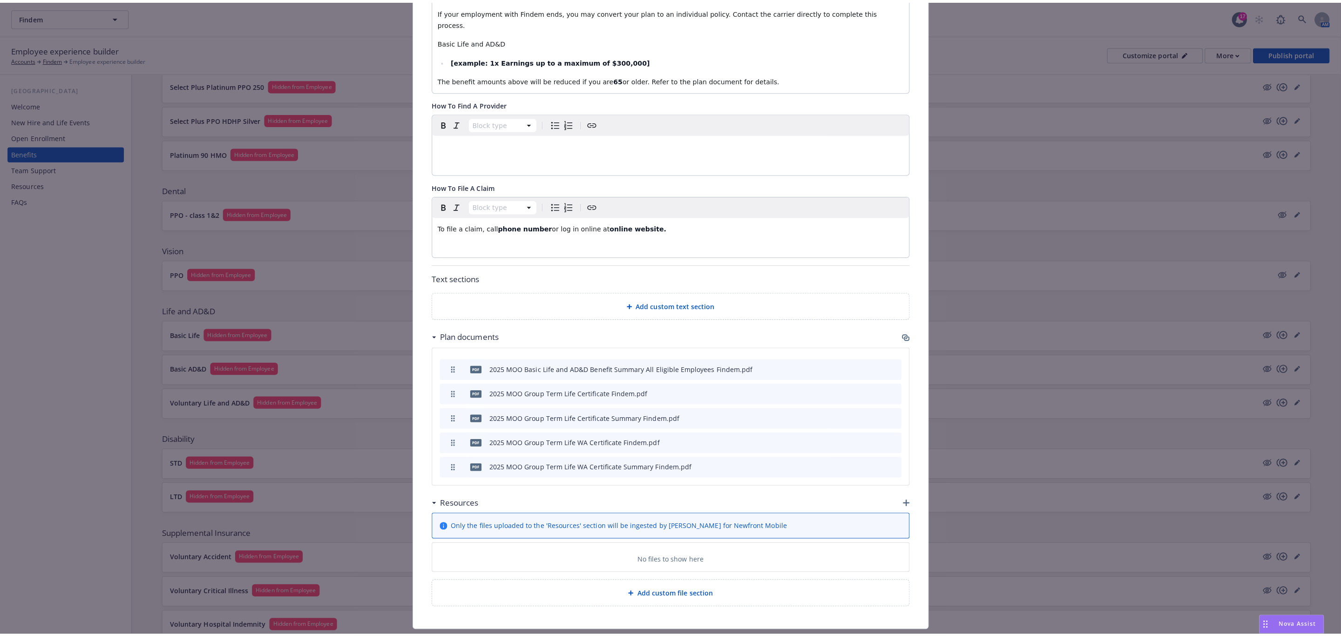
scroll to position [352, 0]
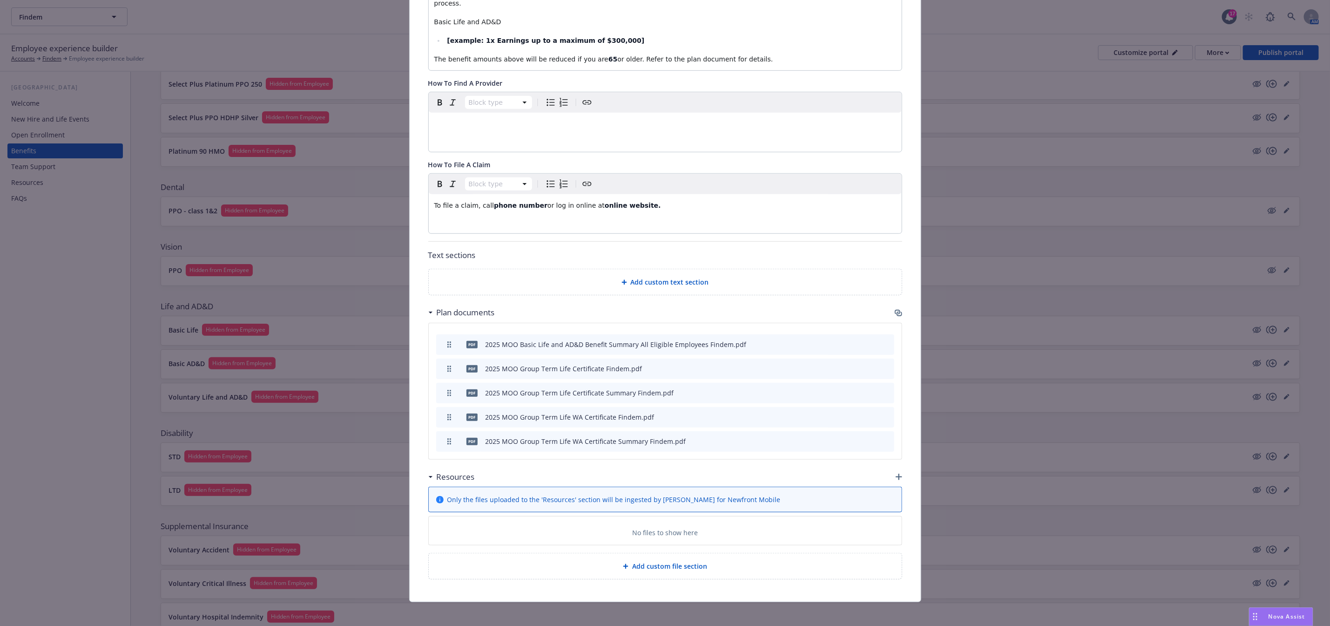
click at [669, 311] on icon "button" at bounding box center [900, 313] width 6 height 5
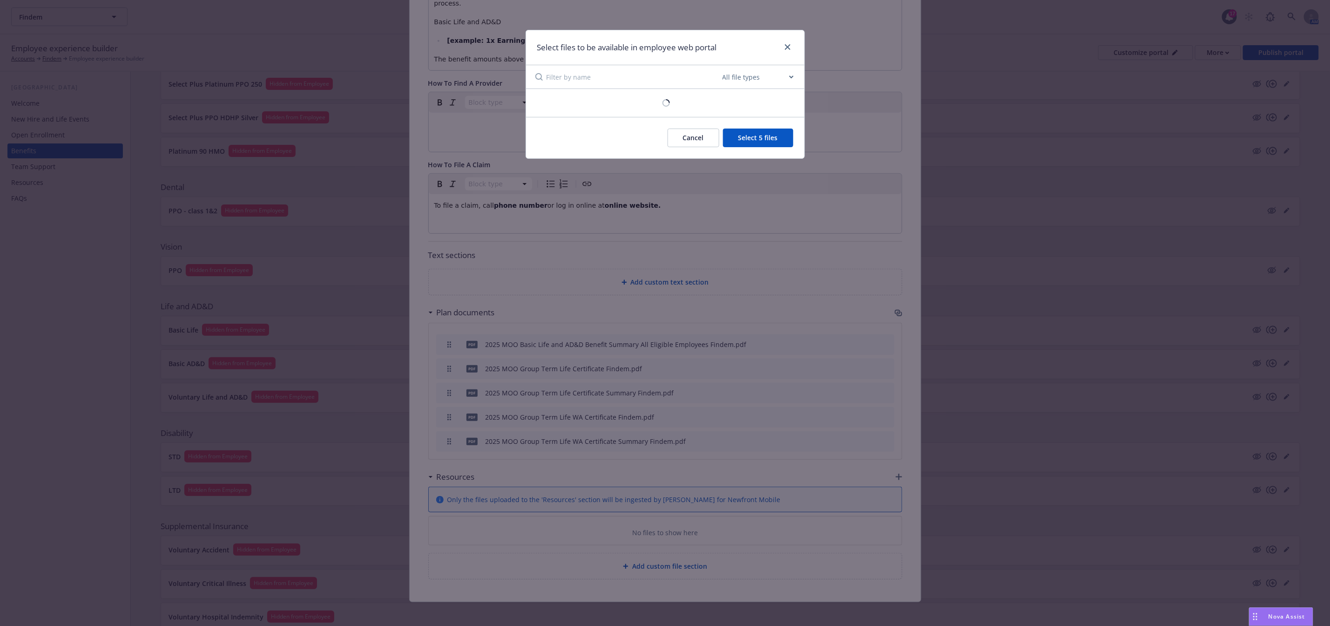
scroll to position [341, 0]
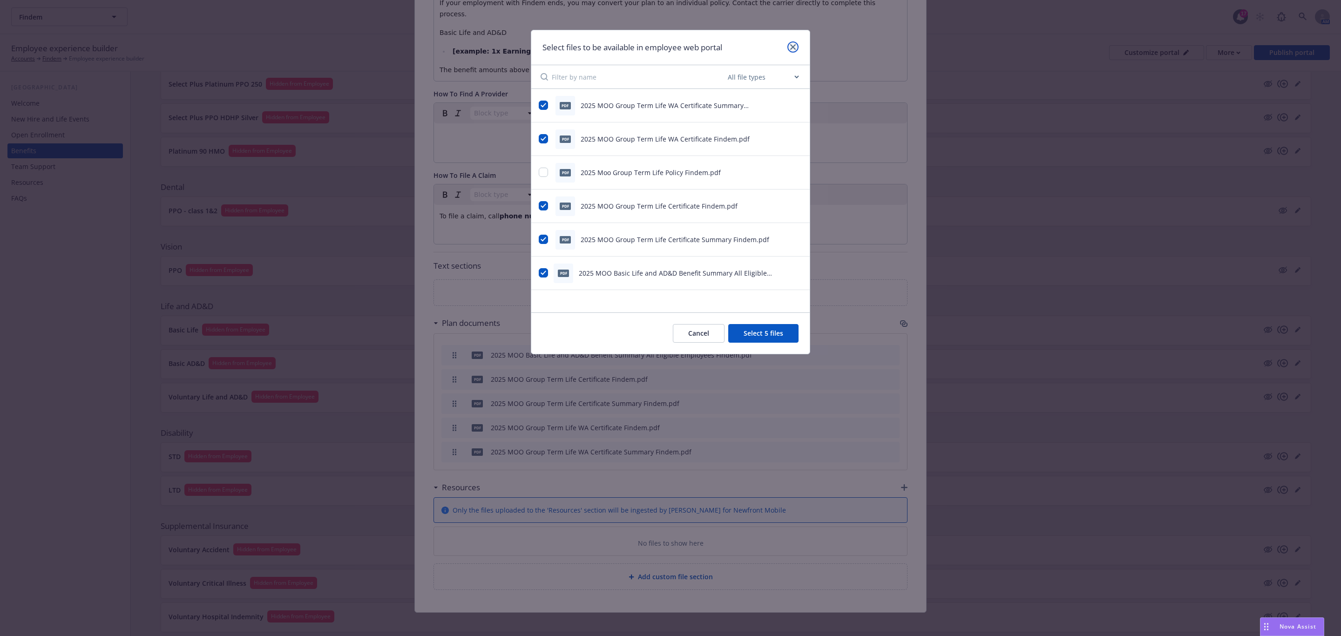
click at [669, 49] on icon "close" at bounding box center [793, 47] width 6 height 6
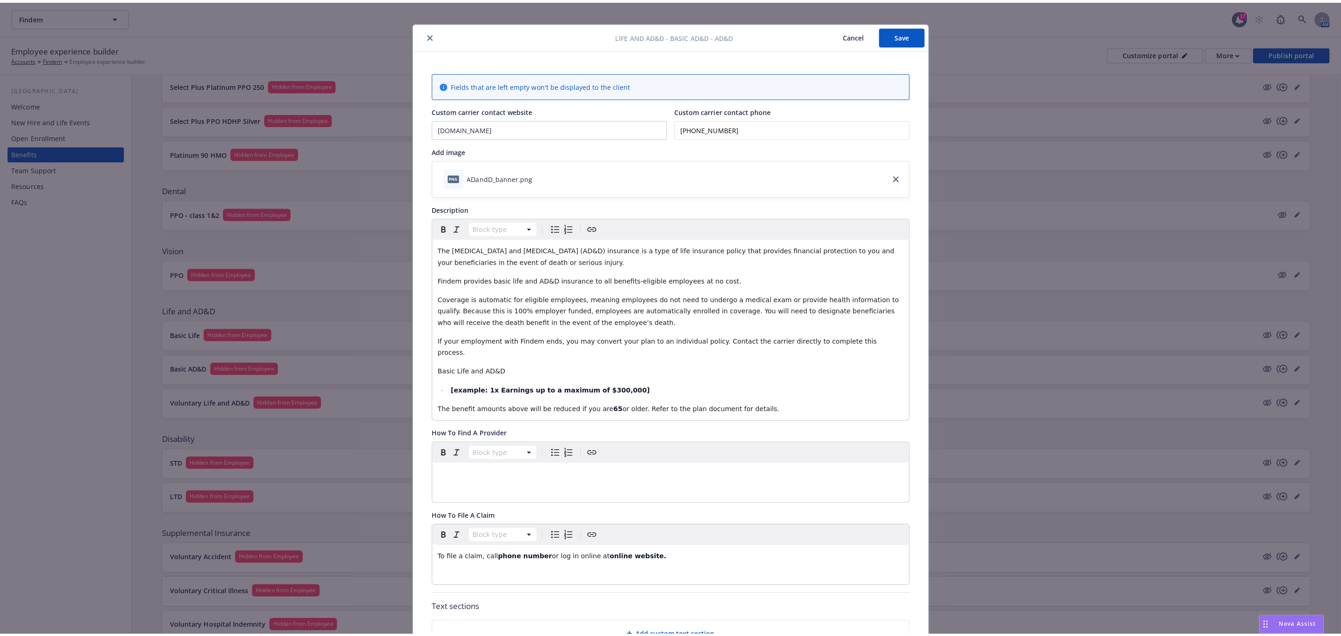
scroll to position [0, 0]
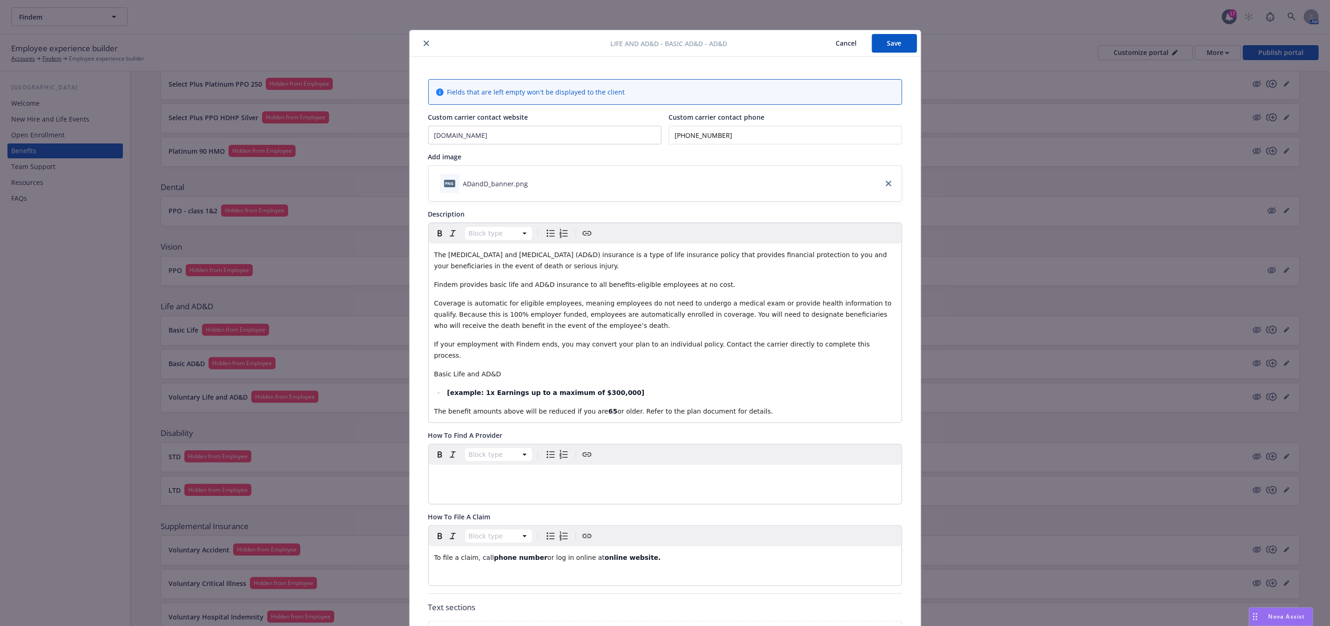
click at [421, 42] on button "close" at bounding box center [426, 43] width 11 height 11
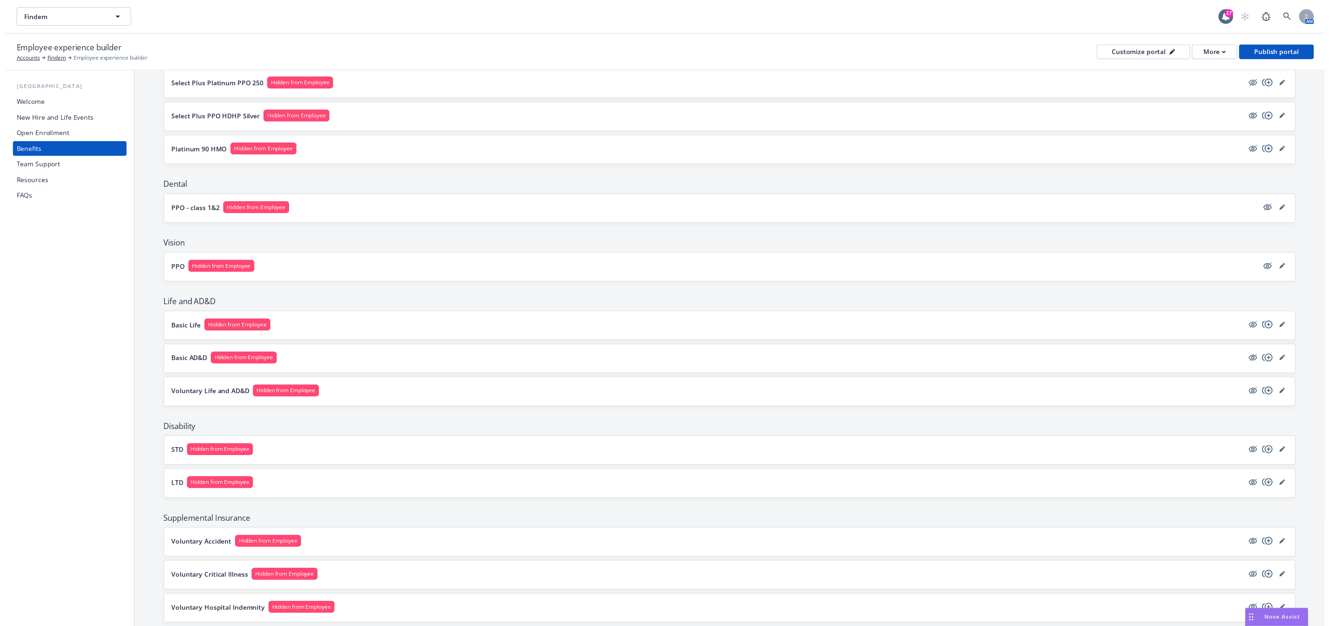
scroll to position [172, 0]
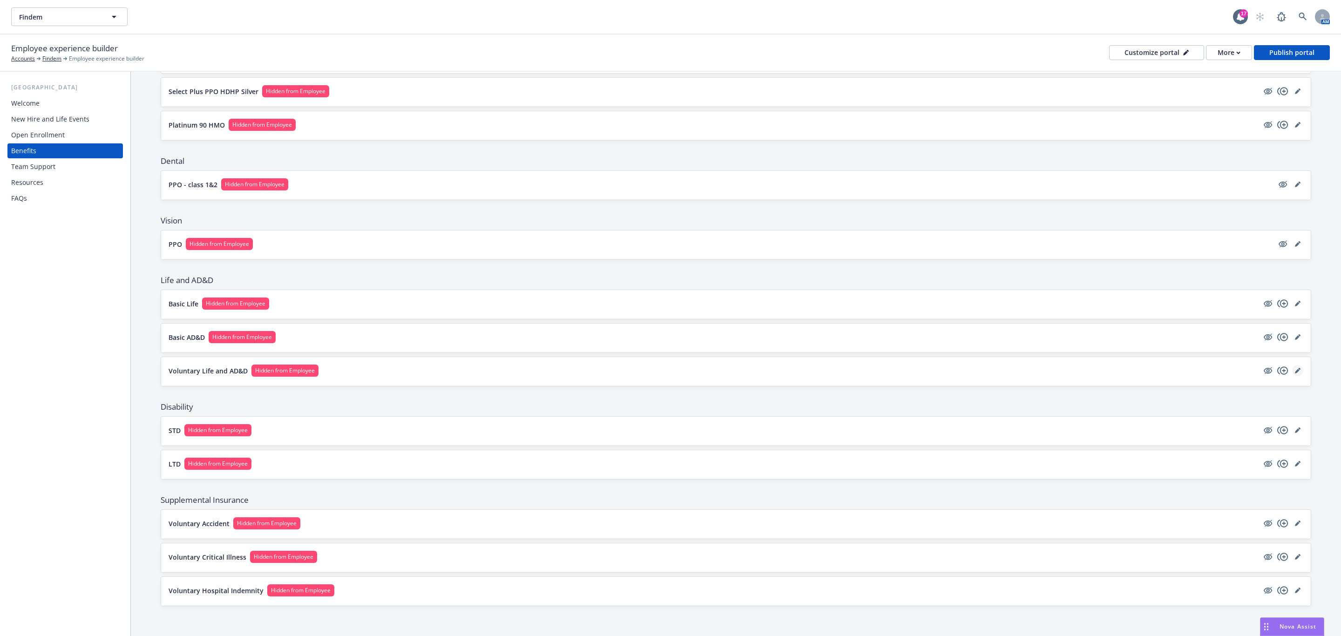
click at [669, 367] on link "editPencil" at bounding box center [1297, 370] width 11 height 11
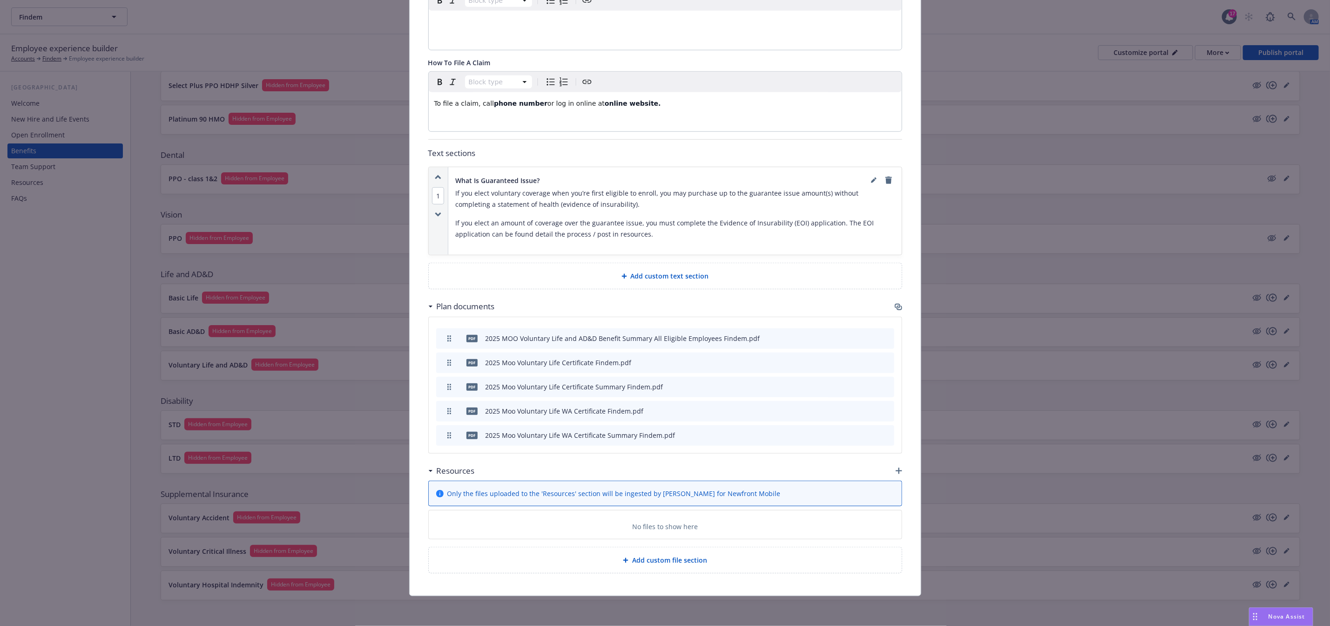
scroll to position [392, 0]
click at [669, 304] on icon "button" at bounding box center [898, 306] width 6 height 5
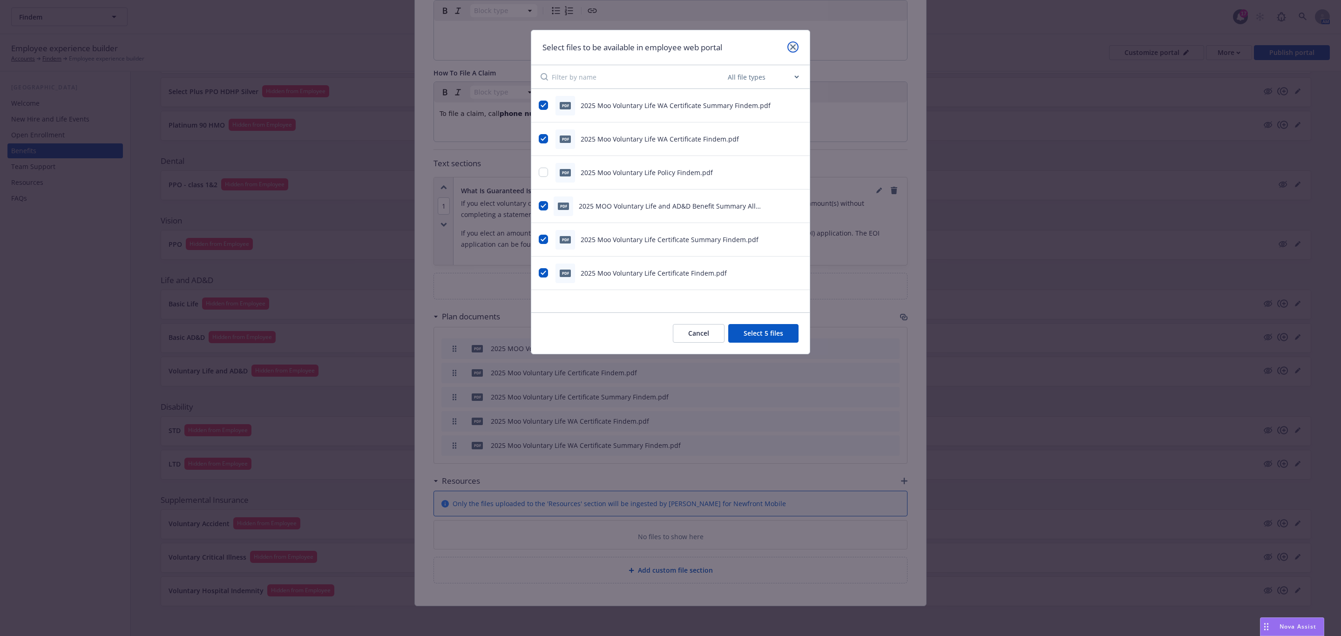
click at [669, 51] on link "close" at bounding box center [792, 46] width 11 height 11
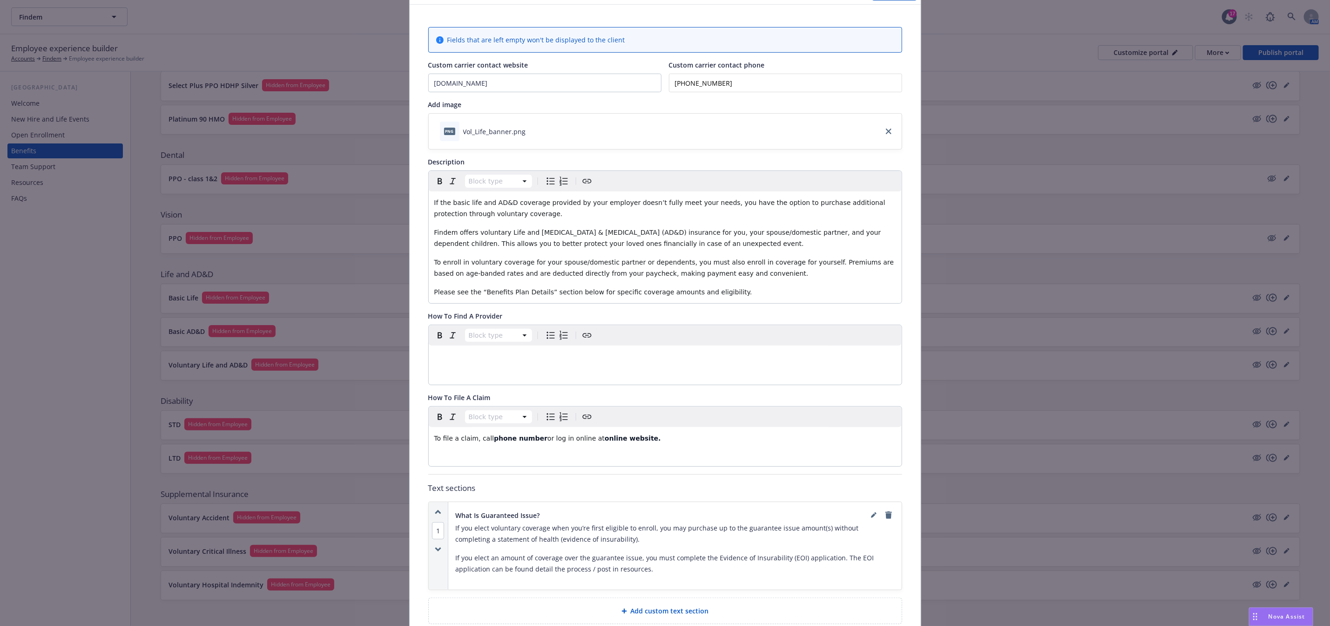
scroll to position [0, 0]
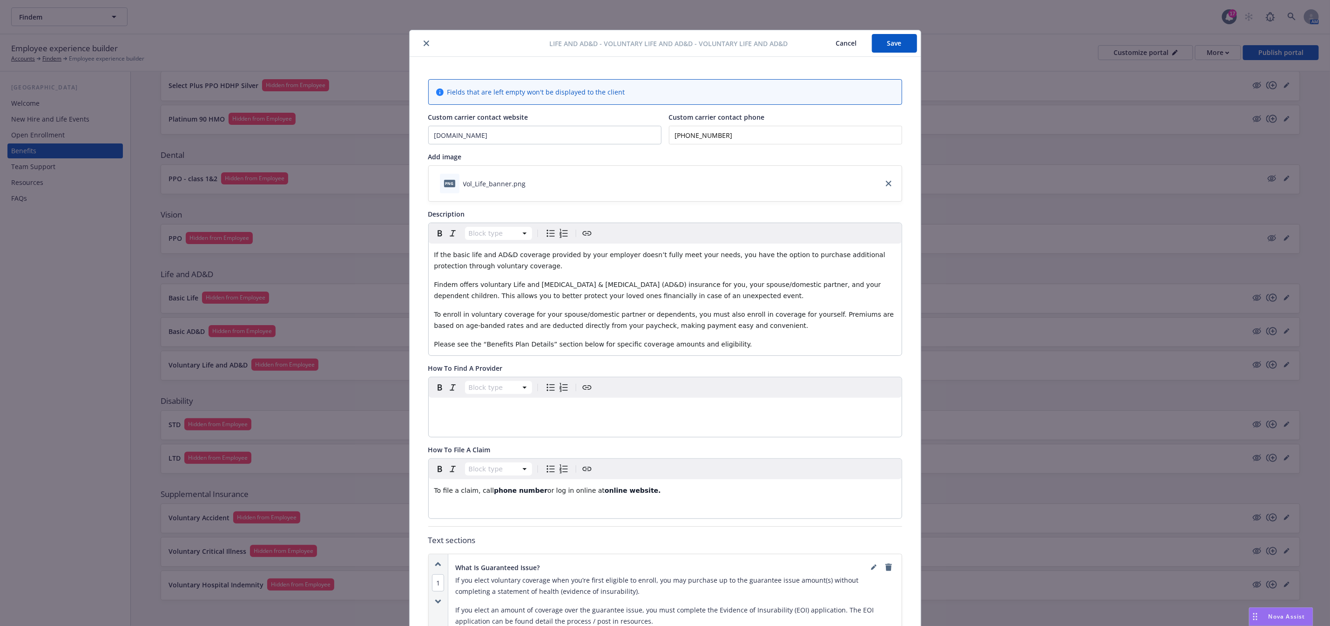
click at [424, 43] on icon "close" at bounding box center [427, 44] width 6 height 6
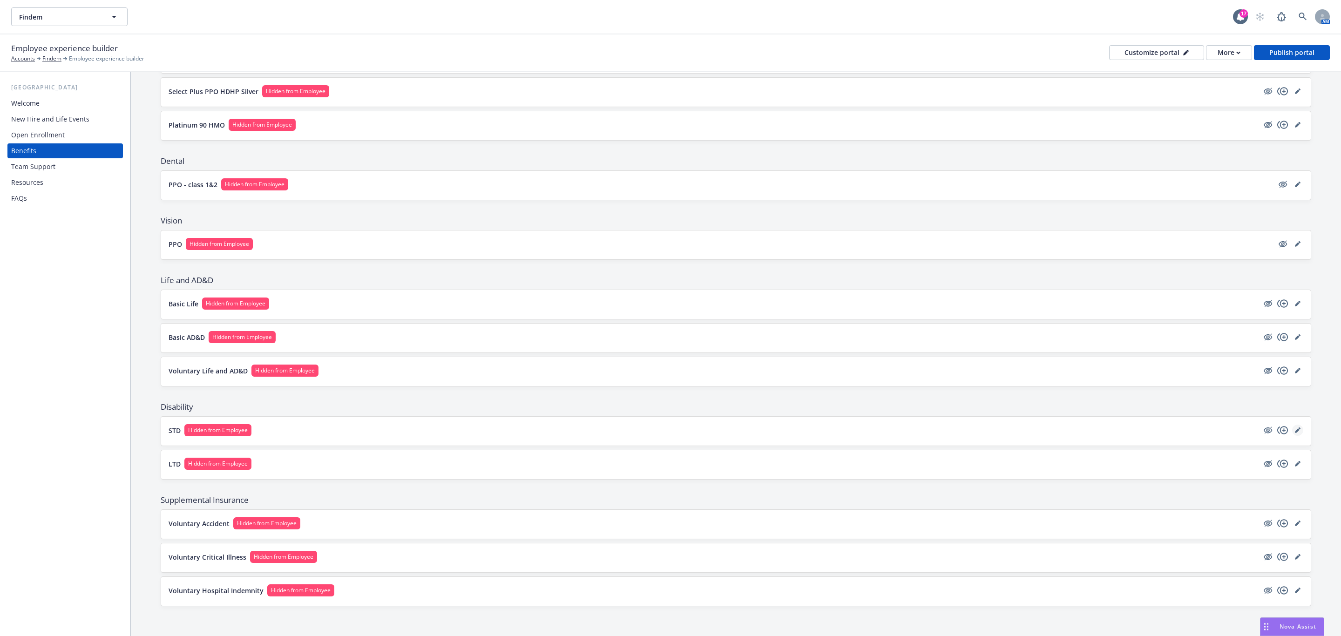
click at [669, 427] on icon "editPencil" at bounding box center [1299, 428] width 2 height 2
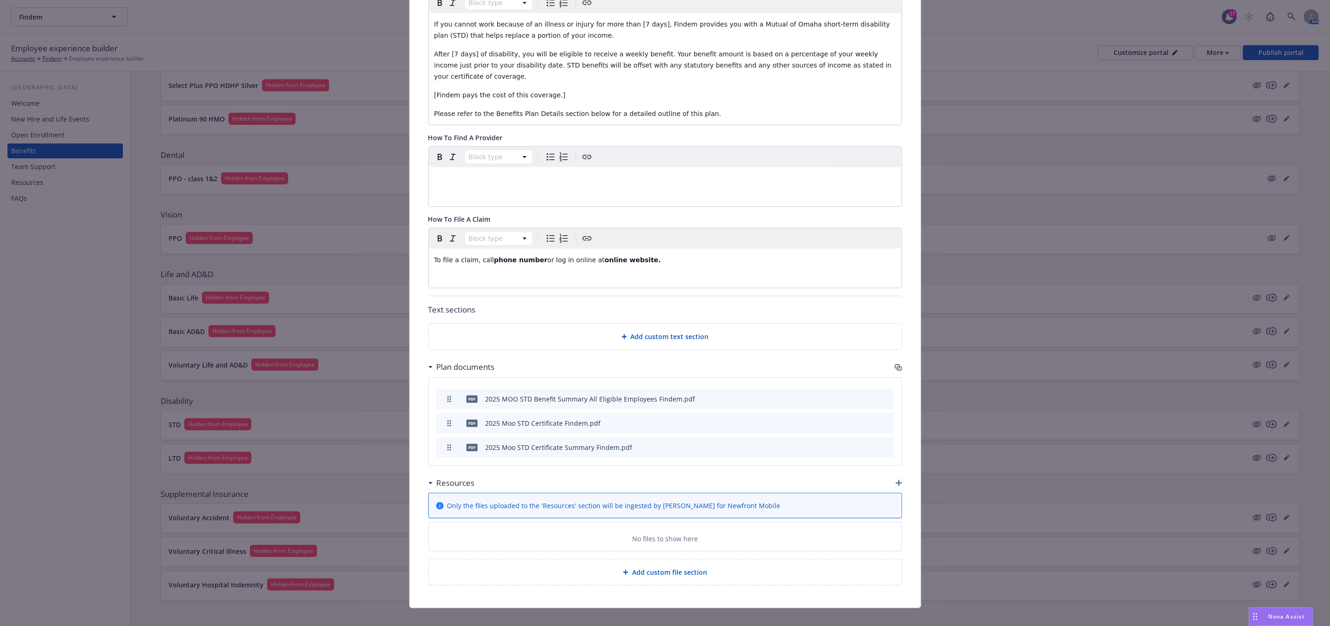
scroll to position [237, 0]
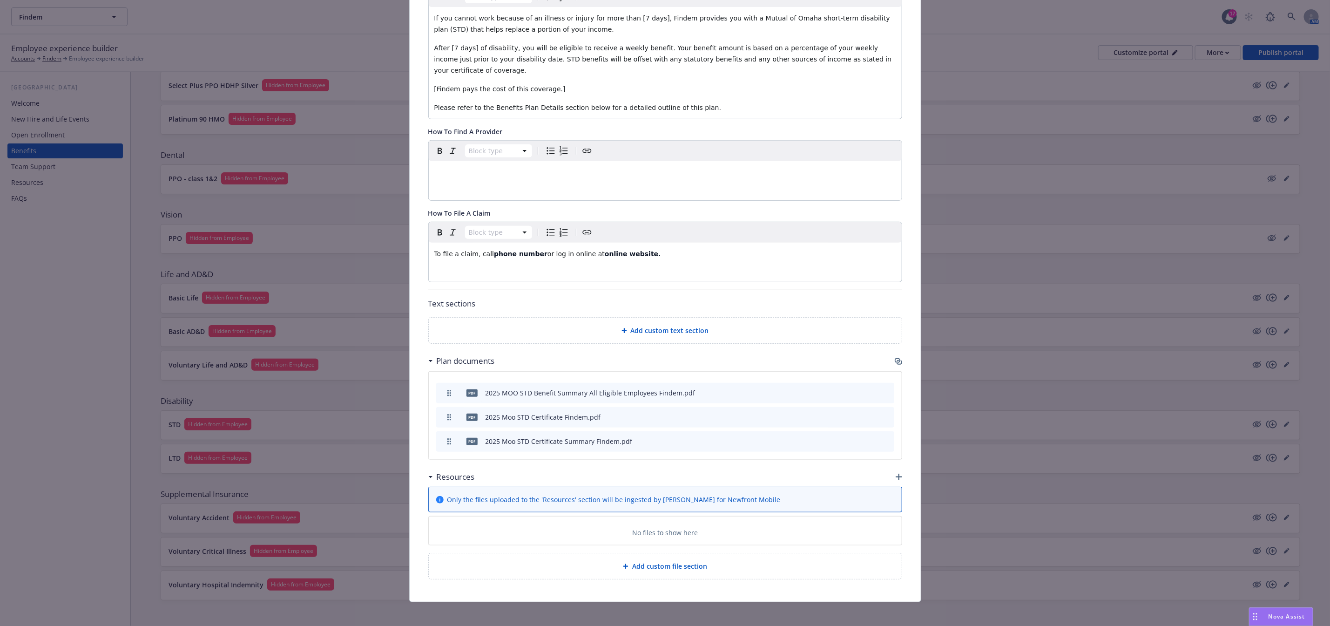
click at [669, 358] on icon "button" at bounding box center [898, 361] width 7 height 7
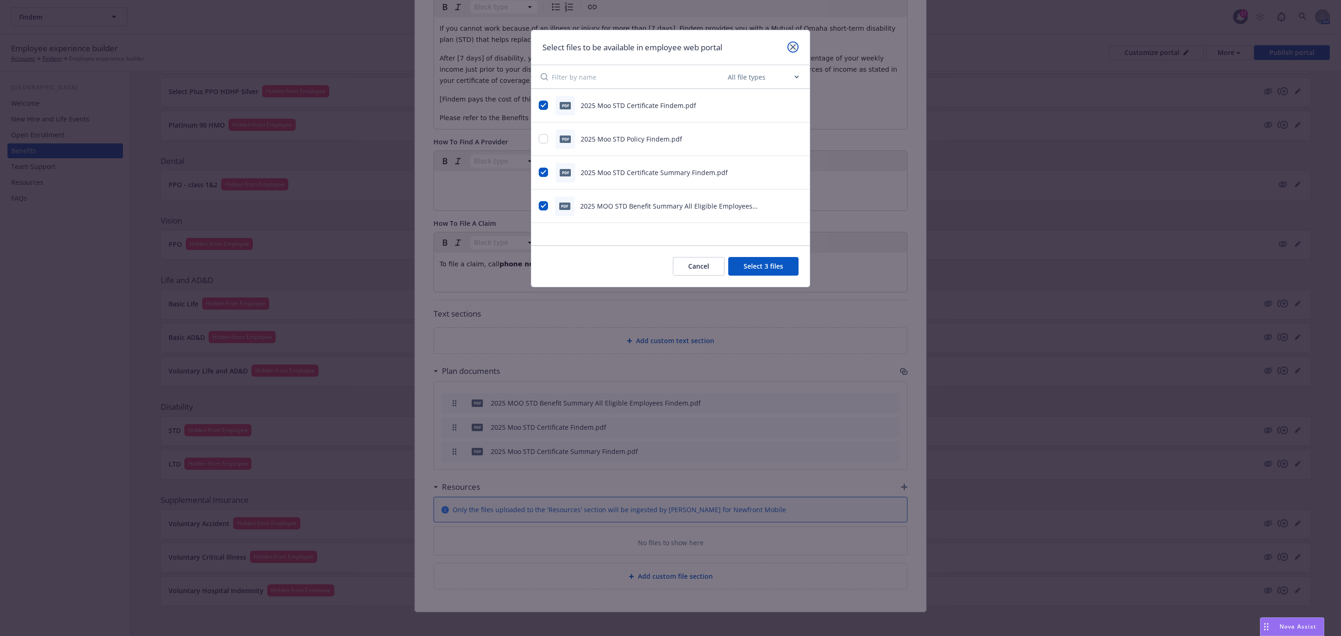
click at [669, 47] on icon "close" at bounding box center [793, 47] width 6 height 6
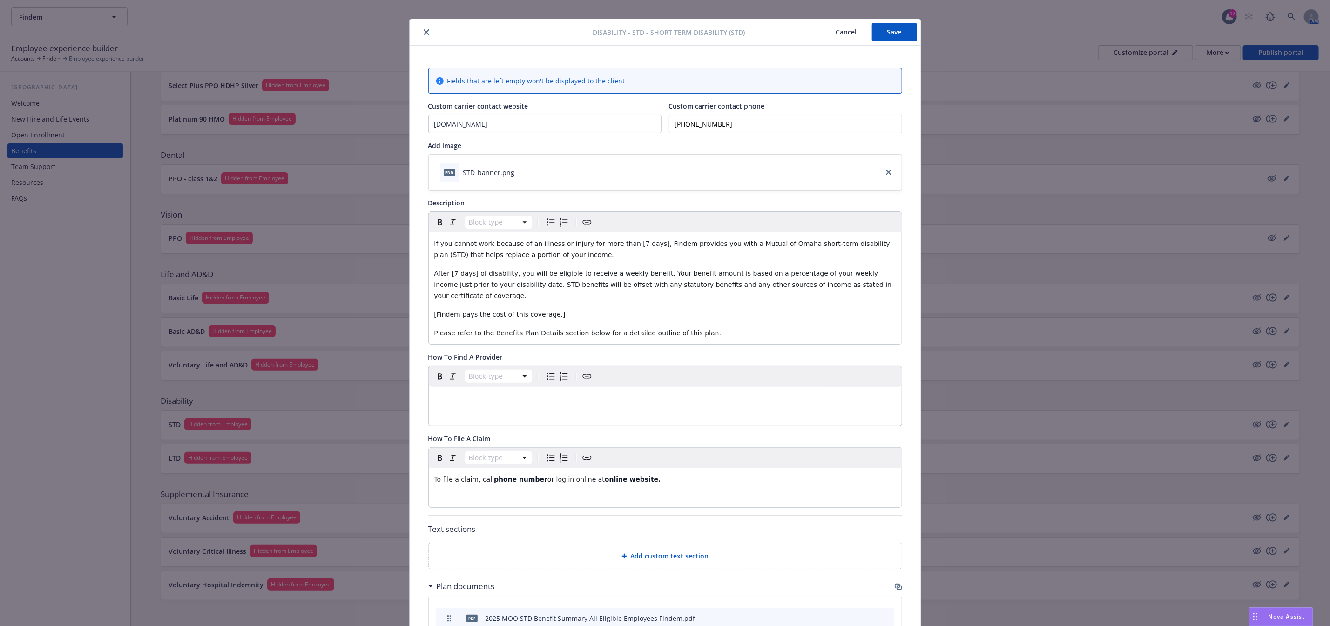
scroll to position [0, 0]
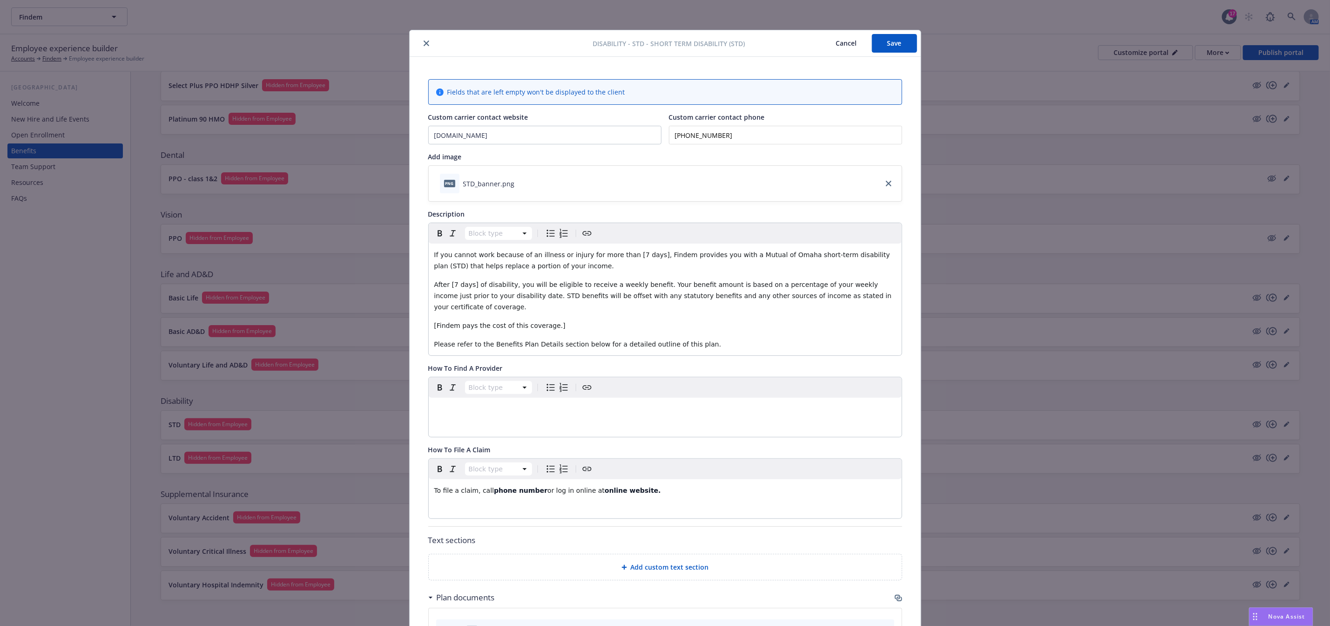
click at [424, 41] on icon "close" at bounding box center [427, 44] width 6 height 6
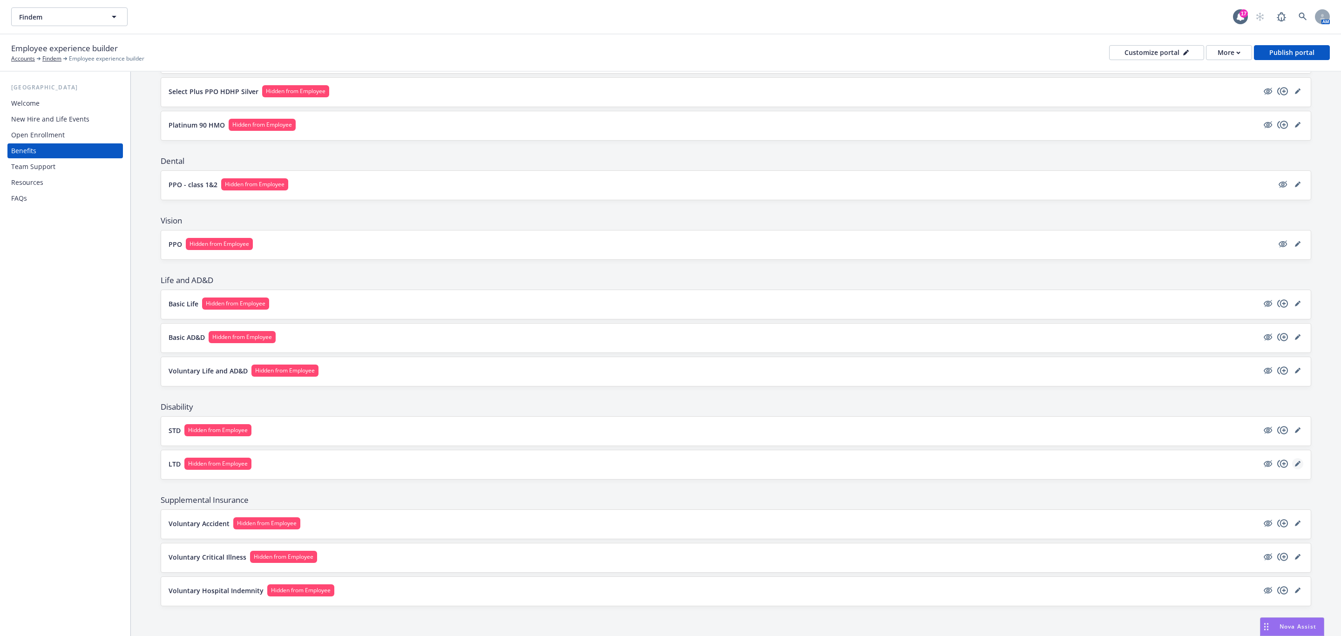
click at [669, 464] on link "editPencil" at bounding box center [1297, 463] width 11 height 11
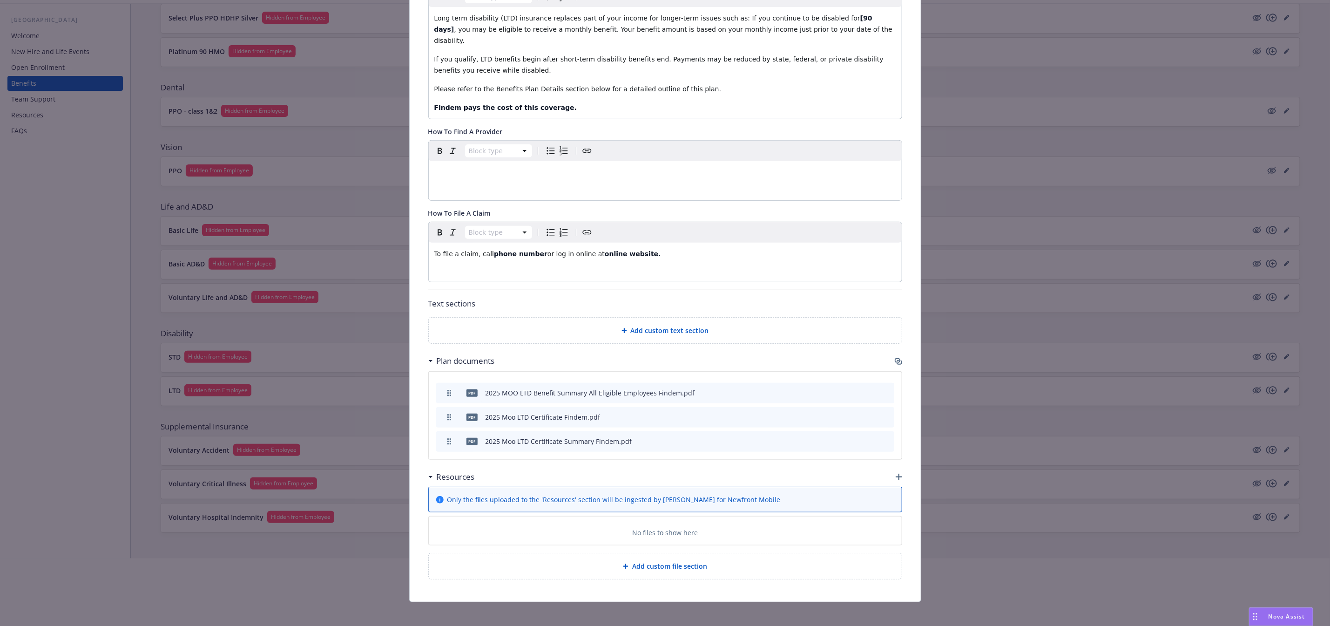
scroll to position [70, 0]
click at [669, 358] on icon "button" at bounding box center [898, 361] width 7 height 7
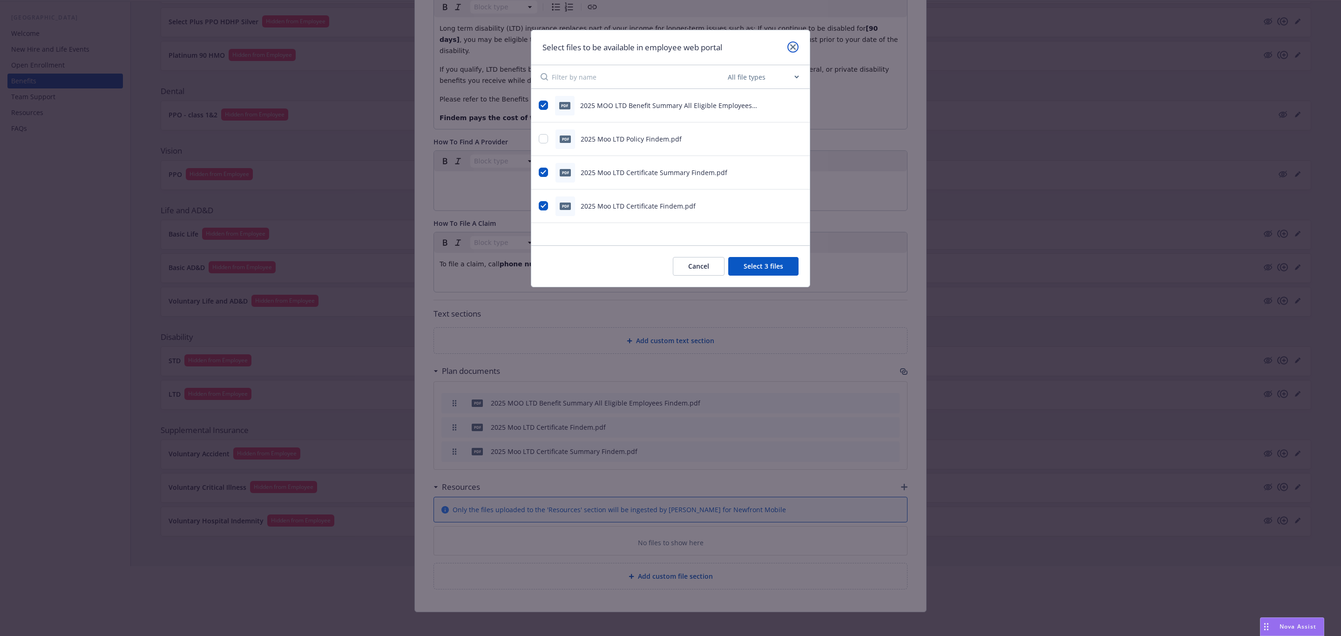
click at [669, 48] on link "close" at bounding box center [792, 46] width 11 height 11
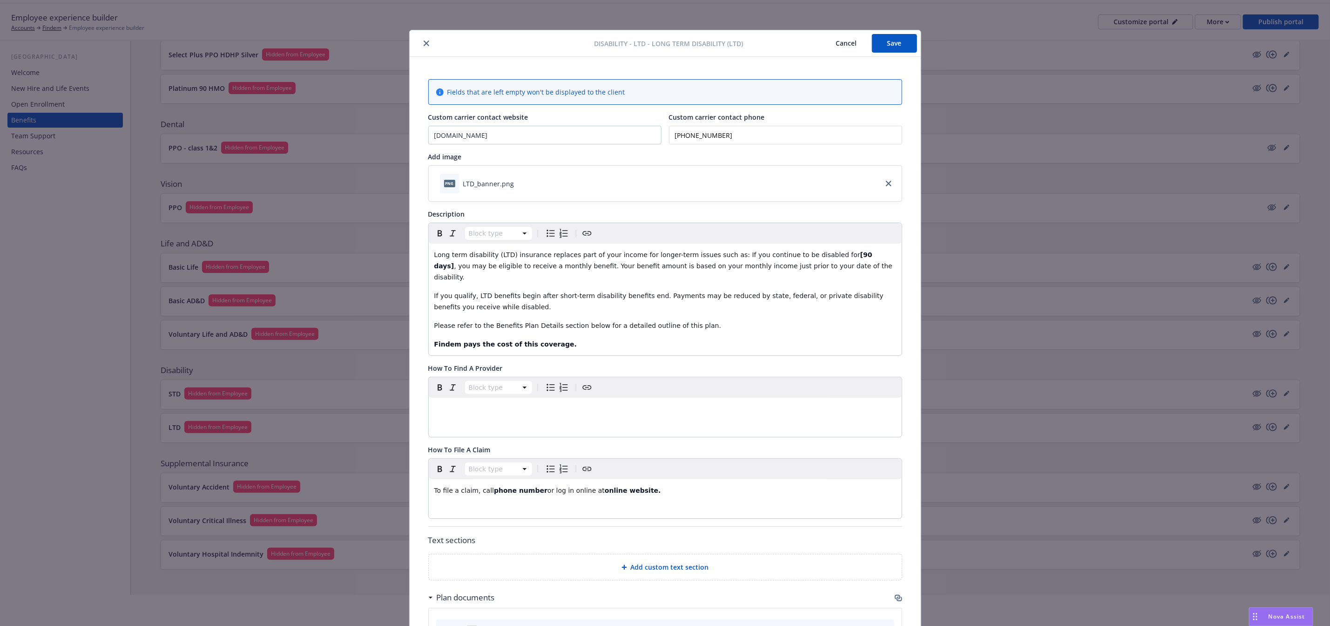
scroll to position [0, 0]
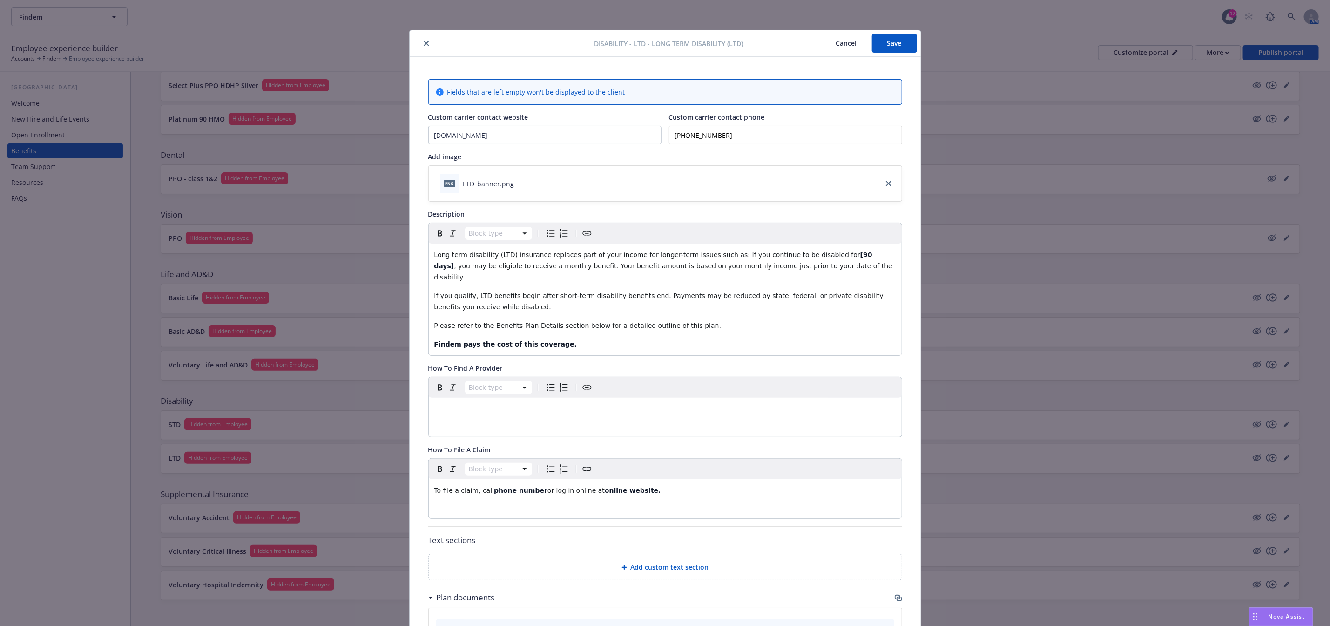
click at [424, 44] on icon "close" at bounding box center [427, 44] width 6 height 6
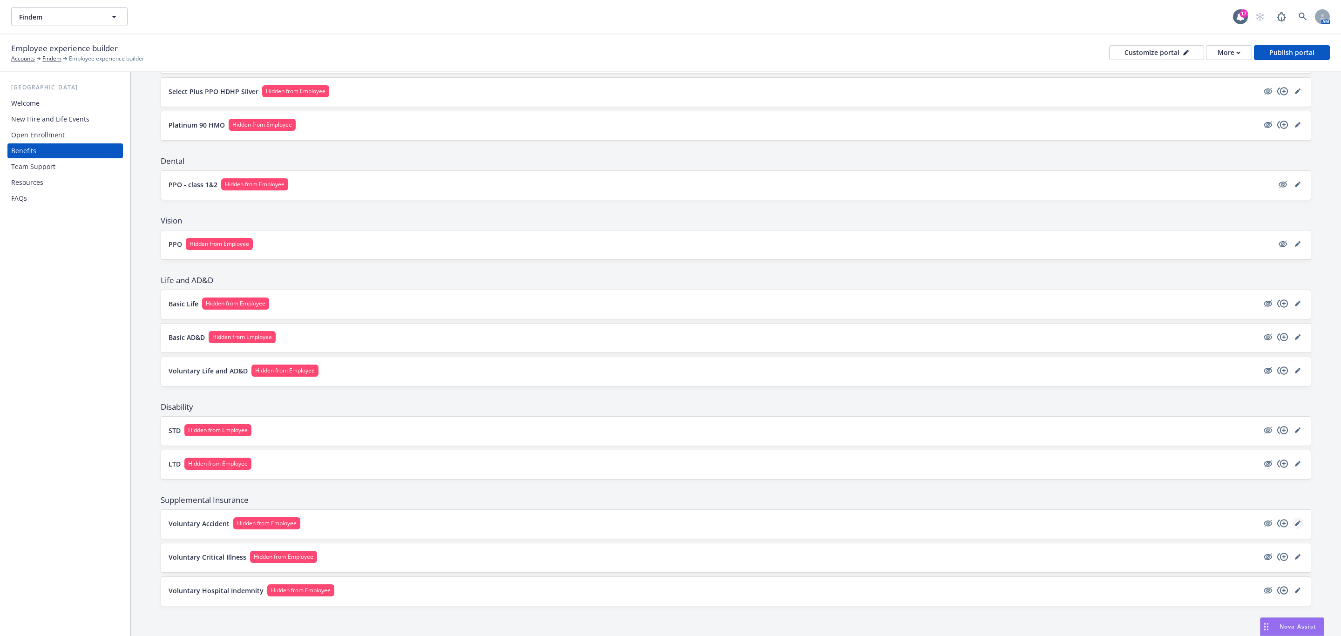
click at [669, 521] on icon "editPencil" at bounding box center [1298, 523] width 6 height 6
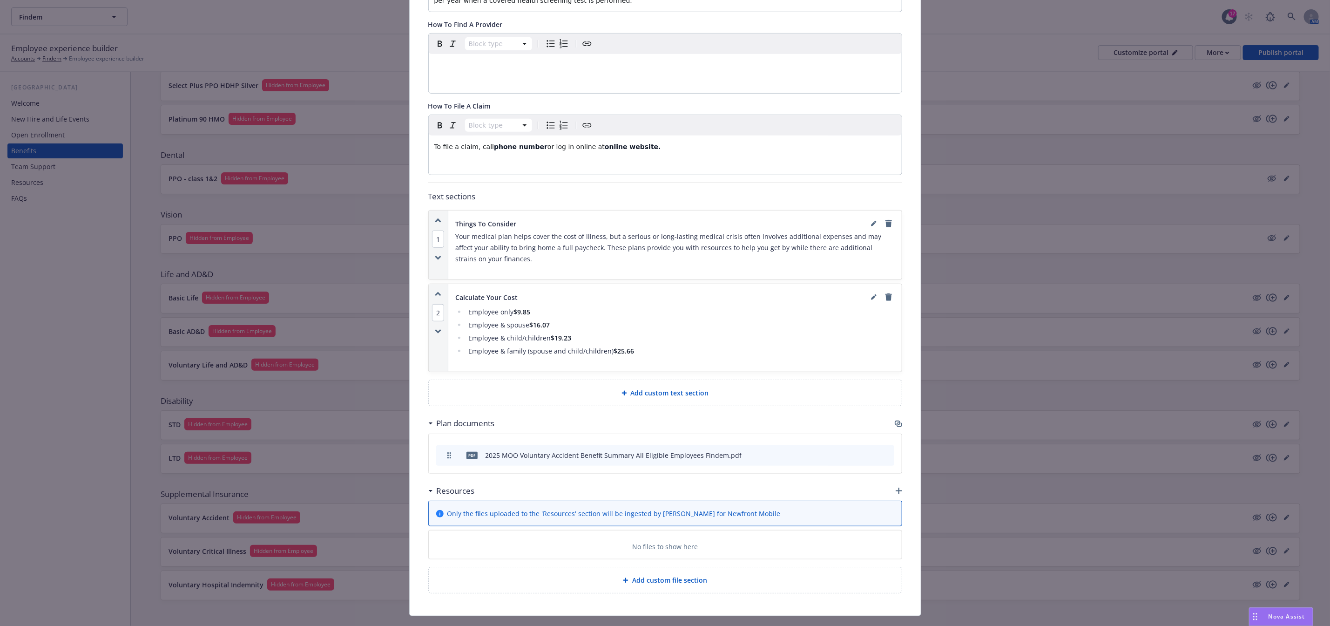
scroll to position [307, 0]
click at [669, 419] on icon "button" at bounding box center [898, 422] width 7 height 7
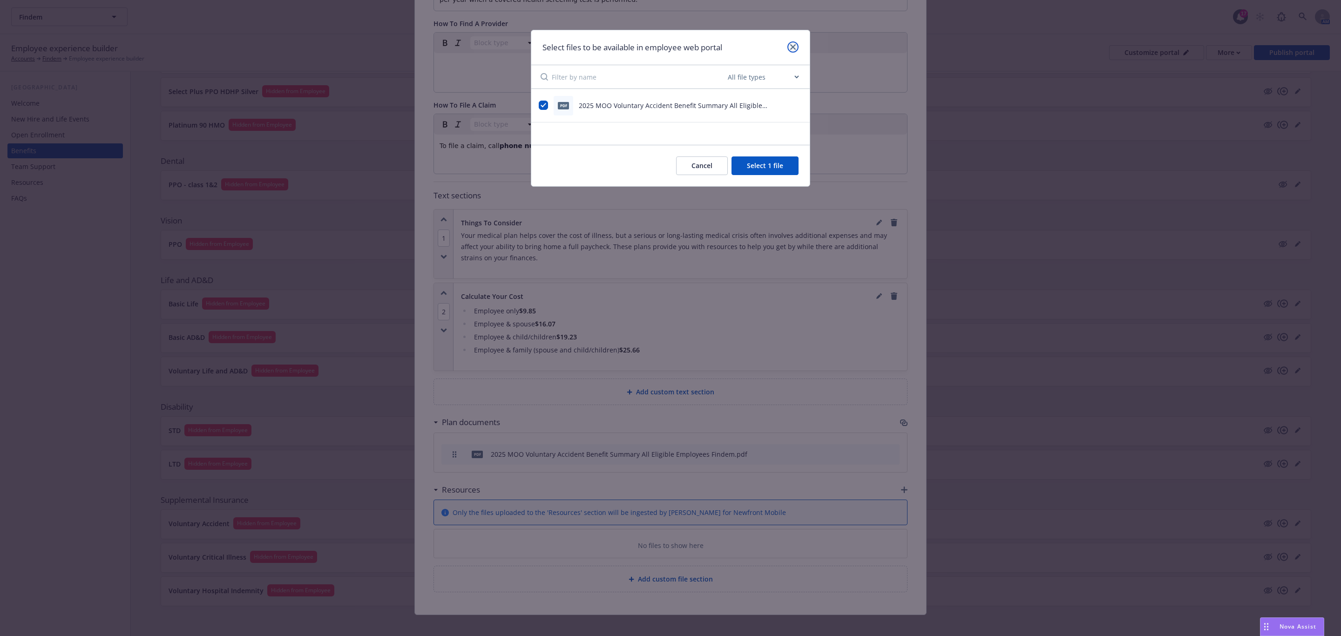
click at [669, 50] on link "close" at bounding box center [792, 46] width 11 height 11
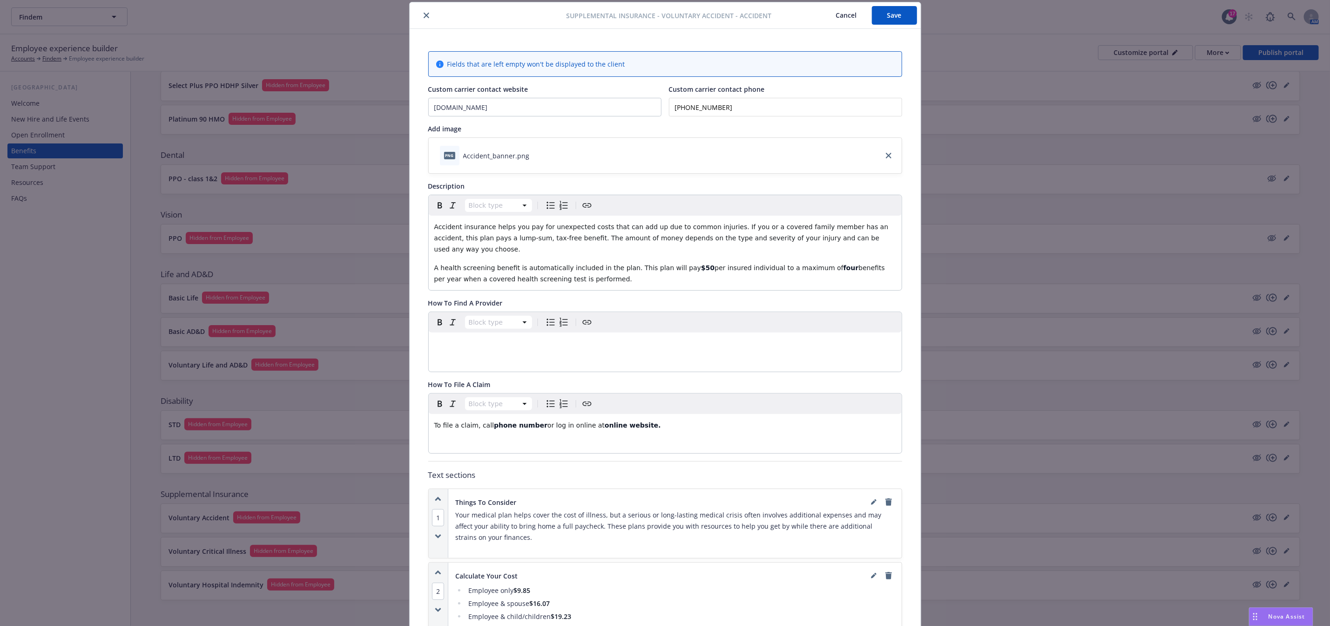
scroll to position [0, 0]
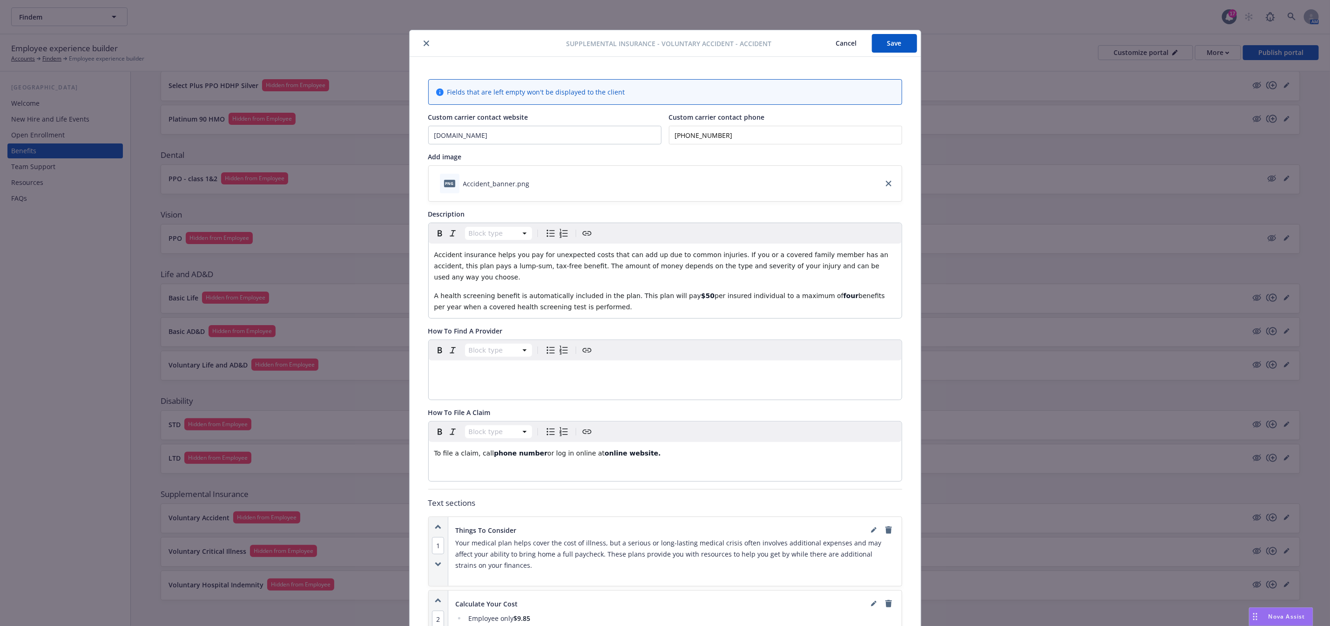
click at [424, 43] on icon "close" at bounding box center [427, 44] width 6 height 6
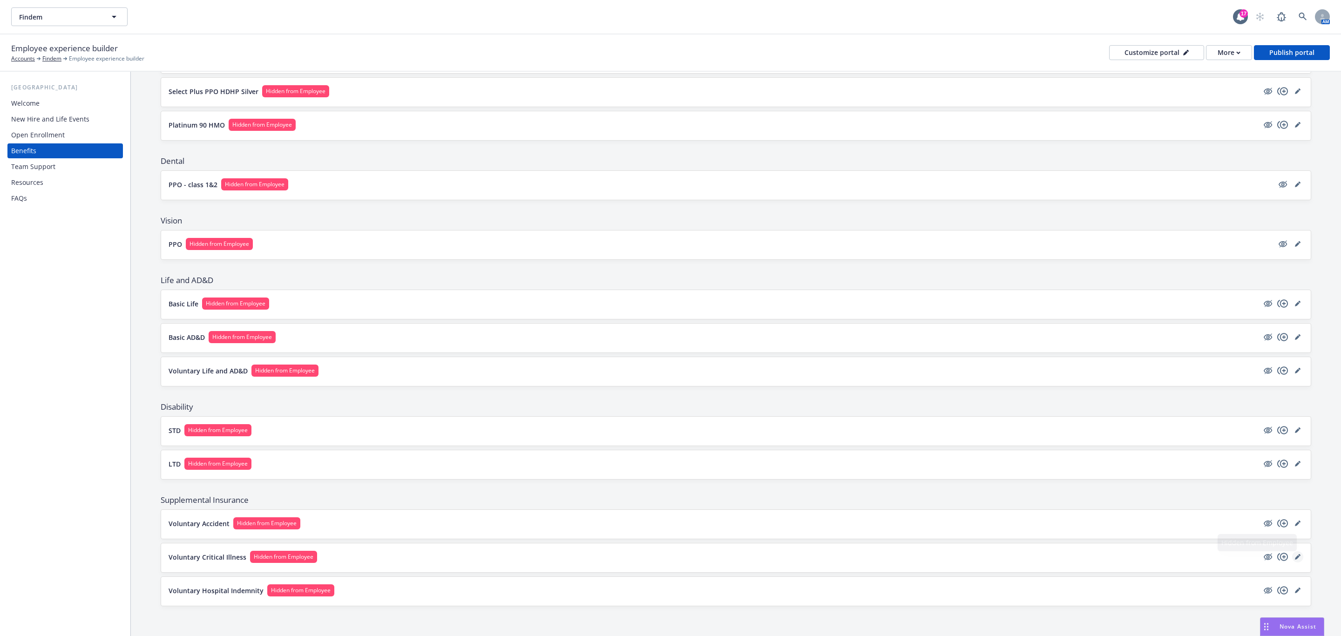
click at [669, 555] on icon "editPencil" at bounding box center [1298, 557] width 6 height 6
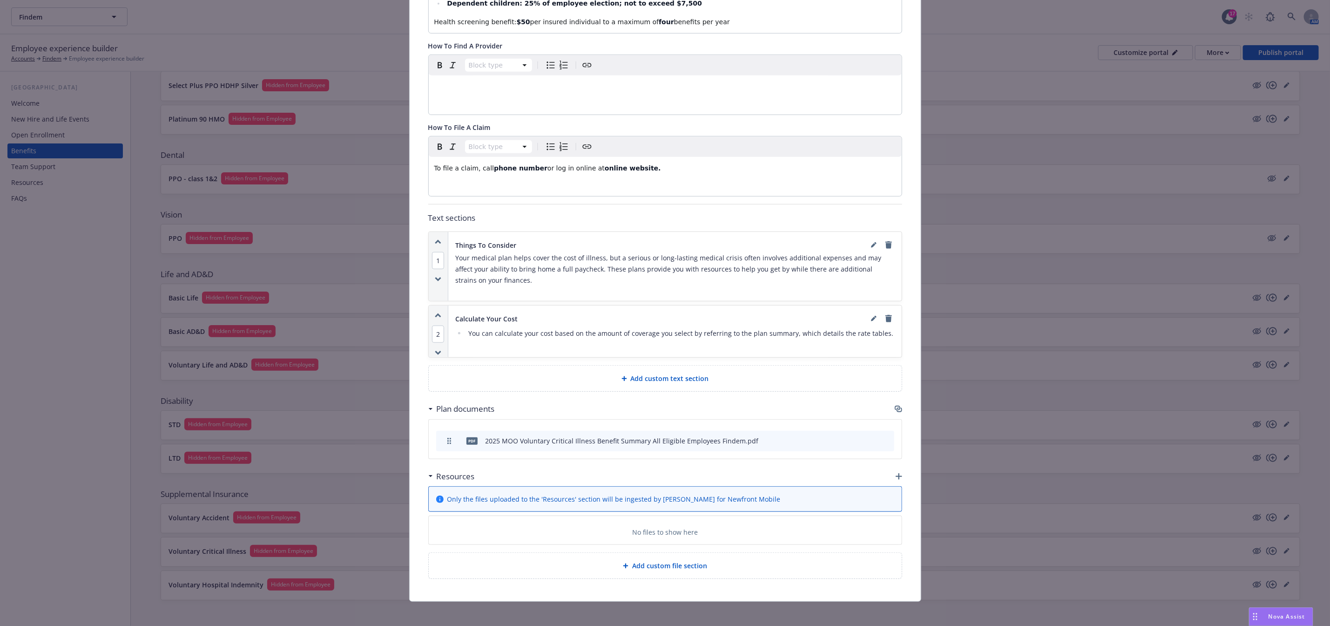
click at [669, 405] on icon "button" at bounding box center [898, 408] width 7 height 7
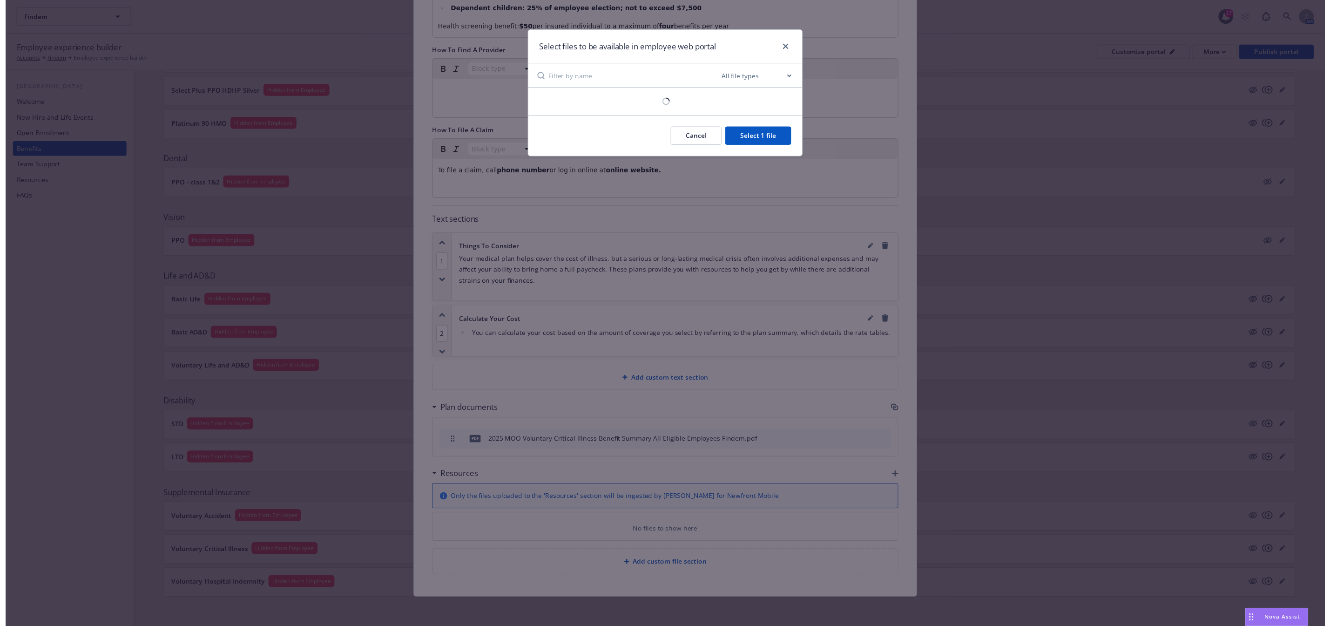
scroll to position [372, 0]
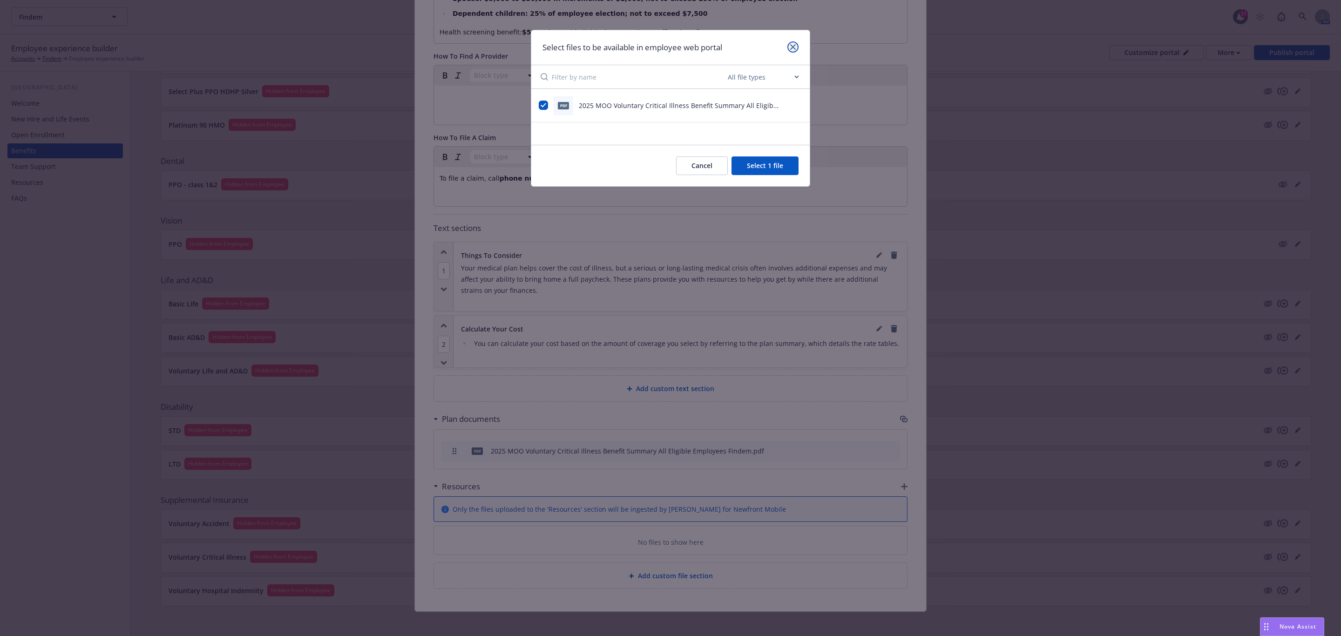
click at [669, 44] on icon "close" at bounding box center [793, 47] width 6 height 6
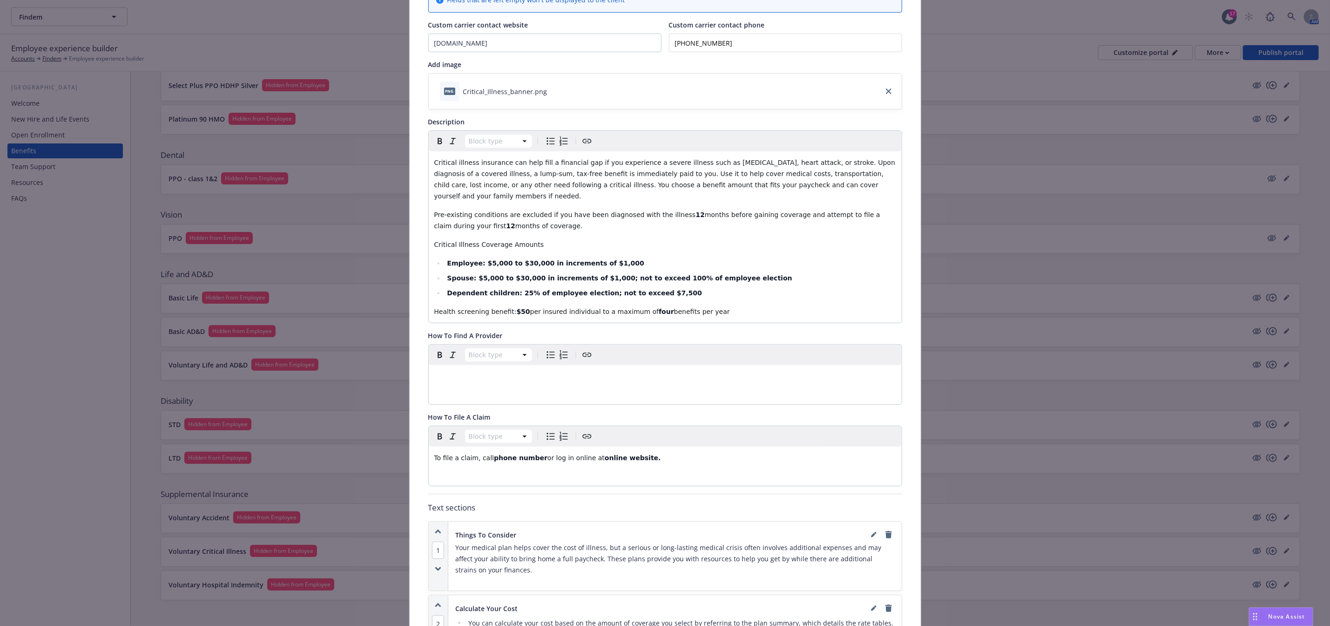
scroll to position [0, 0]
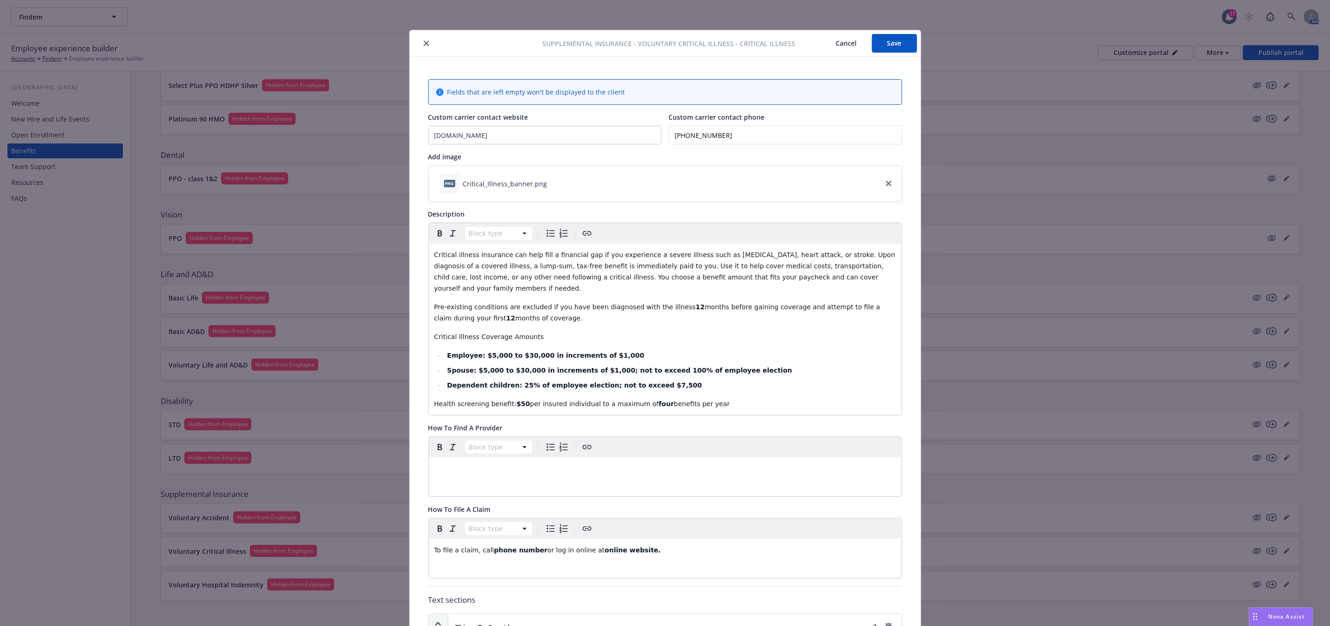
click at [424, 44] on icon "close" at bounding box center [427, 44] width 6 height 6
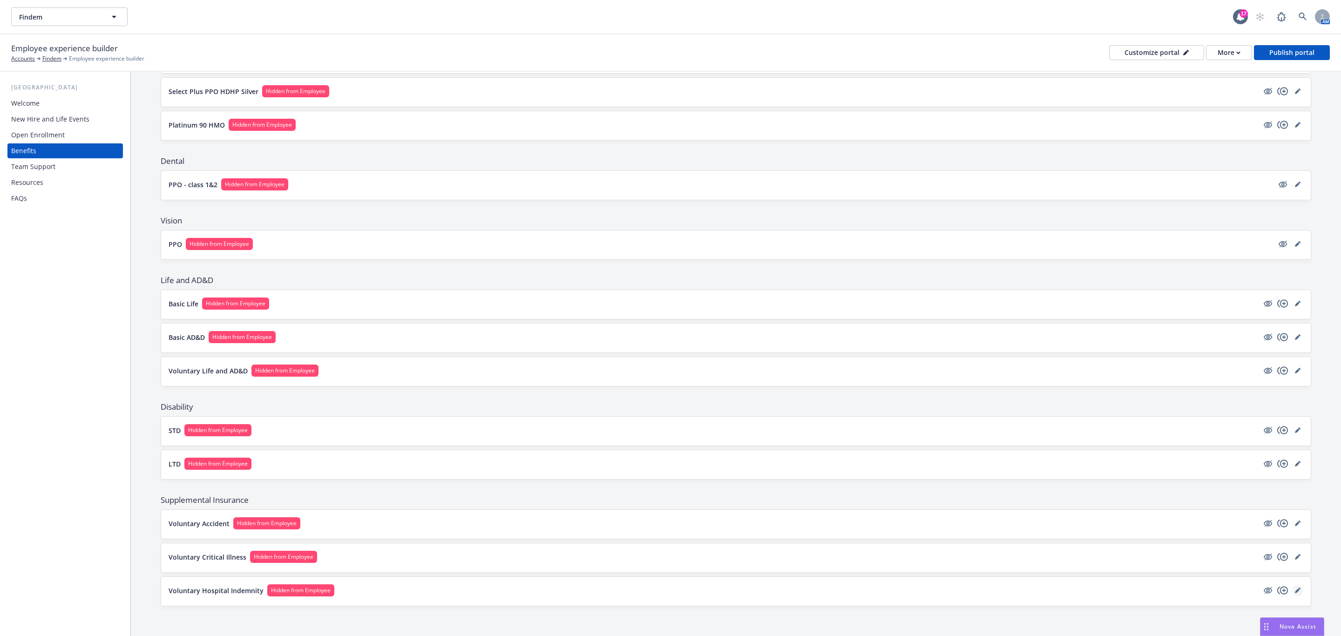
click at [669, 592] on icon "editPencil" at bounding box center [1298, 591] width 6 height 6
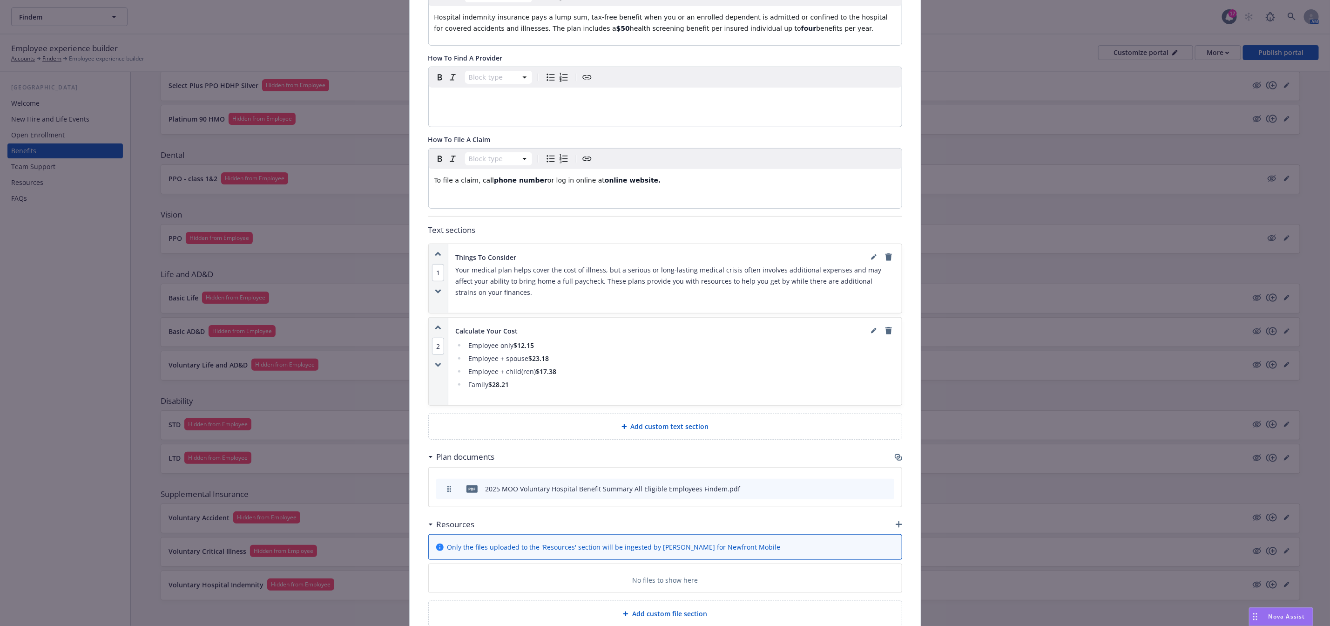
scroll to position [297, 0]
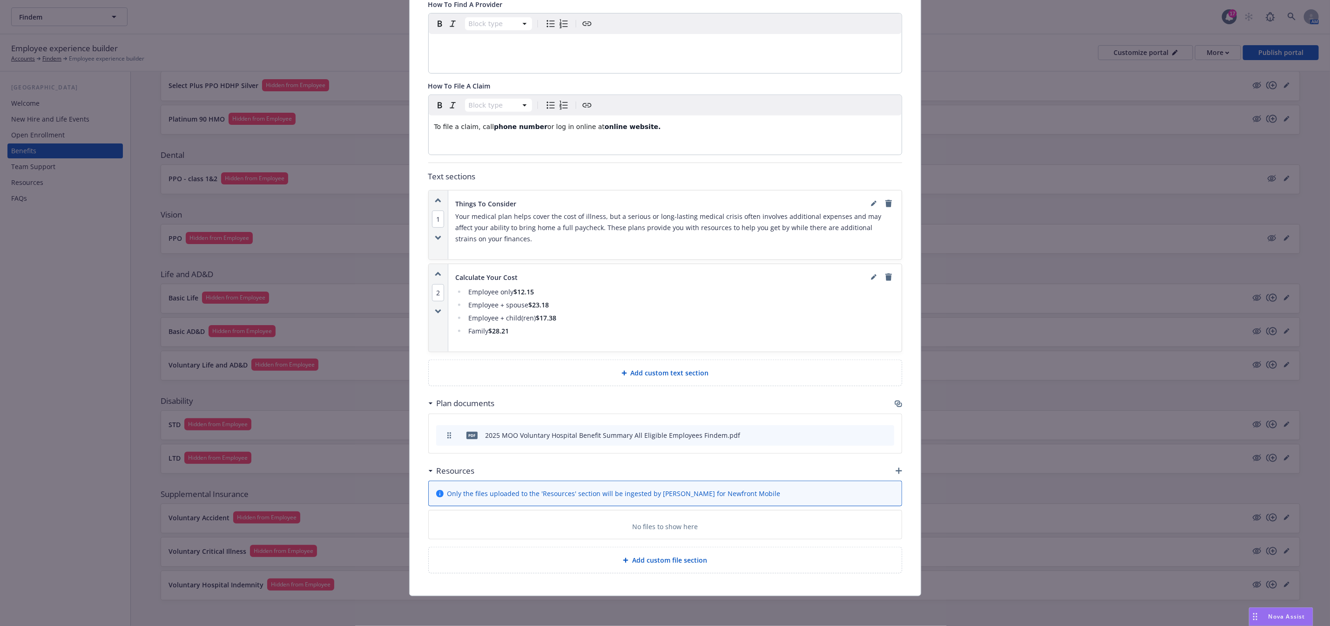
click at [669, 402] on div "Fields that are left empty won't be displayed to the client Custom carrier cont…" at bounding box center [665, 181] width 511 height 830
click at [669, 402] on icon "button" at bounding box center [898, 403] width 7 height 7
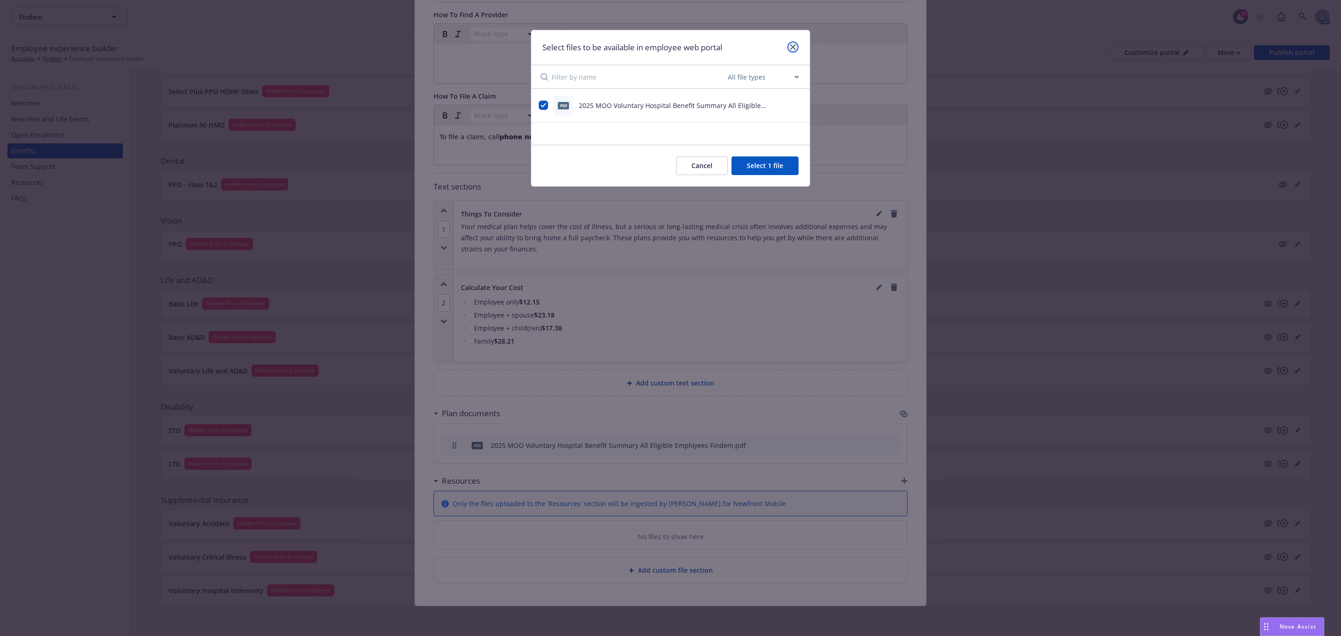
click at [669, 45] on icon "close" at bounding box center [793, 47] width 6 height 6
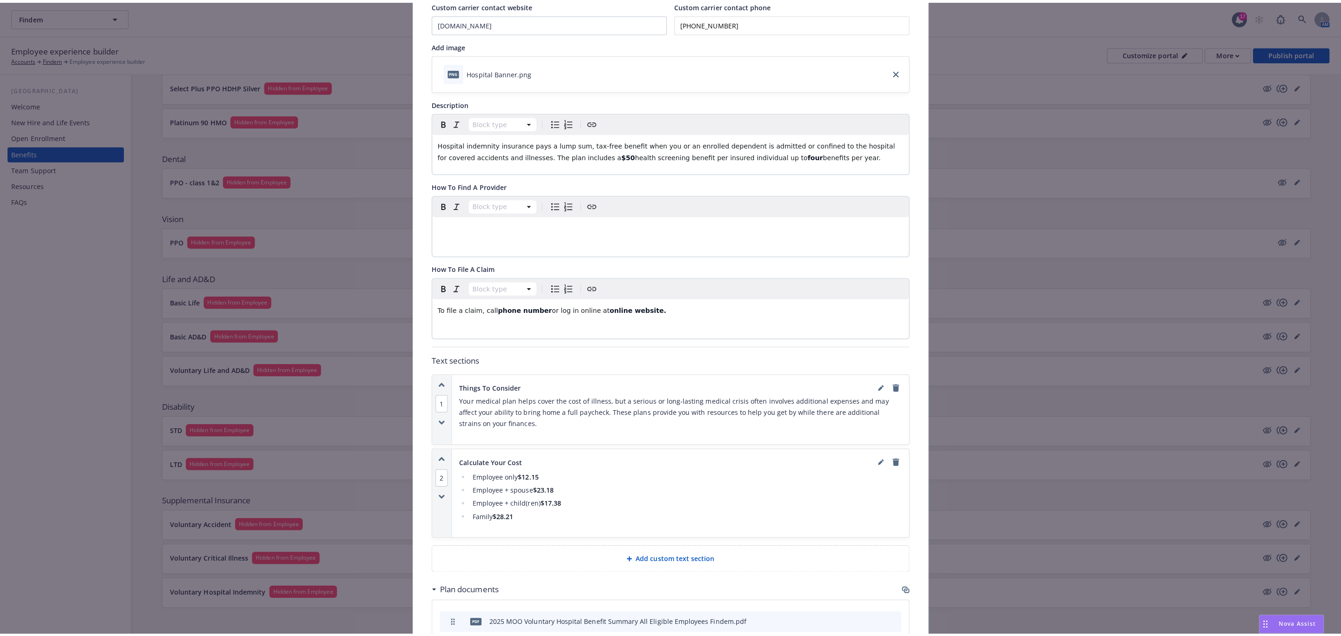
scroll to position [0, 0]
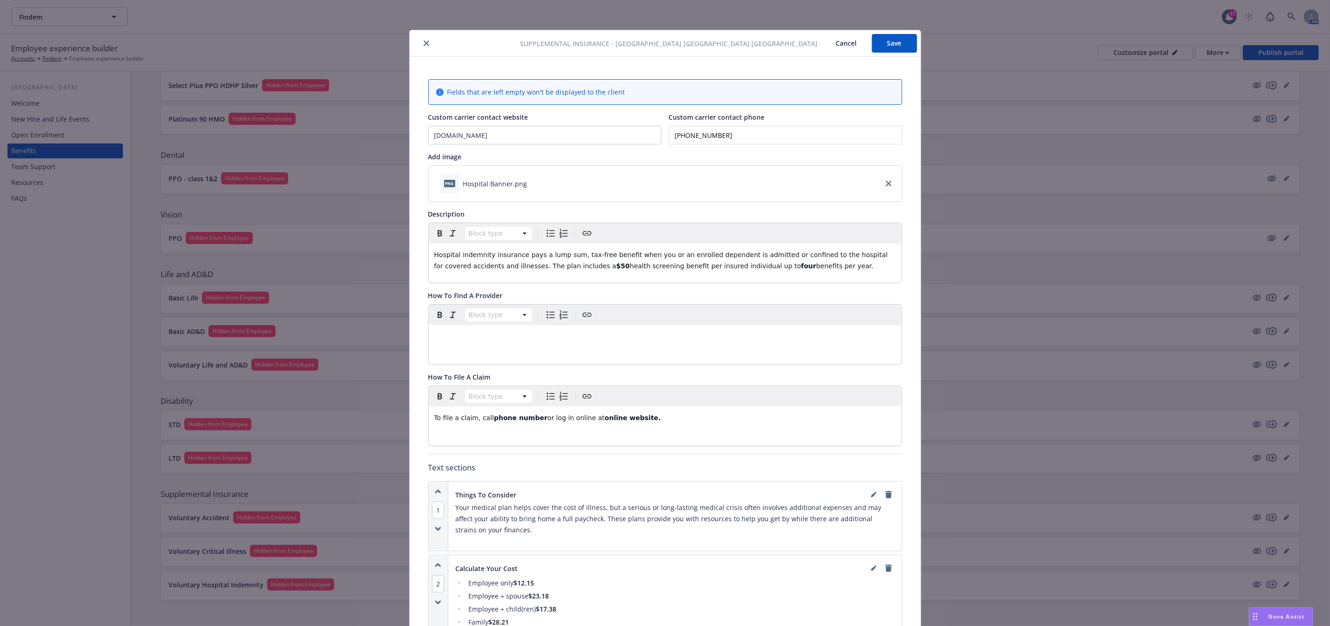
click at [428, 45] on div at bounding box center [466, 43] width 107 height 11
click at [425, 44] on button "close" at bounding box center [426, 43] width 11 height 11
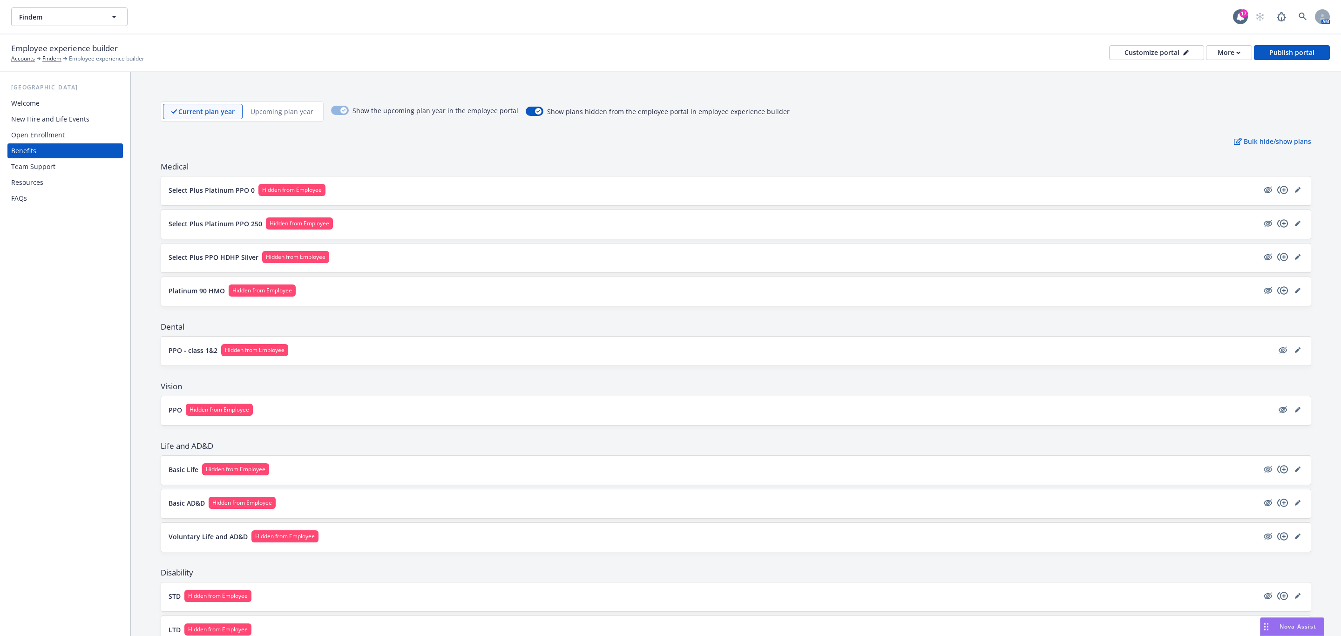
click at [289, 108] on p "Upcoming plan year" at bounding box center [281, 112] width 63 height 10
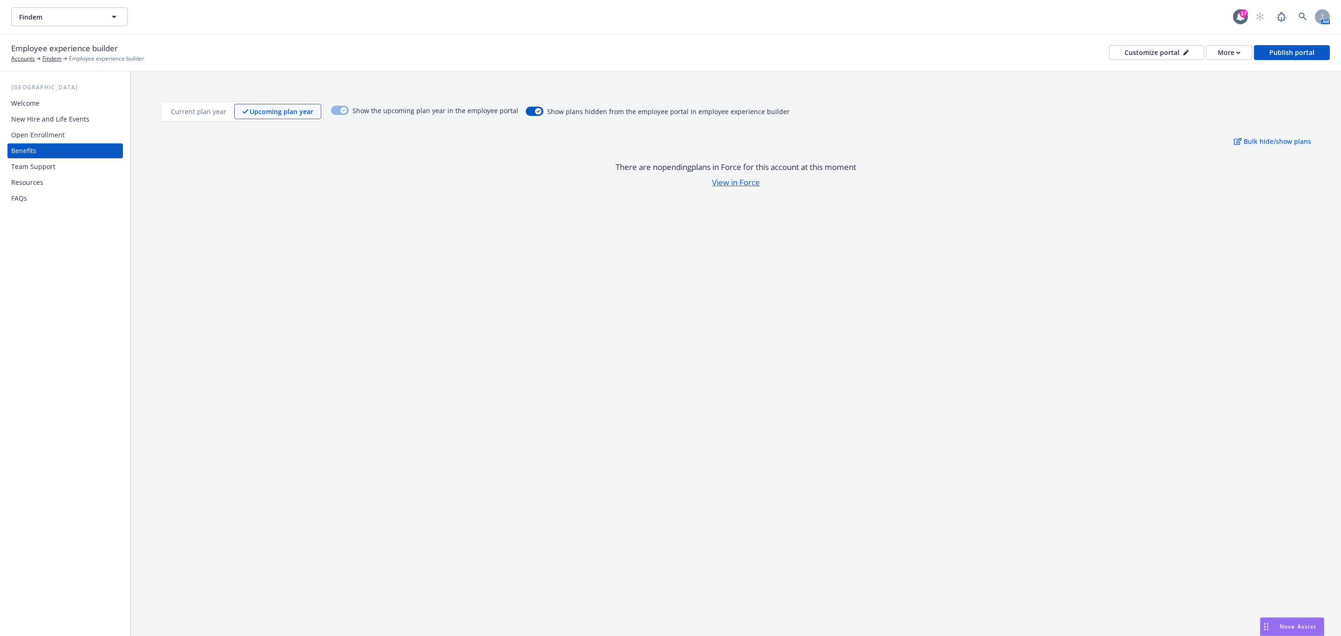
click at [203, 107] on p "Current plan year" at bounding box center [198, 112] width 55 height 10
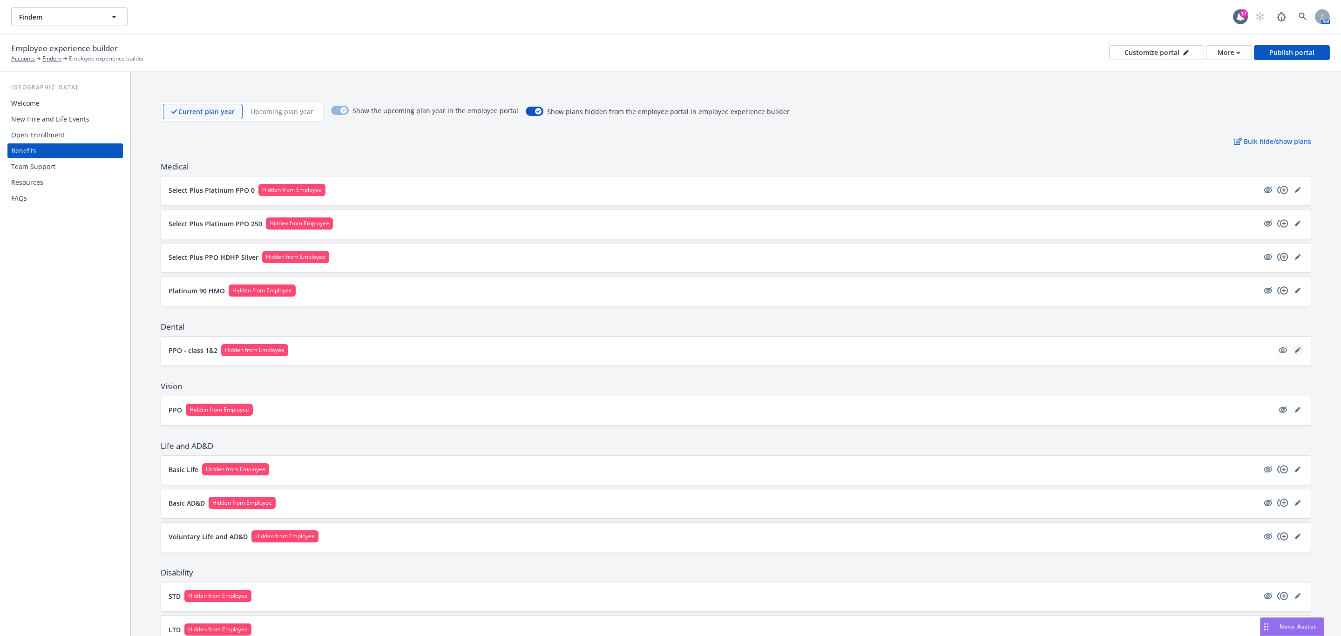
click at [669, 355] on link "editPencil" at bounding box center [1297, 350] width 11 height 11
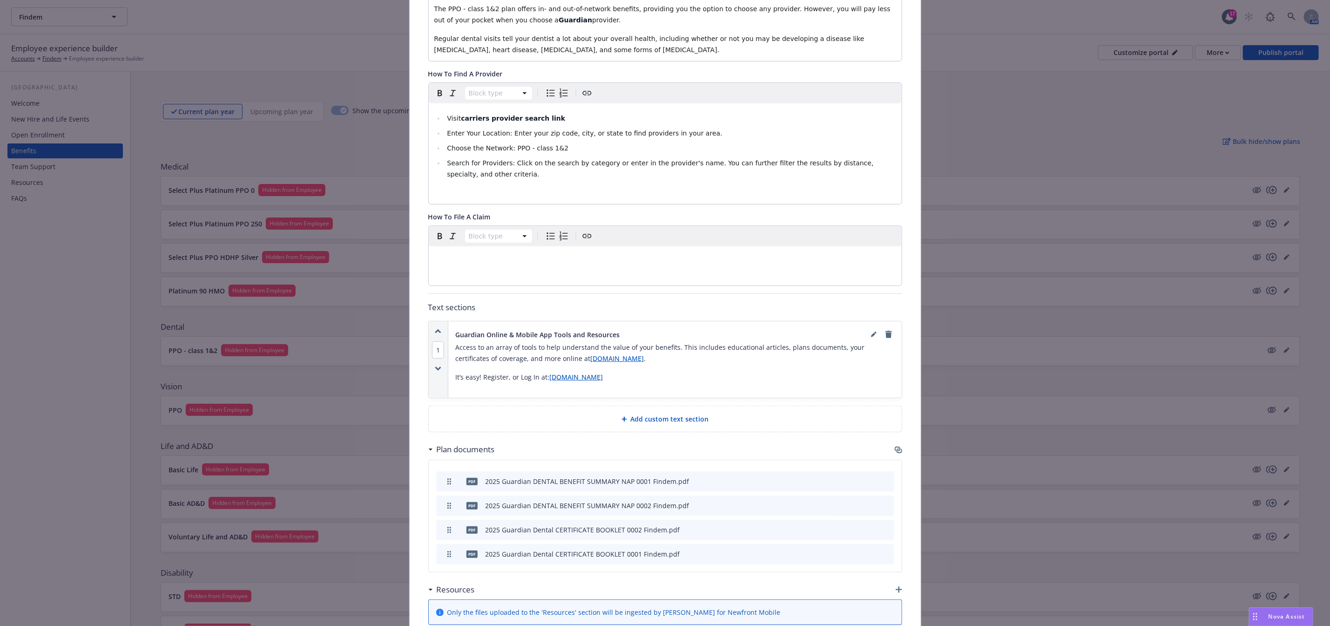
scroll to position [307, 0]
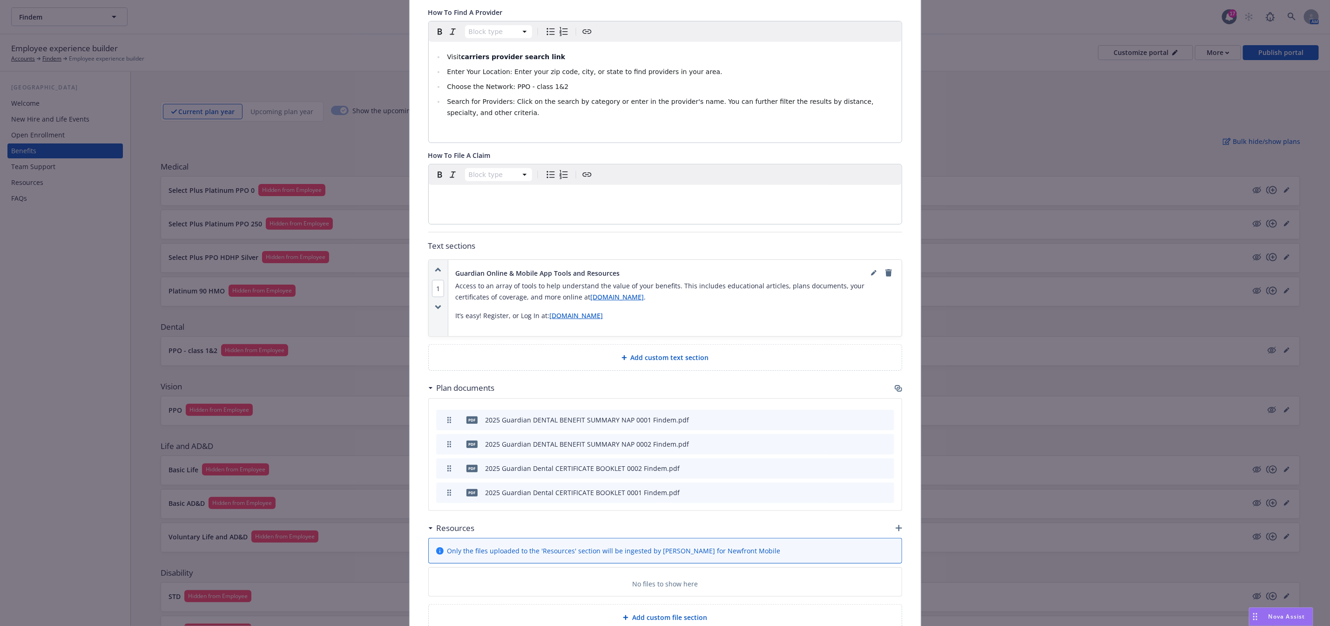
click at [669, 446] on icon "preview file" at bounding box center [870, 443] width 8 height 7
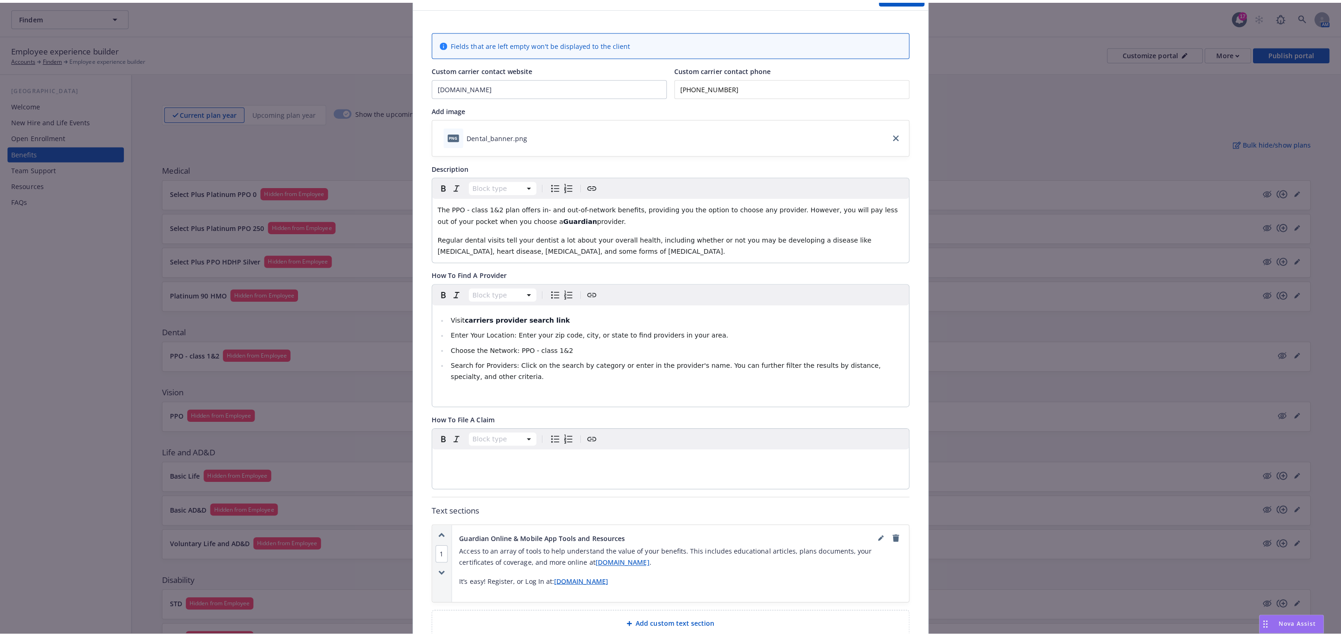
scroll to position [28, 0]
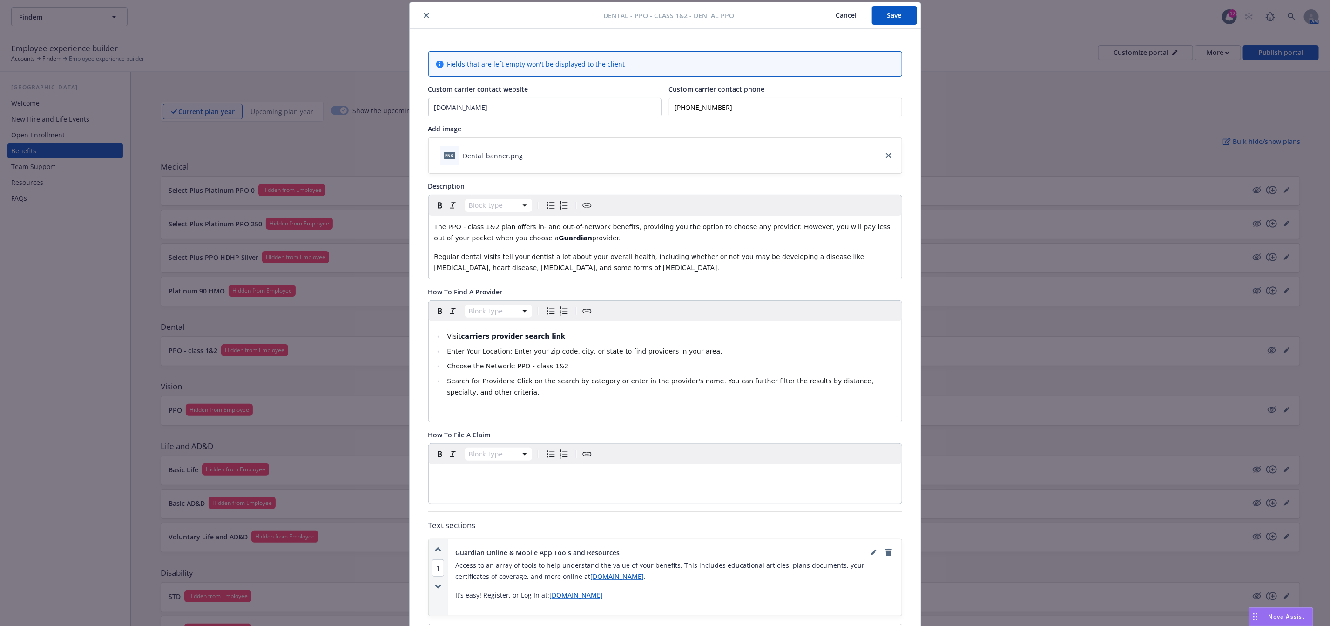
click at [424, 14] on icon "close" at bounding box center [427, 16] width 6 height 6
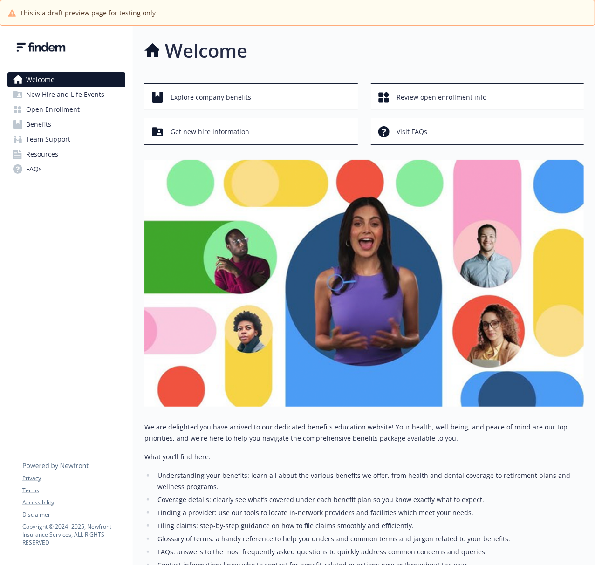
click at [54, 93] on span "New Hire and Life Events" at bounding box center [65, 94] width 78 height 15
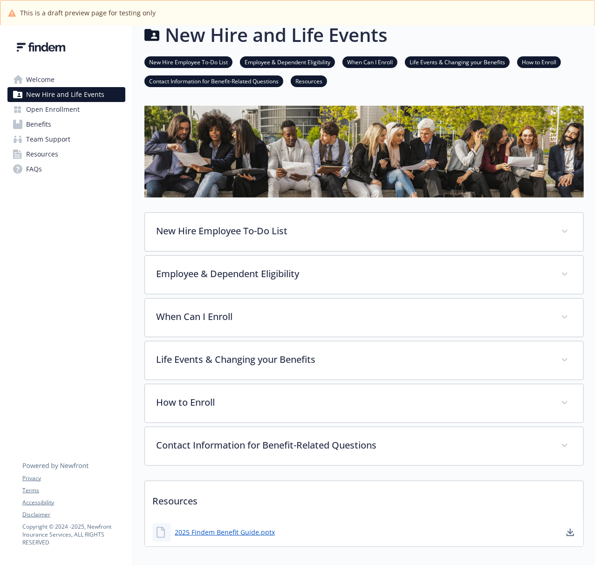
scroll to position [35, 0]
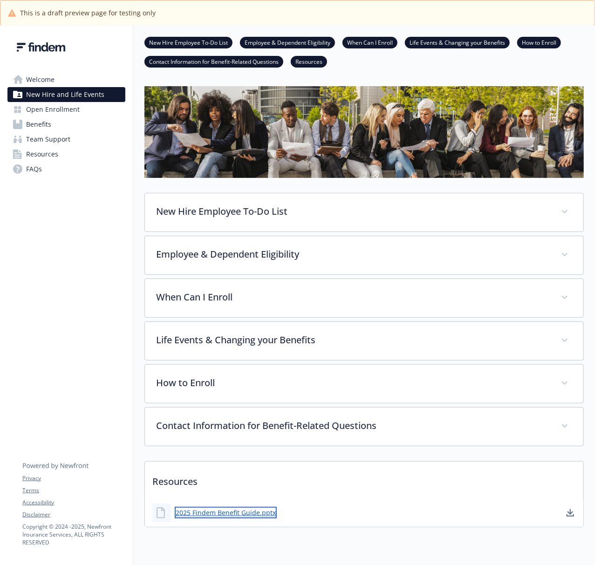
click at [207, 513] on link "2025 Findem Benefit Guide.pptx" at bounding box center [226, 513] width 102 height 12
click at [392, 503] on div "2025 Findem Benefit Guide.pptx" at bounding box center [364, 513] width 438 height 28
click at [44, 103] on span "Open Enrollment" at bounding box center [53, 109] width 54 height 15
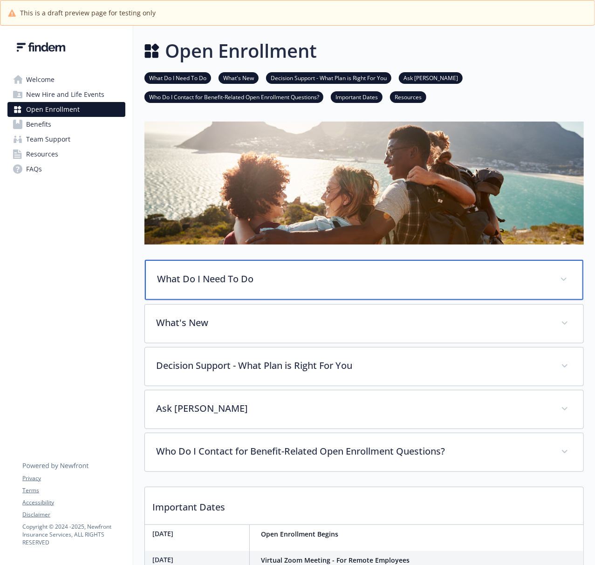
click at [289, 276] on p "What Do I Need To Do" at bounding box center [353, 279] width 392 height 14
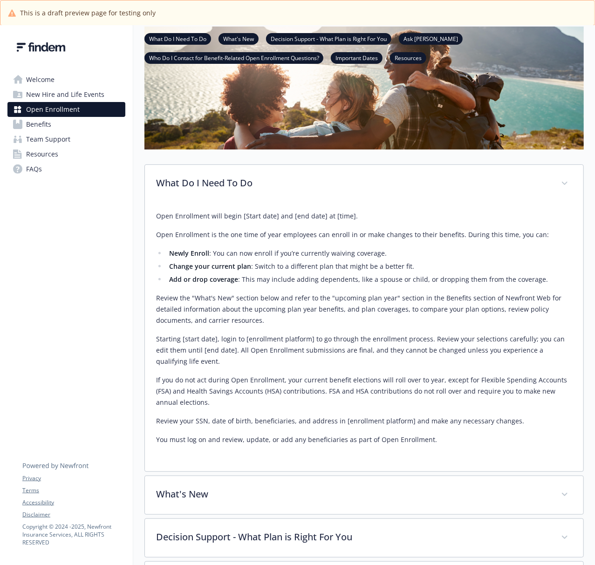
scroll to position [124, 0]
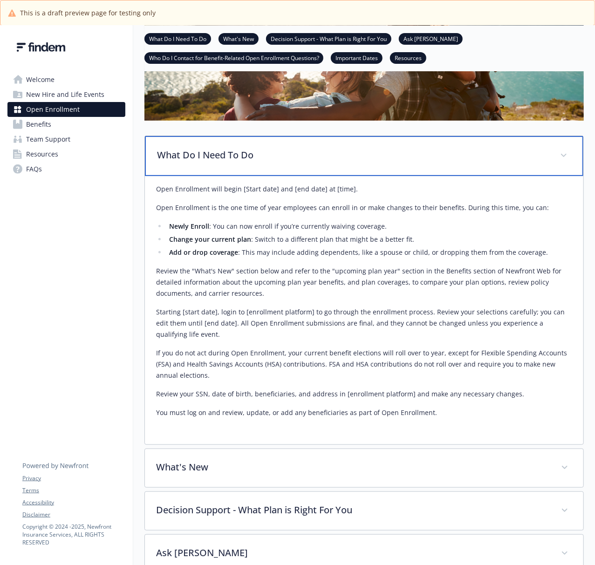
click at [317, 162] on div "What Do I Need To Do" at bounding box center [364, 156] width 438 height 40
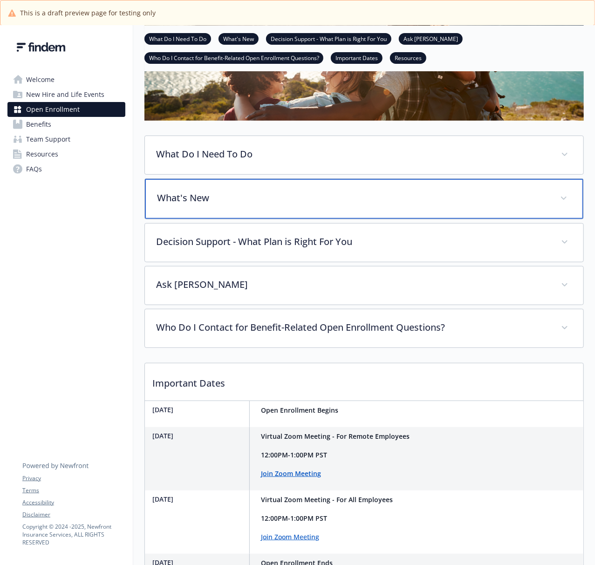
click at [342, 205] on p "What's New" at bounding box center [353, 198] width 392 height 14
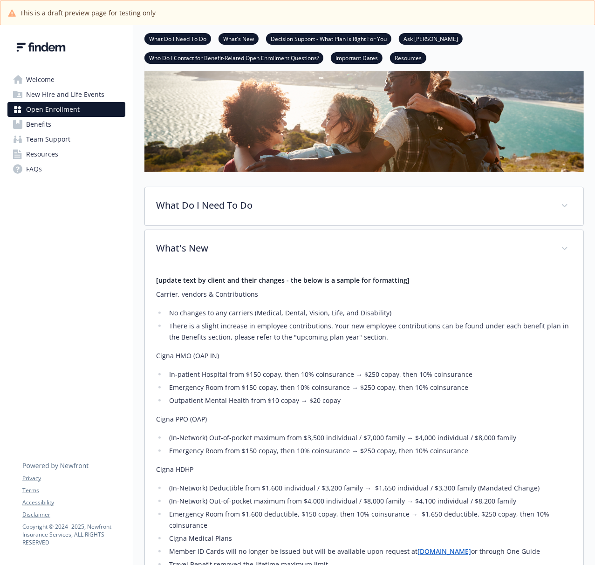
scroll to position [62, 0]
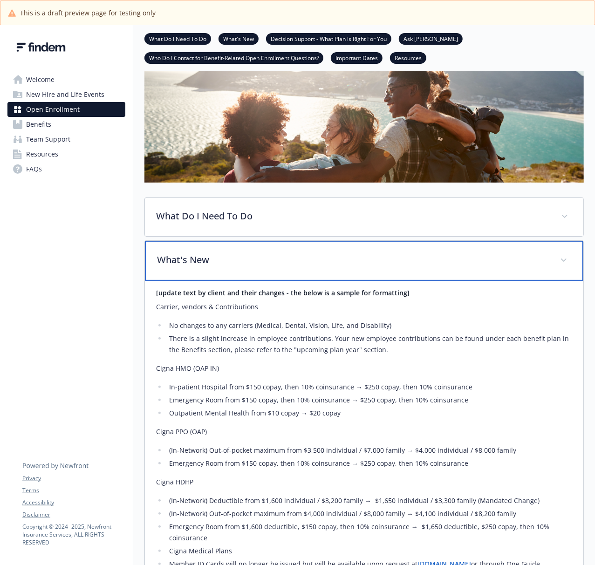
click at [305, 266] on p "What's New" at bounding box center [353, 260] width 392 height 14
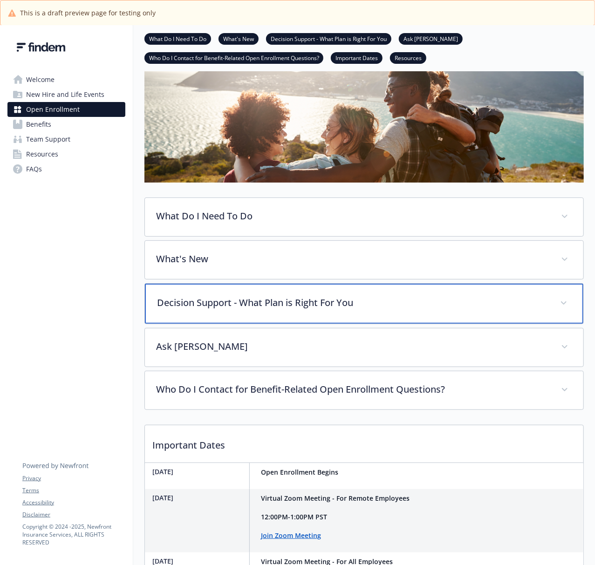
drag, startPoint x: 274, startPoint y: 317, endPoint x: 278, endPoint y: 313, distance: 5.3
click at [274, 317] on div "Decision Support - What Plan is Right For You" at bounding box center [364, 304] width 438 height 40
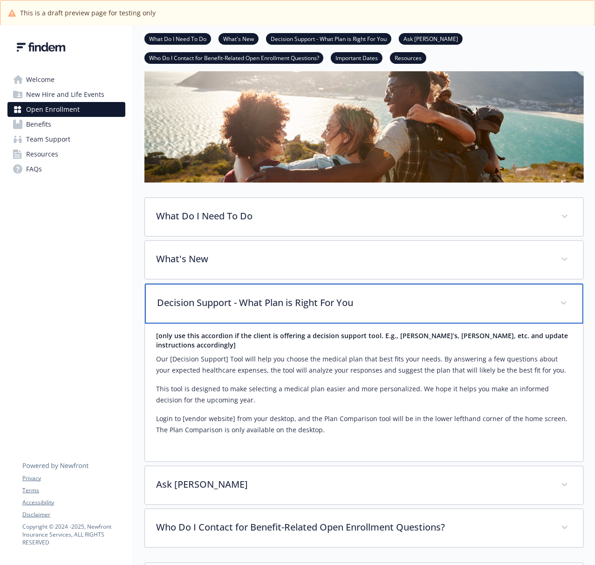
drag, startPoint x: 359, startPoint y: 312, endPoint x: 403, endPoint y: 299, distance: 45.7
click at [359, 312] on div "Decision Support - What Plan is Right For You" at bounding box center [364, 304] width 438 height 40
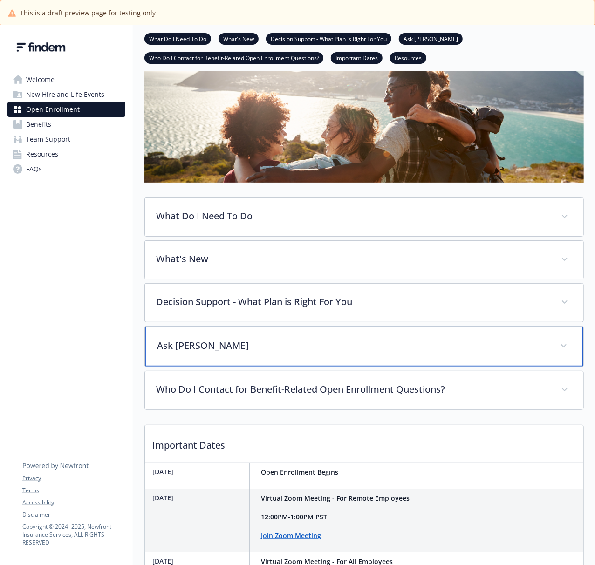
click at [328, 332] on div "Ask Benji" at bounding box center [364, 346] width 438 height 40
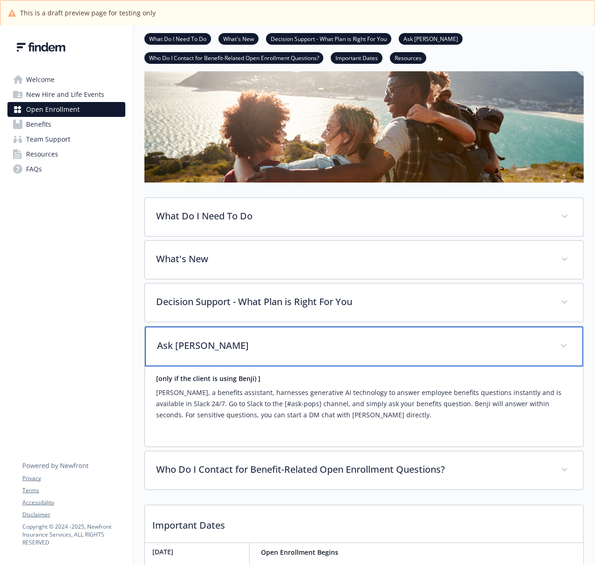
click at [339, 352] on p "Ask Benji" at bounding box center [353, 345] width 392 height 14
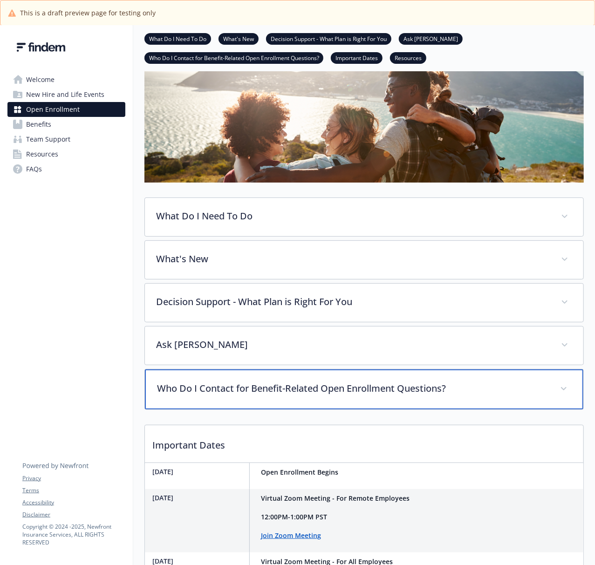
drag, startPoint x: 321, startPoint y: 393, endPoint x: 567, endPoint y: 353, distance: 249.1
click at [324, 393] on p "Who Do I Contact for Benefit-Related Open Enrollment Questions?" at bounding box center [353, 388] width 392 height 14
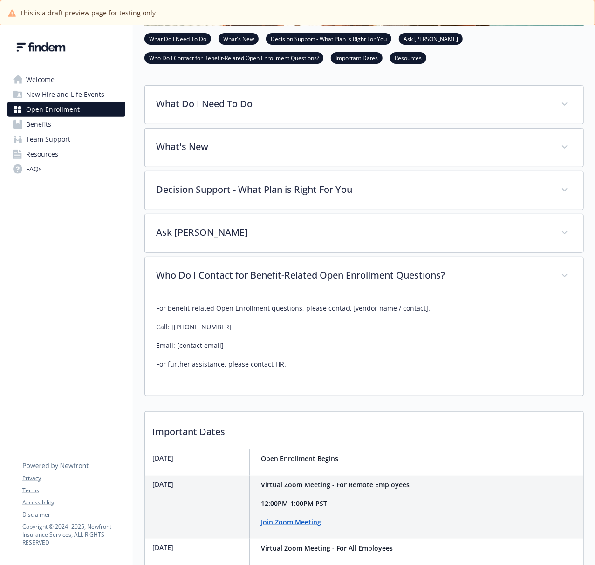
scroll to position [186, 0]
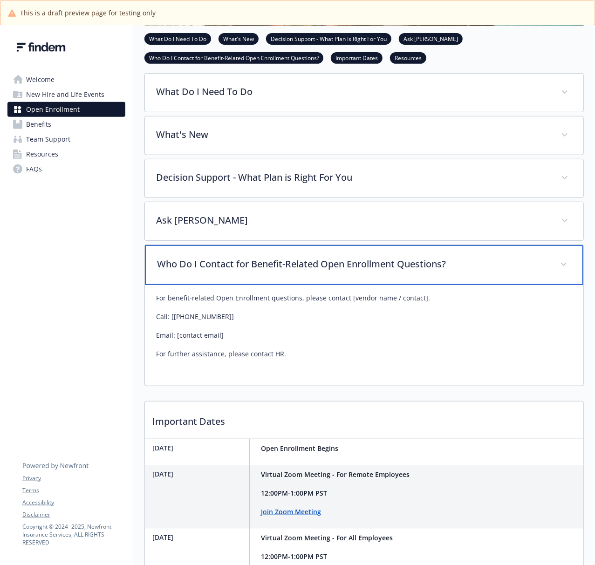
click at [419, 273] on div "Who Do I Contact for Benefit-Related Open Enrollment Questions?" at bounding box center [364, 265] width 438 height 40
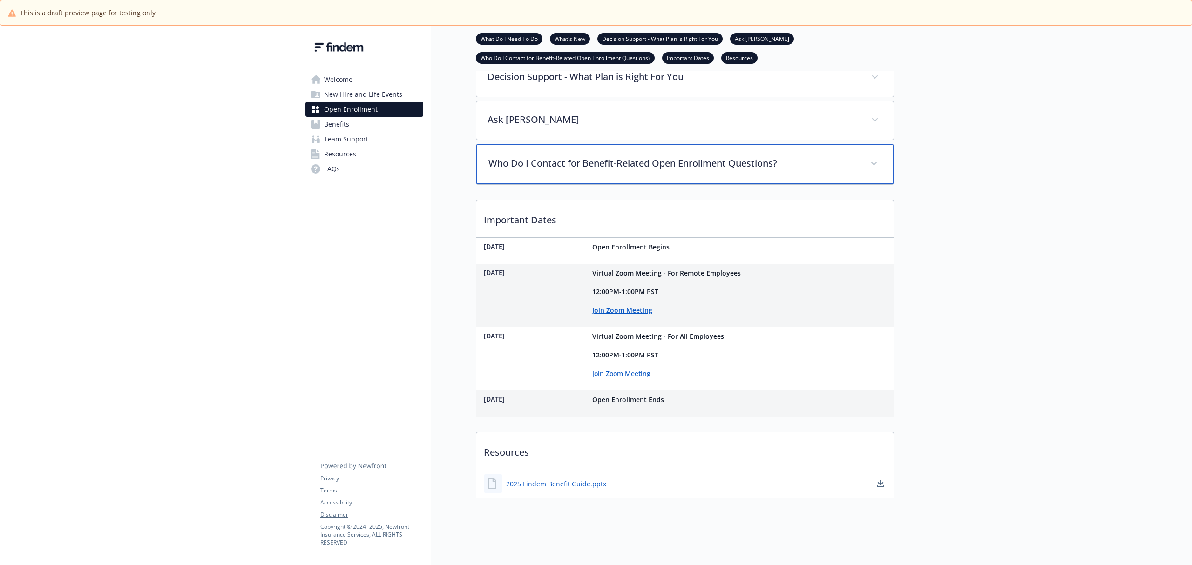
scroll to position [291, 0]
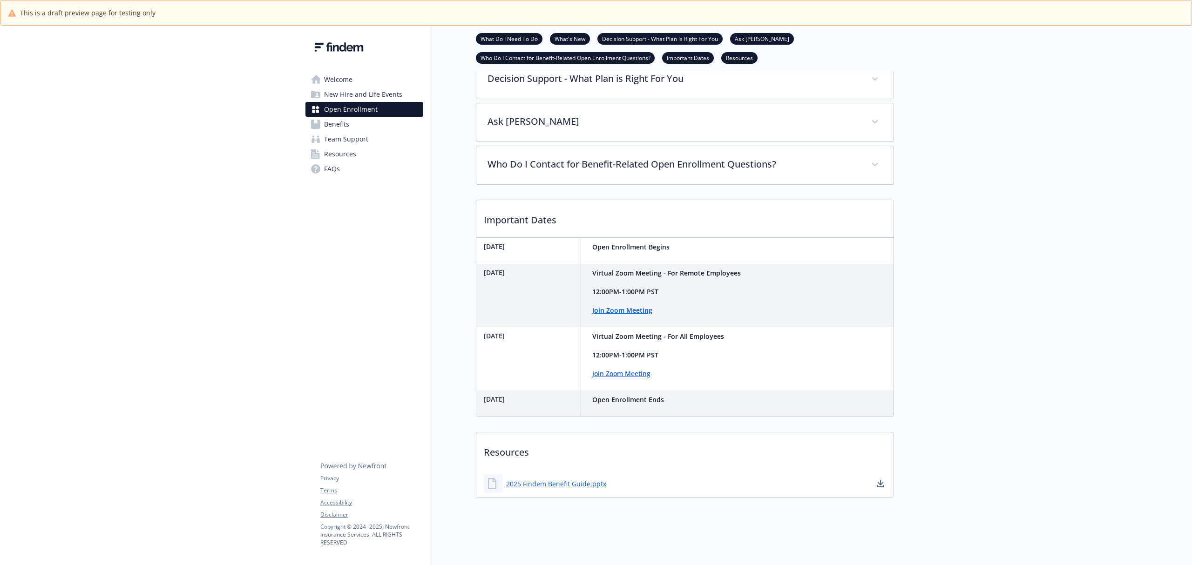
click at [356, 125] on link "Benefits" at bounding box center [364, 124] width 118 height 15
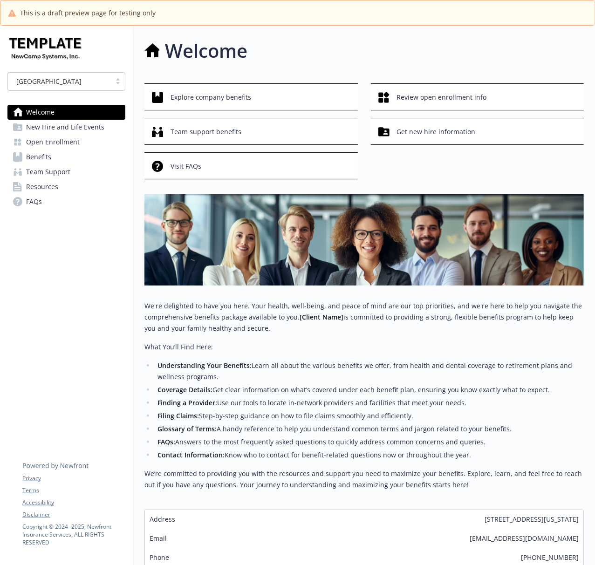
click at [73, 144] on span "Open Enrollment" at bounding box center [53, 142] width 54 height 15
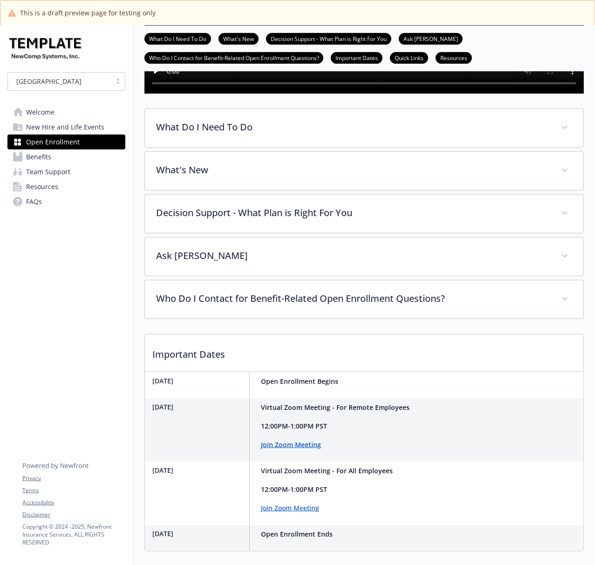
scroll to position [248, 0]
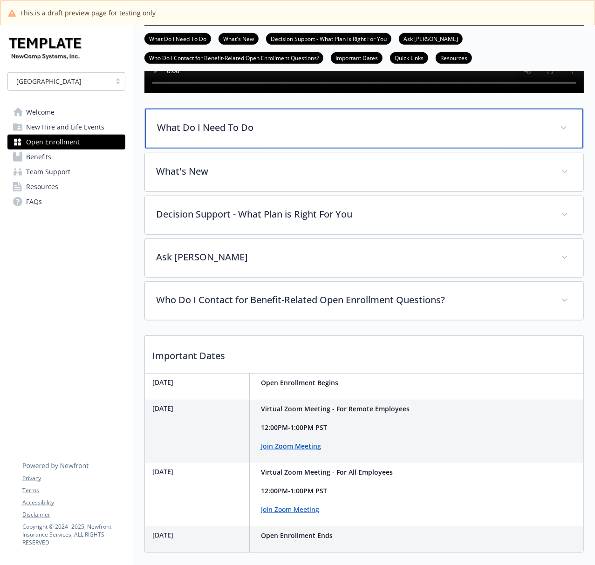
click at [187, 129] on p "What Do I Need To Do" at bounding box center [353, 128] width 392 height 14
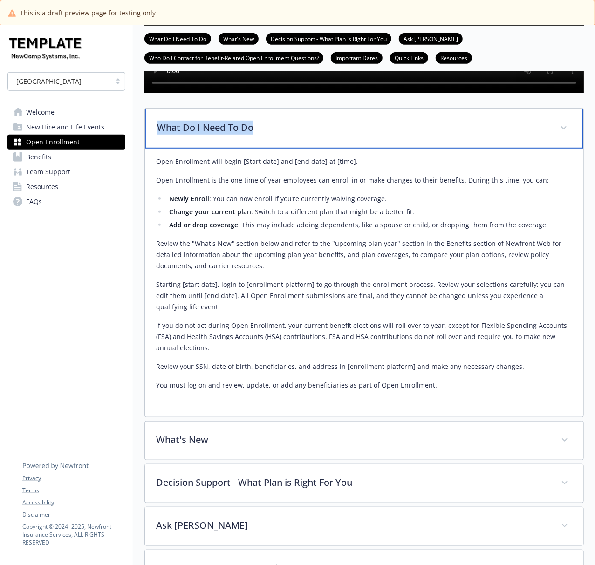
drag, startPoint x: 151, startPoint y: 135, endPoint x: 295, endPoint y: 135, distance: 143.4
click at [295, 135] on div "What Do I Need To Do" at bounding box center [364, 128] width 438 height 40
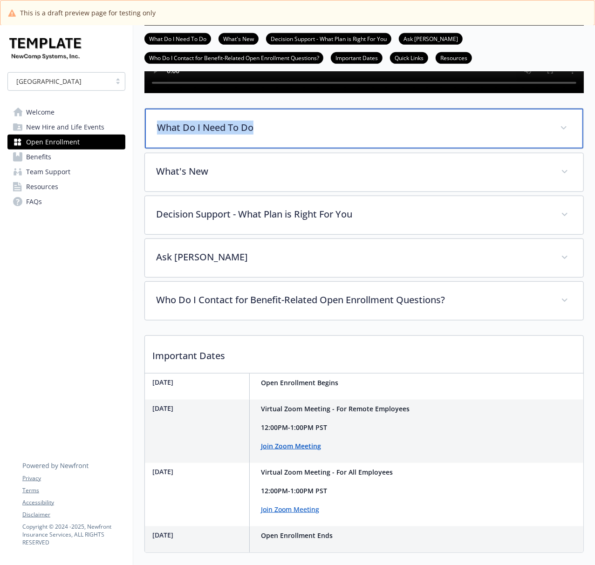
copy p "What Do I Need To Do"
click at [171, 149] on div "What Do I Need To Do" at bounding box center [364, 128] width 438 height 40
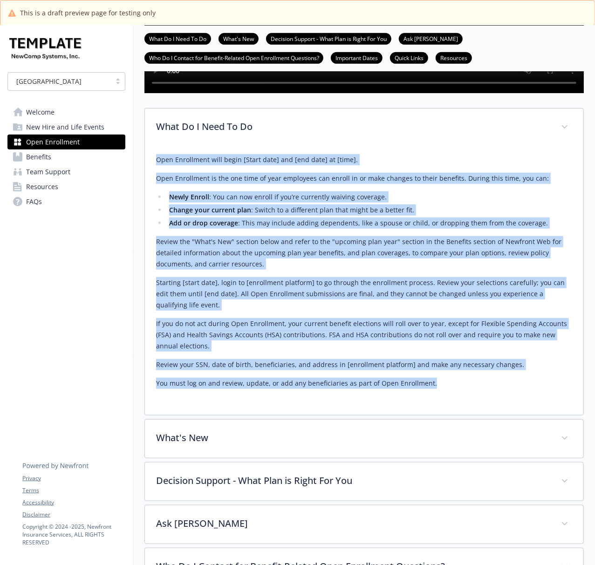
drag, startPoint x: 172, startPoint y: 209, endPoint x: 473, endPoint y: 424, distance: 370.1
click at [473, 415] on div "Open Enrollment will begin [Start date] and [end date] at [time]. Open Enrollme…" at bounding box center [364, 281] width 438 height 268
copy div "Open Enrollment will begin [Start date] and [end date] at [time]. Open Enrollme…"
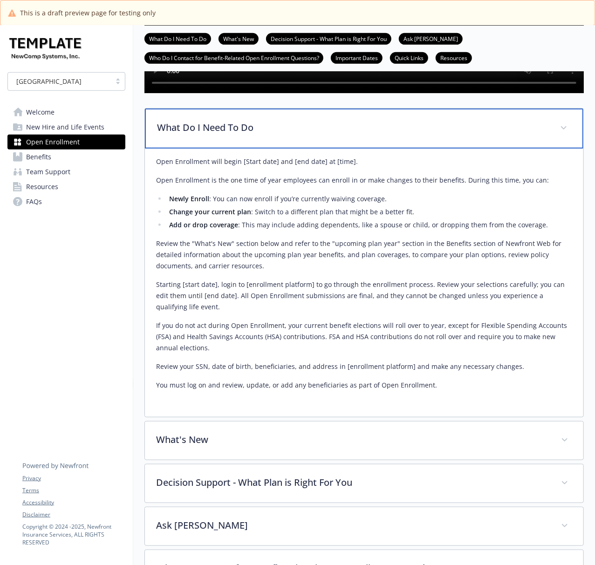
click at [200, 149] on div "What Do I Need To Do" at bounding box center [364, 128] width 438 height 40
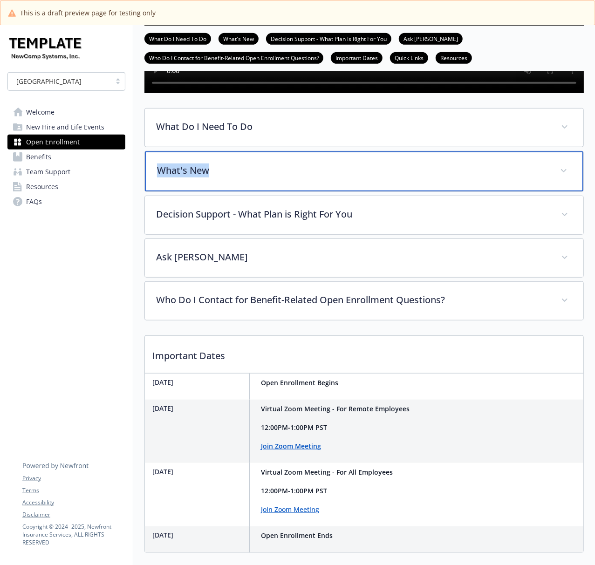
drag, startPoint x: 149, startPoint y: 194, endPoint x: 243, endPoint y: 194, distance: 93.6
click at [243, 191] on div "What's New" at bounding box center [364, 171] width 438 height 40
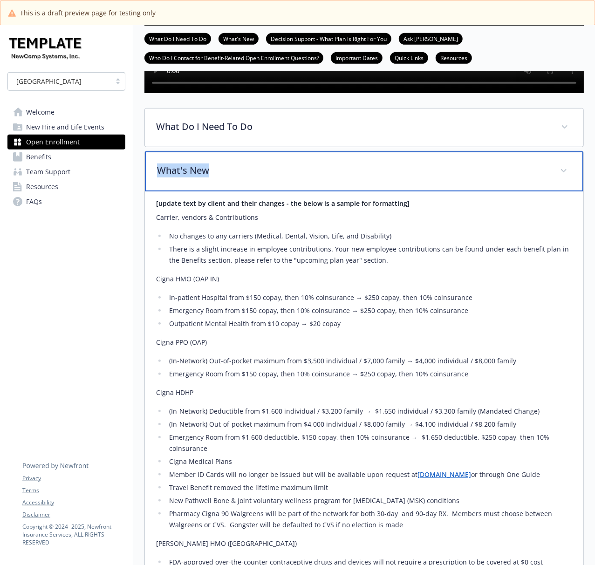
copy p "What's New"
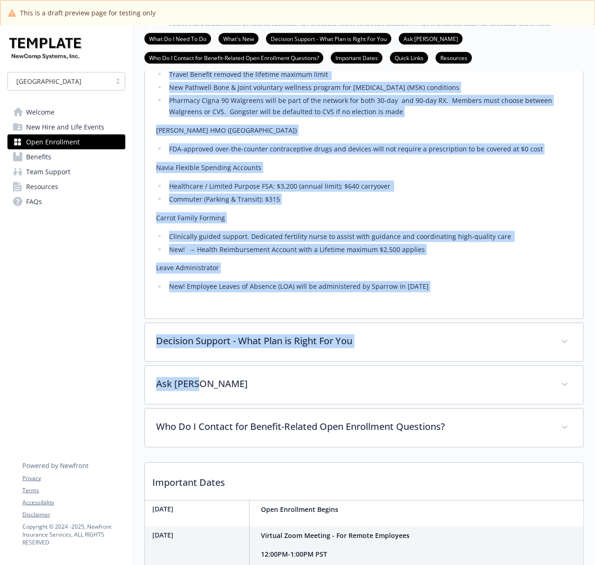
scroll to position [682, 0]
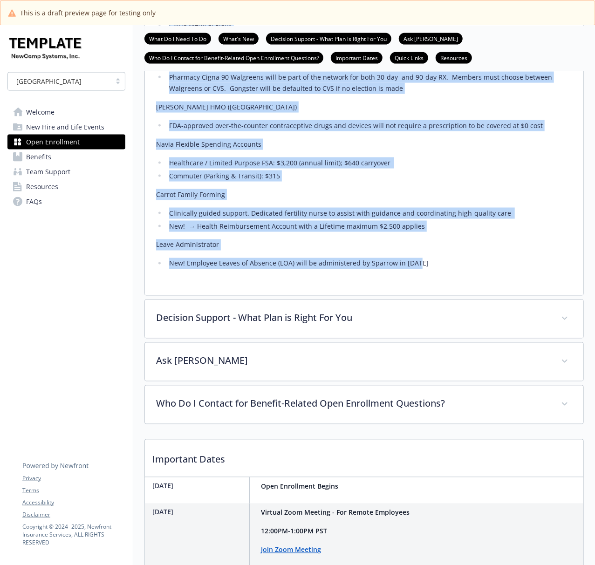
drag, startPoint x: 154, startPoint y: 166, endPoint x: 439, endPoint y: 294, distance: 312.4
click at [439, 294] on div "[update text by client and their changes - the below is a sample for formatting…" at bounding box center [364, 25] width 438 height 540
copy div "[update text by client and their changes - the below is a sample for formatting…"
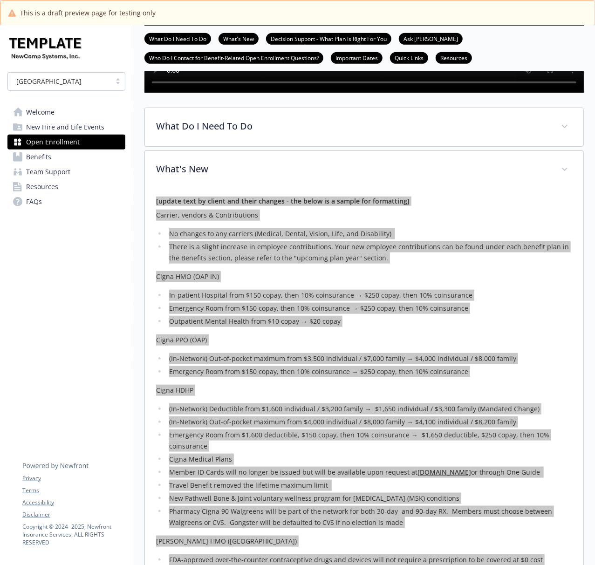
scroll to position [248, 0]
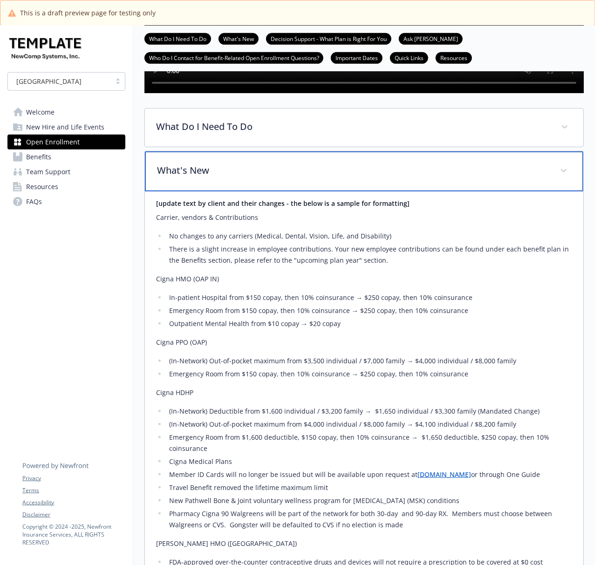
click at [187, 189] on div "What's New" at bounding box center [364, 171] width 438 height 40
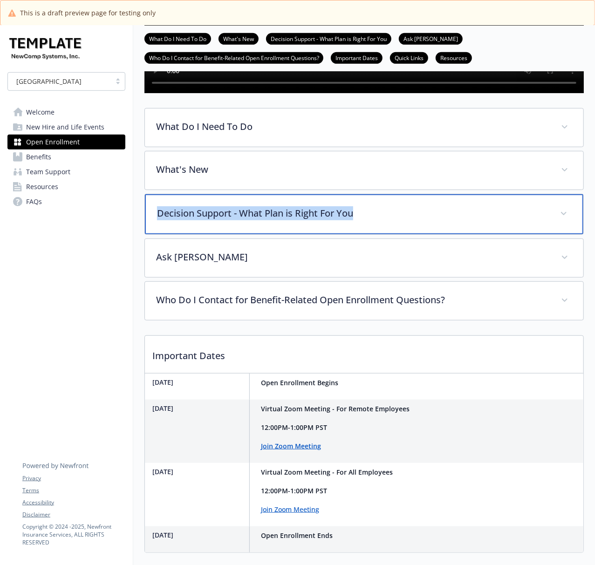
drag, startPoint x: 156, startPoint y: 248, endPoint x: 369, endPoint y: 230, distance: 213.5
click at [369, 230] on div "Decision Support - What Plan is Right For You" at bounding box center [364, 214] width 438 height 40
copy p "Decision Support - What Plan is Right For You"
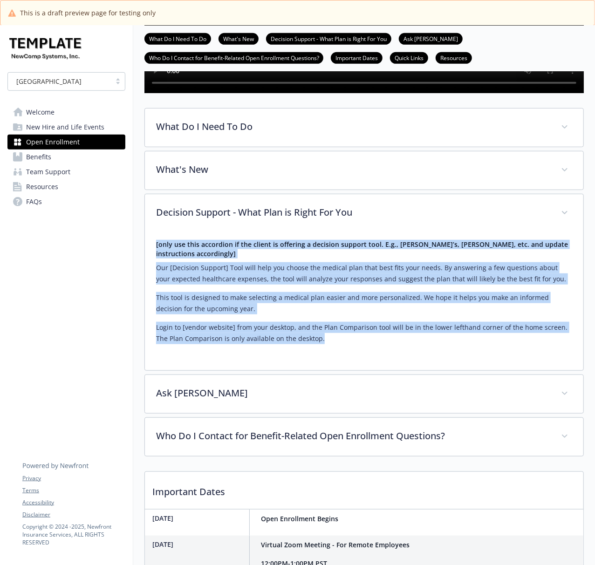
drag, startPoint x: 149, startPoint y: 272, endPoint x: 351, endPoint y: 385, distance: 230.7
click at [351, 370] on div "[only use this accordion if the client is offering a decision support tool. E.g…" at bounding box center [364, 301] width 438 height 138
copy div "[only use this accordion if the client is offering a decision support tool. E.g…"
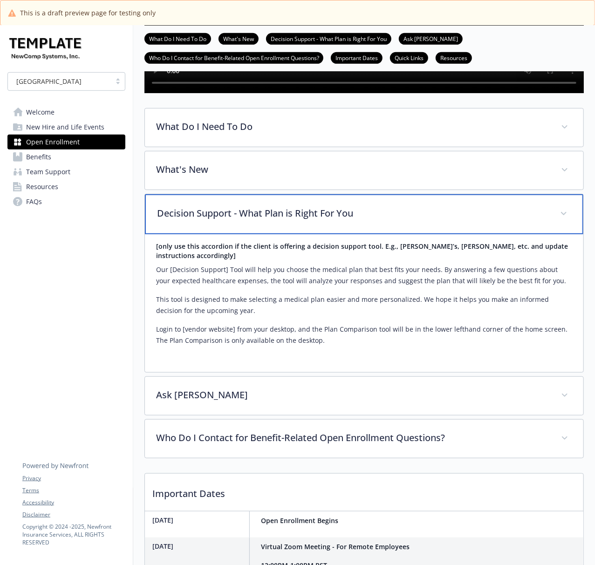
click at [226, 224] on div "Decision Support - What Plan is Right For You" at bounding box center [364, 214] width 438 height 40
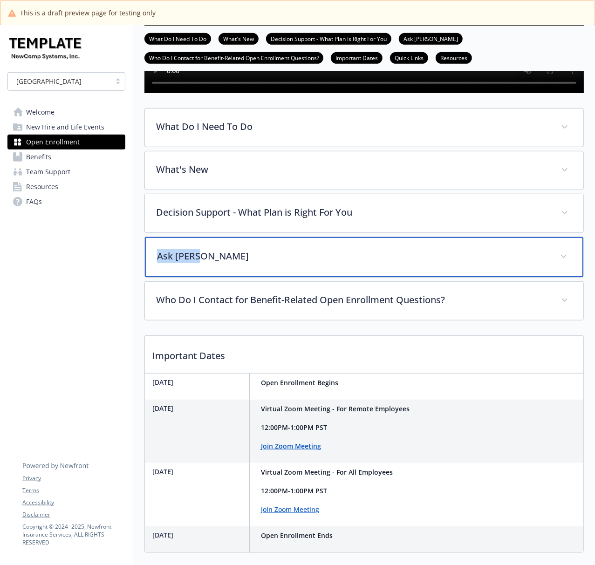
drag, startPoint x: 148, startPoint y: 287, endPoint x: 216, endPoint y: 287, distance: 68.4
click at [216, 277] on div "Ask Benji" at bounding box center [364, 257] width 438 height 40
copy p "Ask Benji"
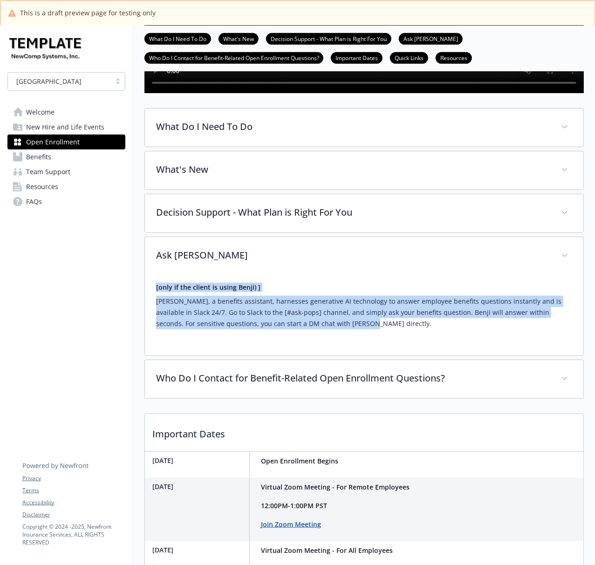
drag, startPoint x: 155, startPoint y: 315, endPoint x: 341, endPoint y: 351, distance: 189.6
click at [341, 351] on div "Open Enrollment What Do I Need To Do What's New Decision Support - What Plan is…" at bounding box center [363, 283] width 461 height 1013
copy div "[only if the client is using Benji) ] Benji, a benefits assistant, harnesses ge…"
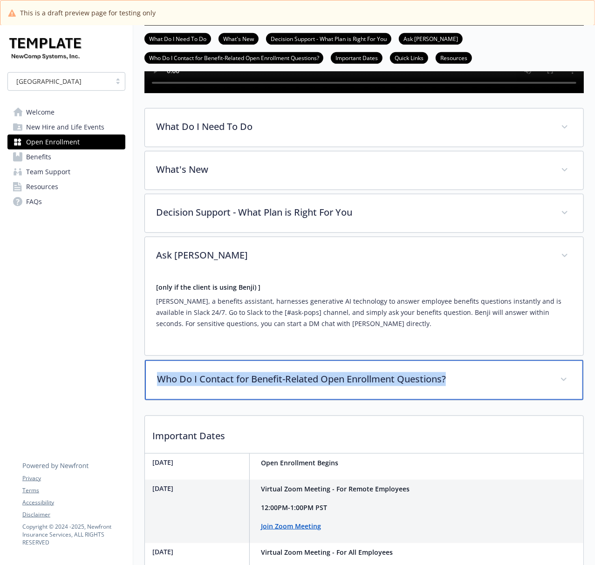
drag, startPoint x: 162, startPoint y: 412, endPoint x: 488, endPoint y: 416, distance: 325.9
click at [488, 400] on div "Who Do I Contact for Benefit-Related Open Enrollment Questions?" at bounding box center [364, 380] width 438 height 40
copy p "Who Do I Contact for Benefit-Related Open Enrollment Questions?"
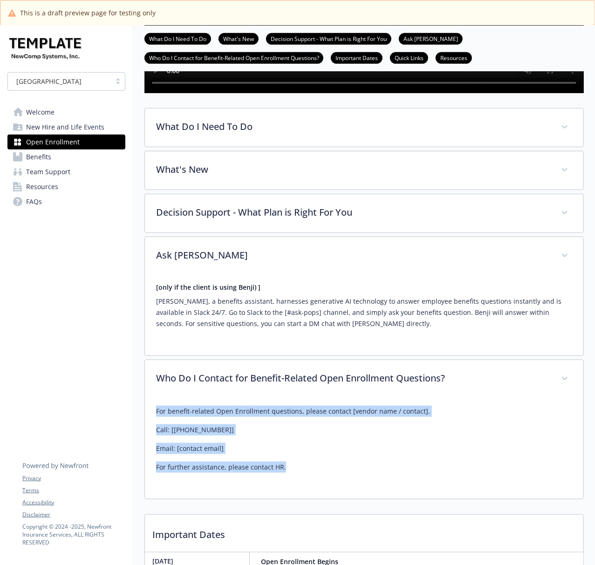
drag, startPoint x: 149, startPoint y: 435, endPoint x: 319, endPoint y: 501, distance: 182.9
click at [319, 499] on div "For benefit-related Open Enrollment questions, please contact [vendor name / co…" at bounding box center [364, 448] width 438 height 101
copy div "For benefit-related Open Enrollment questions, please contact [vendor name / co…"
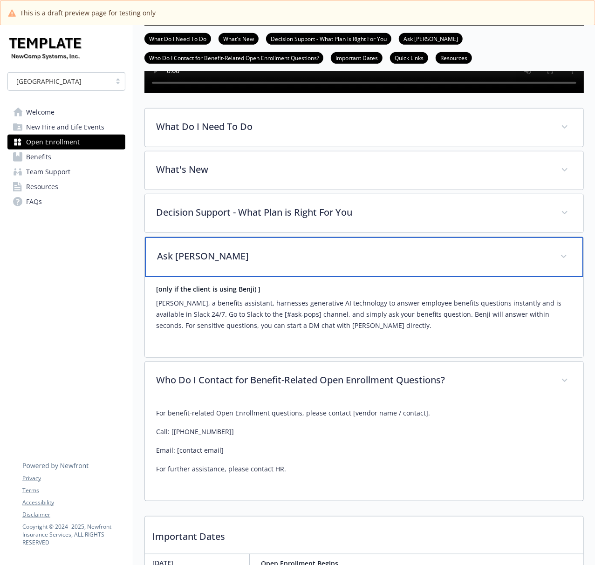
click at [240, 263] on p "Ask Benji" at bounding box center [353, 256] width 392 height 14
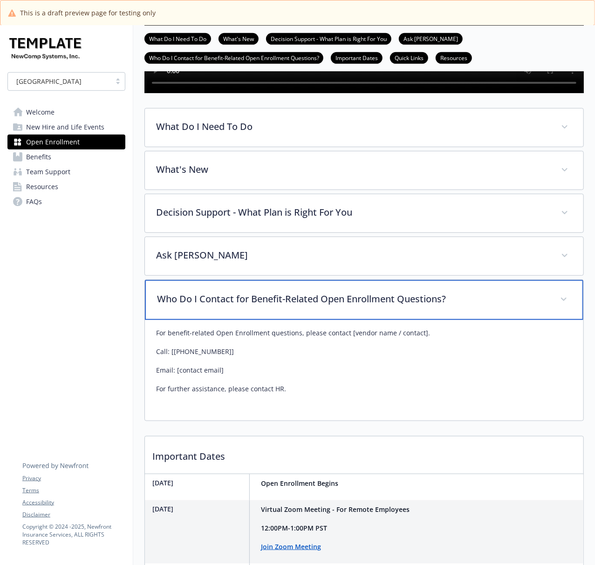
click at [197, 320] on div "Who Do I Contact for Benefit-Related Open Enrollment Questions?" at bounding box center [364, 300] width 438 height 40
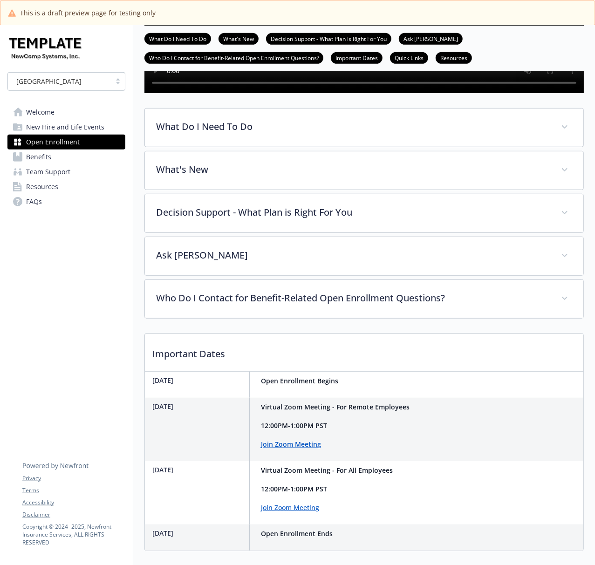
drag, startPoint x: 151, startPoint y: 412, endPoint x: 211, endPoint y: 413, distance: 60.5
click at [211, 398] on div "November 15th Open Enrollment Begins" at bounding box center [243, 385] width 197 height 26
drag, startPoint x: 259, startPoint y: 412, endPoint x: 364, endPoint y: 413, distance: 104.8
click at [364, 398] on div "November 15th Open Enrollment Begins" at bounding box center [364, 385] width 438 height 26
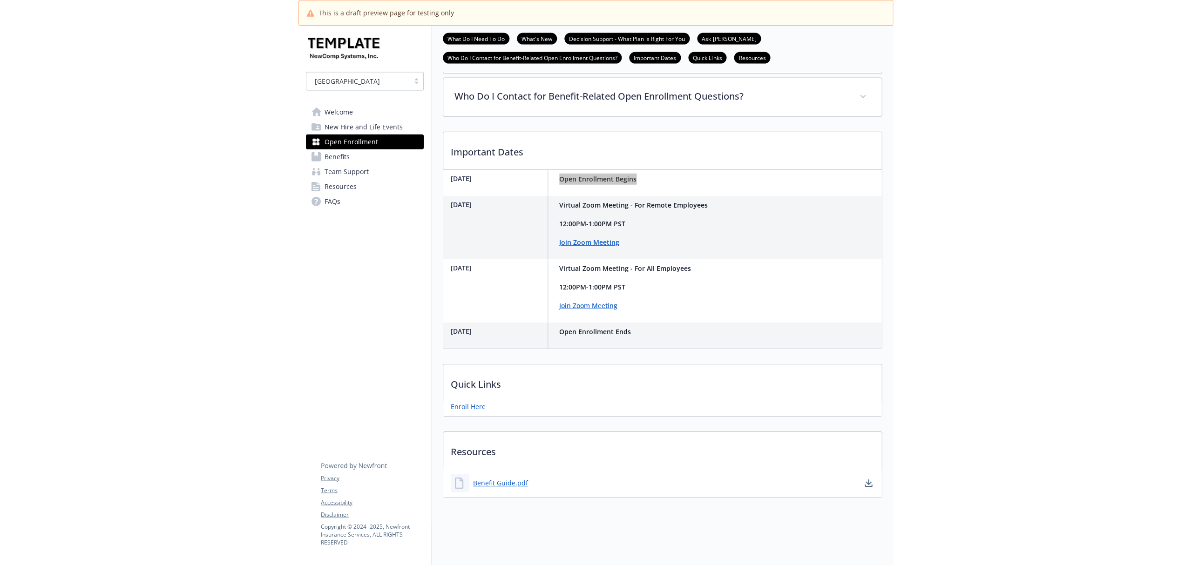
scroll to position [489, 0]
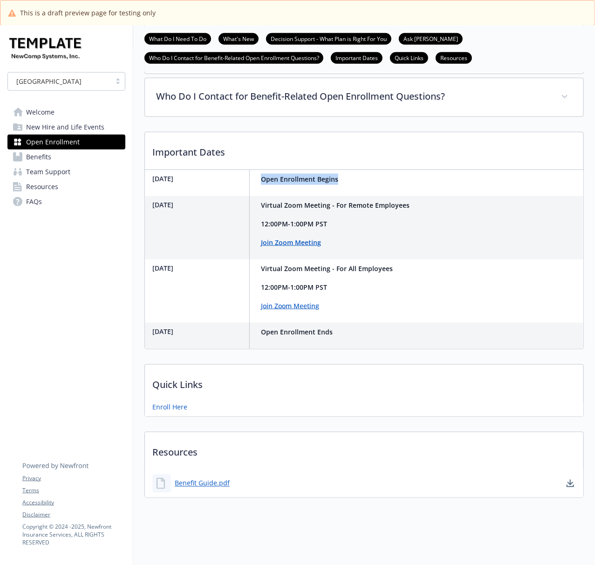
drag, startPoint x: 223, startPoint y: 200, endPoint x: 230, endPoint y: 200, distance: 7.0
click at [230, 200] on div "November 16th Virtual Zoom Meeting - For Remote Employees 12:00PM-1:00PM PST Jo…" at bounding box center [279, 227] width 268 height 63
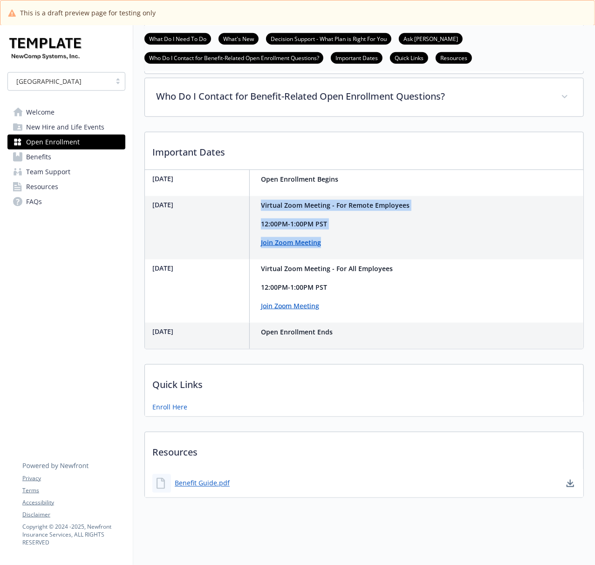
drag, startPoint x: 333, startPoint y: 237, endPoint x: 257, endPoint y: 198, distance: 85.6
click at [257, 198] on div "Virtual Zoom Meeting - For Remote Employees 12:00PM-1:00PM PST Join Zoom Meeting" at bounding box center [335, 227] width 156 height 63
drag, startPoint x: 146, startPoint y: 253, endPoint x: 244, endPoint y: 259, distance: 98.4
click at [244, 259] on div "November 19th Virtual Zoom Meeting - For All Employees 12:00PM-1:00PM PST Join …" at bounding box center [270, 290] width 251 height 63
drag, startPoint x: 324, startPoint y: 294, endPoint x: 244, endPoint y: 259, distance: 88.0
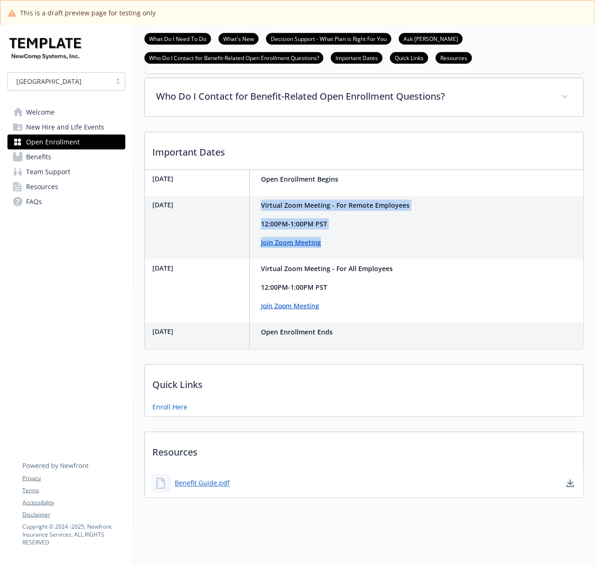
click at [244, 259] on div "November 19th Virtual Zoom Meeting - For All Employees 12:00PM-1:00PM PST Join …" at bounding box center [270, 290] width 251 height 63
drag, startPoint x: 176, startPoint y: 326, endPoint x: 223, endPoint y: 330, distance: 48.1
click at [223, 330] on div "November 24th Open Enrollment Ends" at bounding box center [240, 336] width 191 height 26
drag, startPoint x: 344, startPoint y: 325, endPoint x: 251, endPoint y: 317, distance: 92.6
click at [251, 323] on div "November 24th Open Enrollment Ends" at bounding box center [364, 336] width 438 height 26
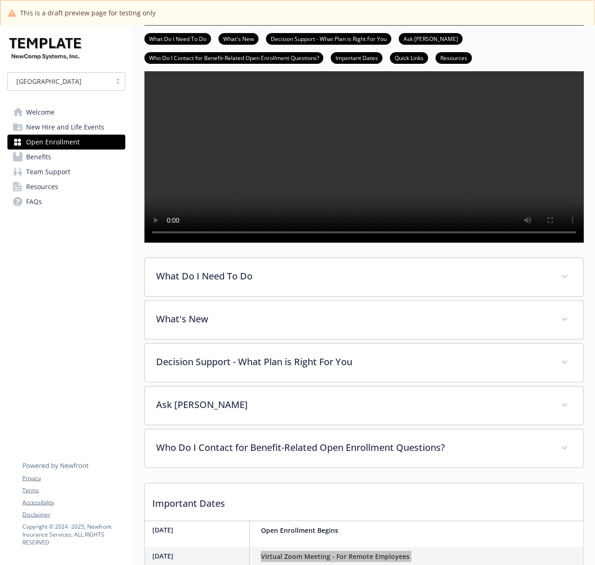
scroll to position [186, 0]
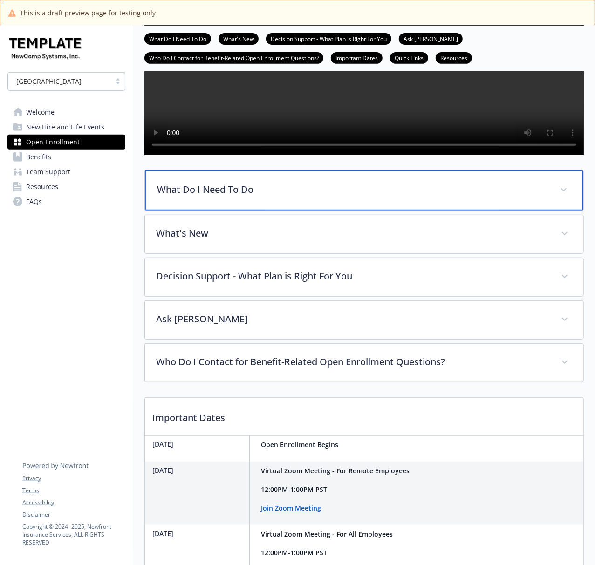
click at [228, 196] on p "What Do I Need To Do" at bounding box center [353, 189] width 392 height 14
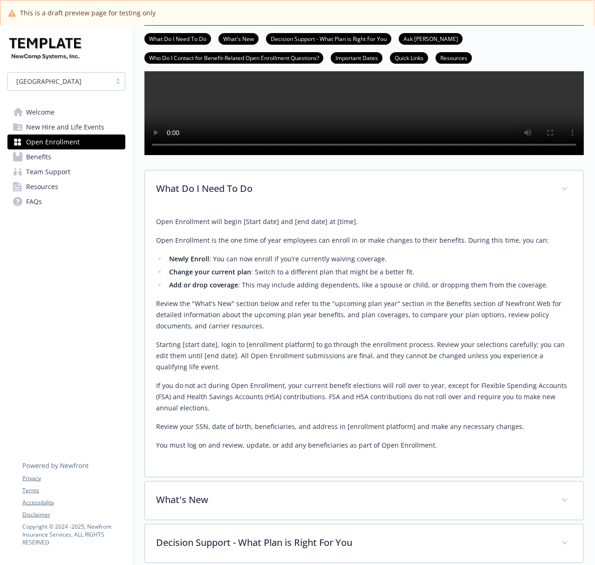
scroll to position [248, 0]
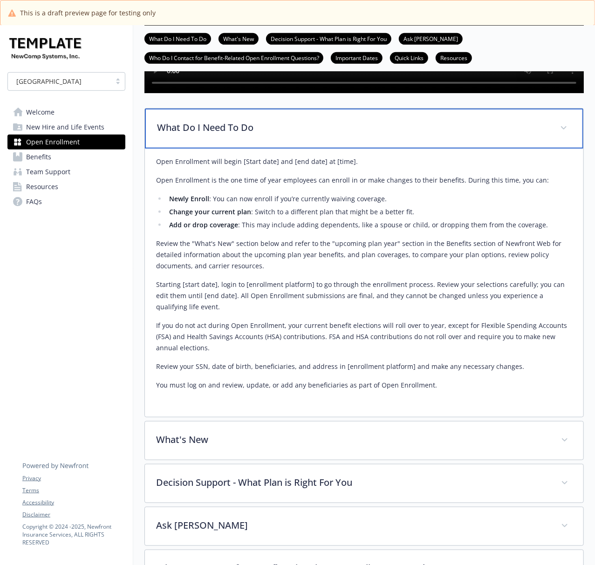
drag, startPoint x: 213, startPoint y: 151, endPoint x: 162, endPoint y: 149, distance: 50.8
click at [213, 135] on p "What Do I Need To Do" at bounding box center [353, 128] width 392 height 14
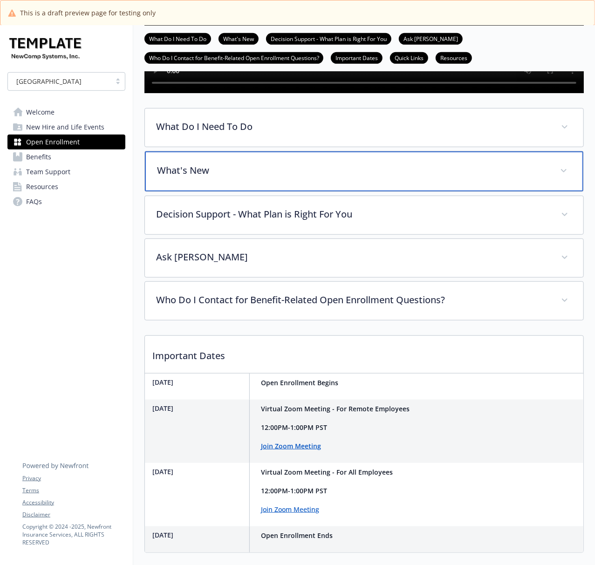
click at [176, 177] on p "What's New" at bounding box center [353, 170] width 392 height 14
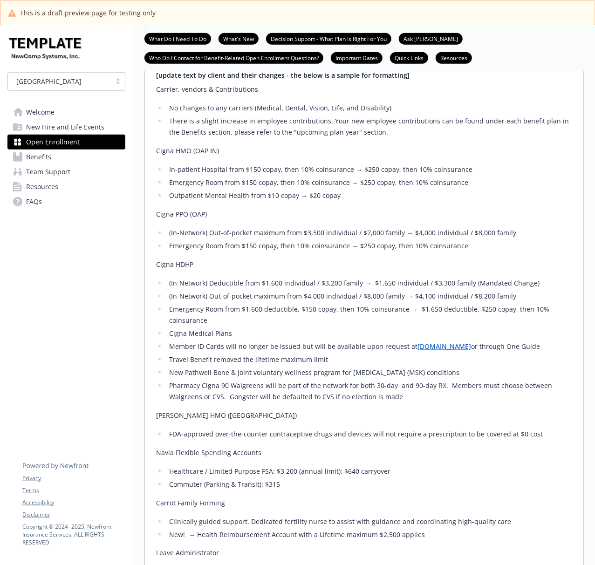
scroll to position [310, 0]
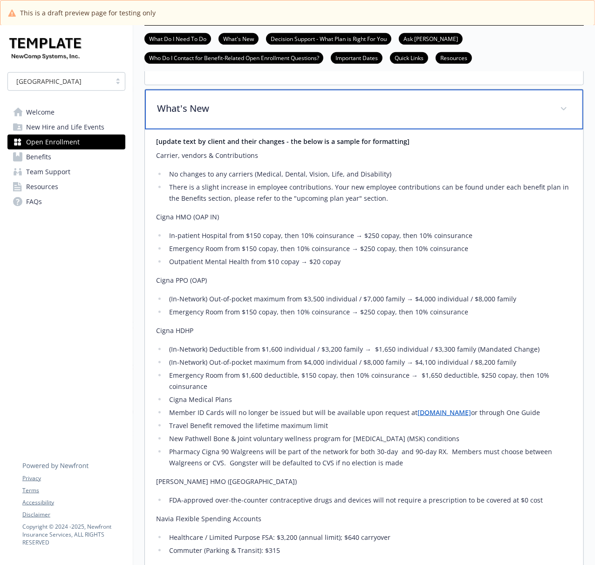
click at [190, 115] on p "What's New" at bounding box center [353, 108] width 392 height 14
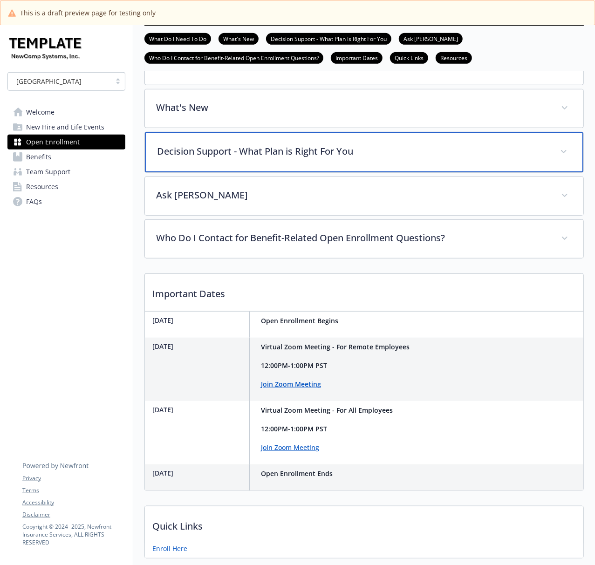
click at [192, 158] on p "Decision Support - What Plan is Right For You" at bounding box center [353, 151] width 392 height 14
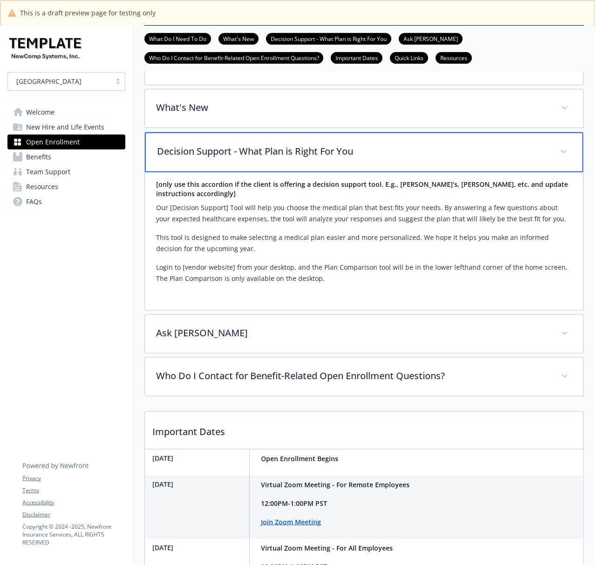
click at [210, 158] on p "Decision Support - What Plan is Right For You" at bounding box center [353, 151] width 392 height 14
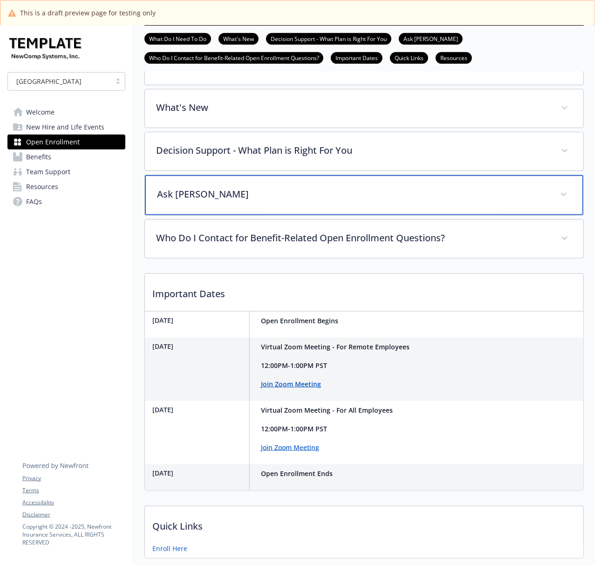
click at [177, 201] on p "Ask Benji" at bounding box center [353, 194] width 392 height 14
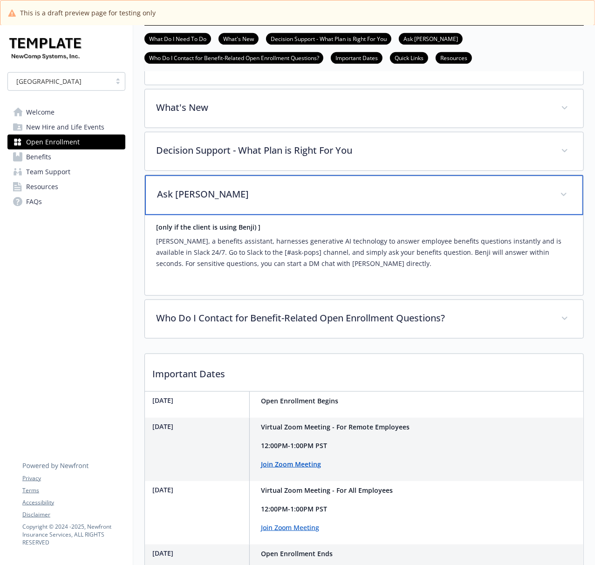
click at [177, 201] on p "Ask Benji" at bounding box center [353, 194] width 392 height 14
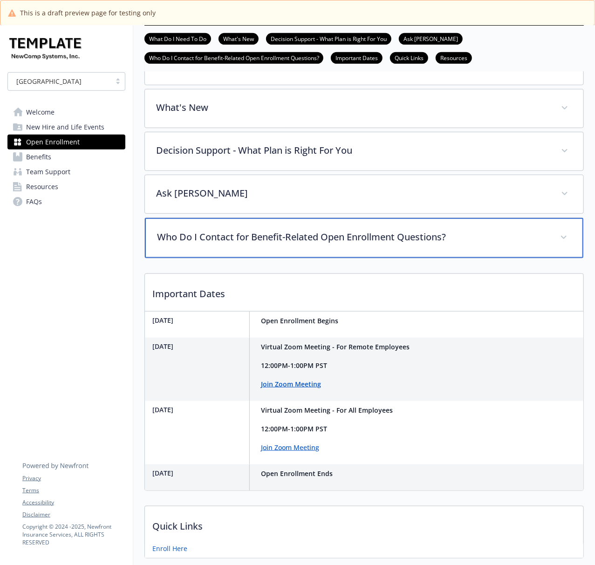
click at [181, 244] on p "Who Do I Contact for Benefit-Related Open Enrollment Questions?" at bounding box center [353, 237] width 392 height 14
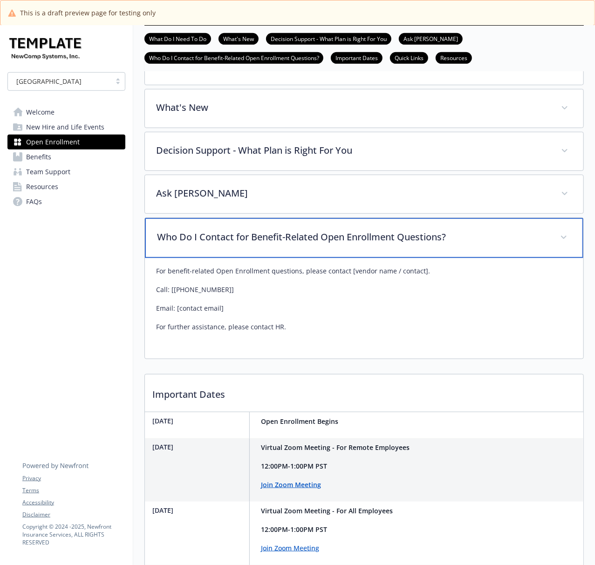
click at [183, 258] on div "Who Do I Contact for Benefit-Related Open Enrollment Questions?" at bounding box center [364, 238] width 438 height 40
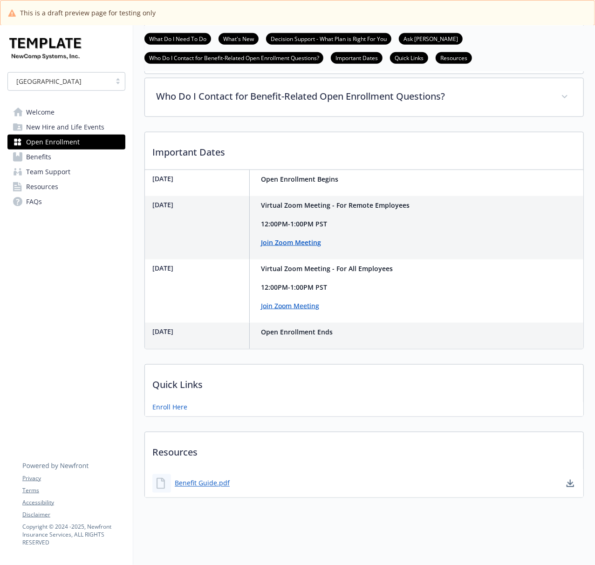
scroll to position [489, 0]
